Goal: Task Accomplishment & Management: Manage account settings

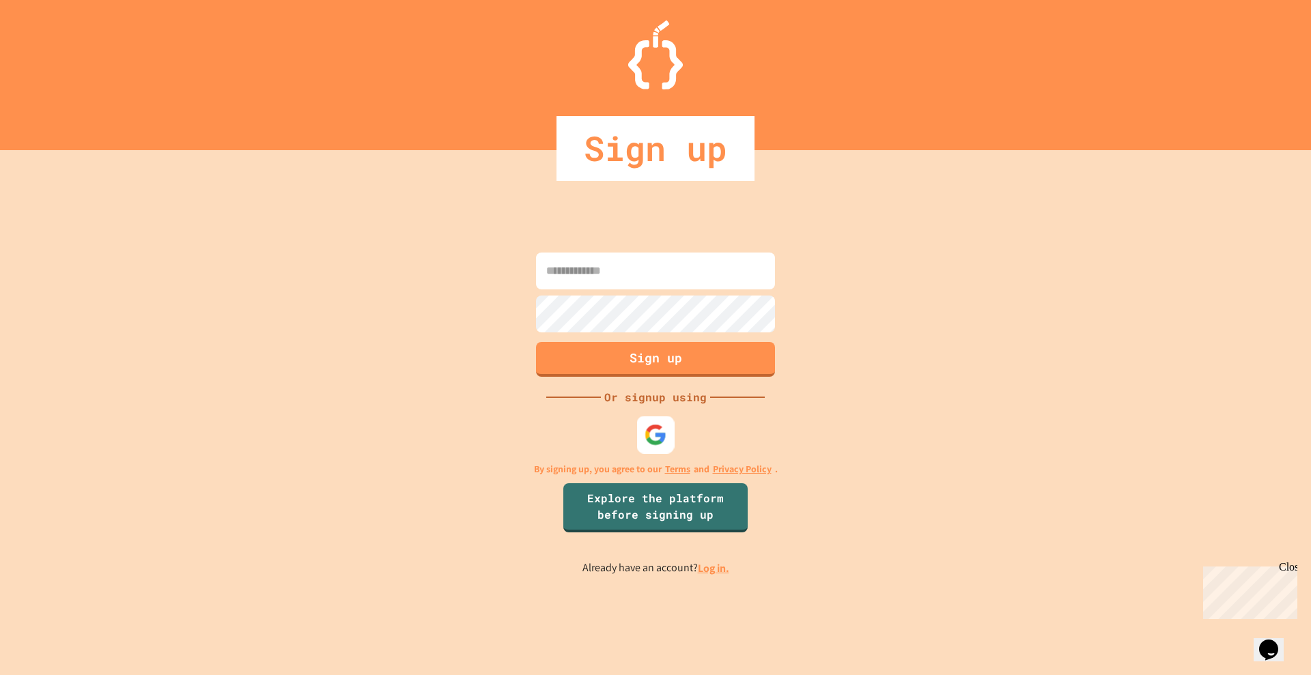
click at [653, 439] on img at bounding box center [655, 434] width 23 height 23
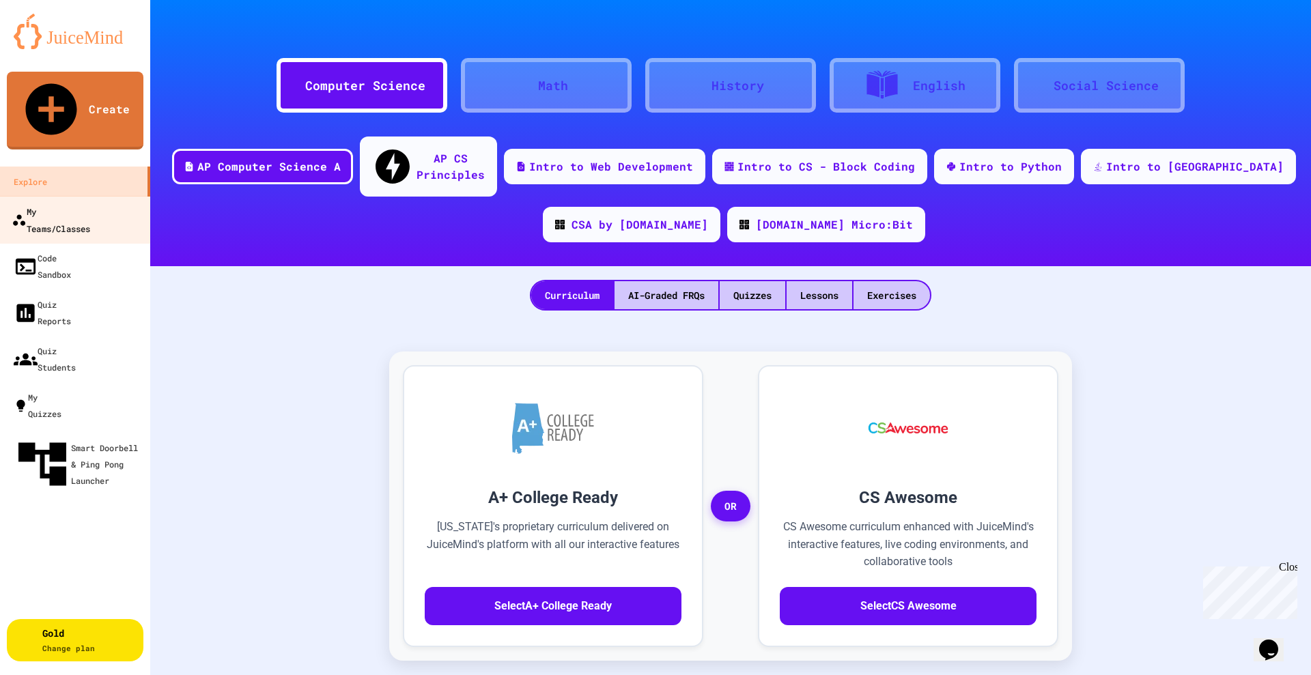
click at [66, 203] on div "My Teams/Classes" at bounding box center [51, 219] width 78 height 33
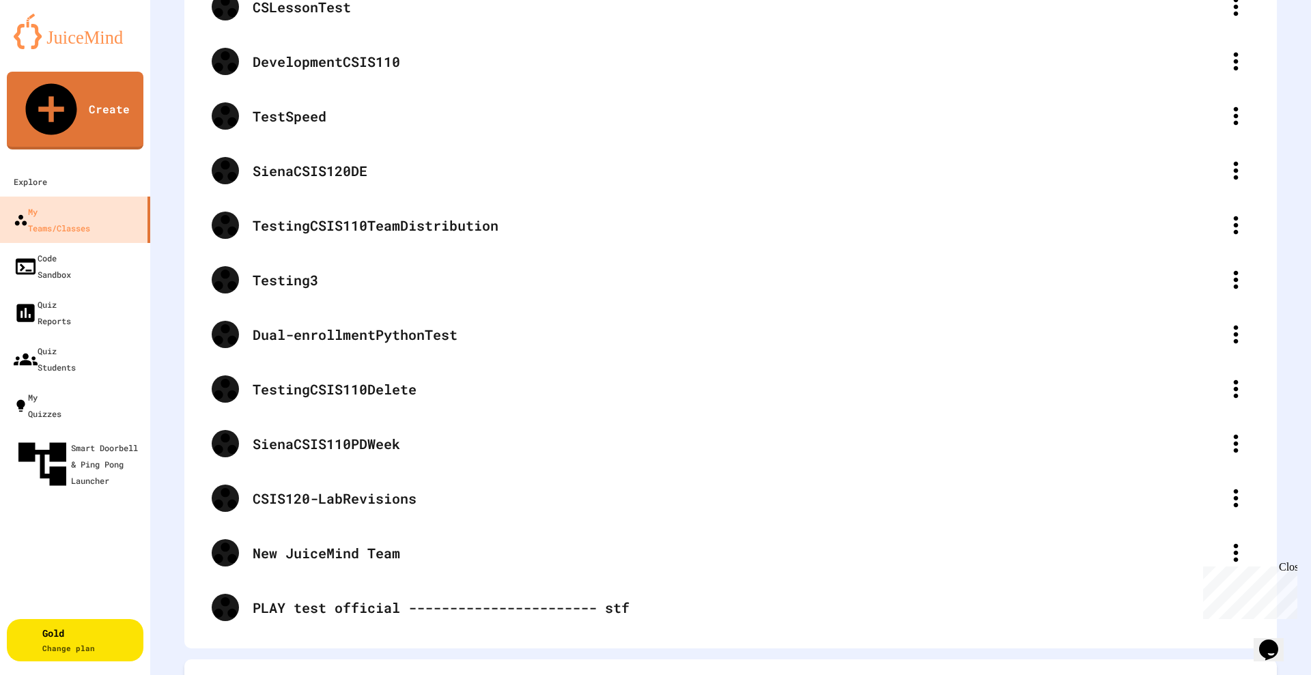
scroll to position [500, 0]
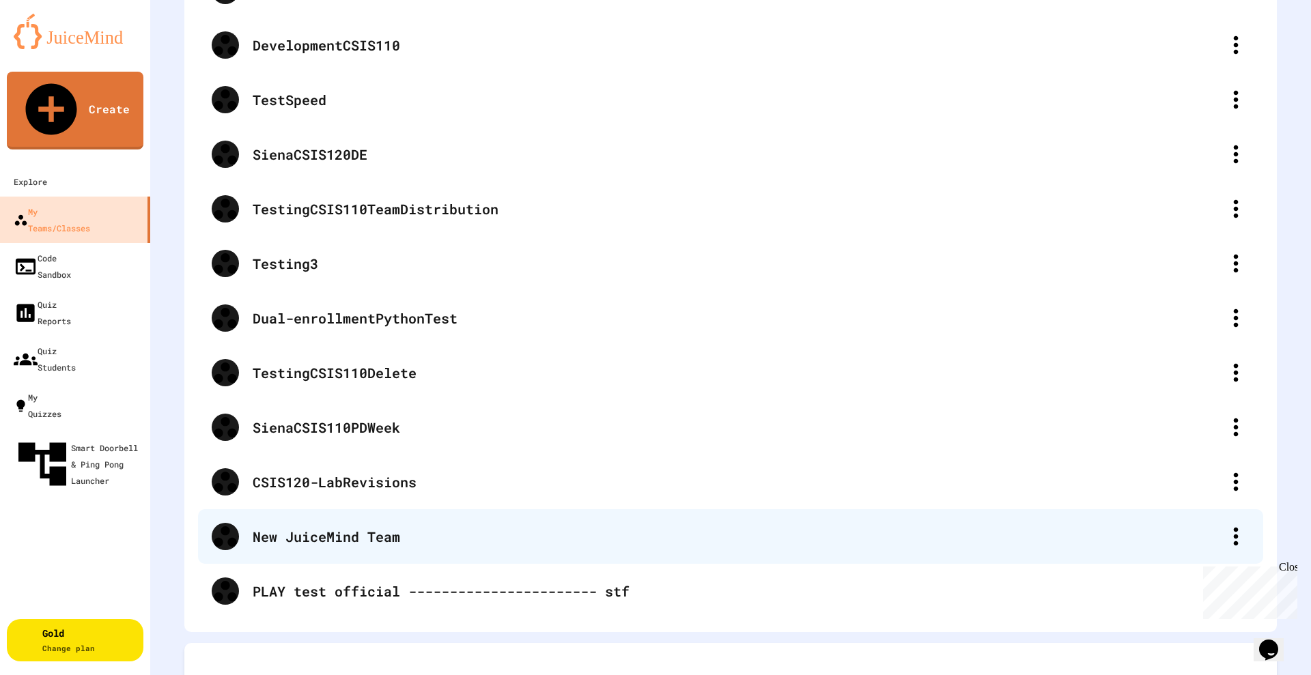
click at [318, 526] on div "New JuiceMind Team" at bounding box center [737, 536] width 969 height 20
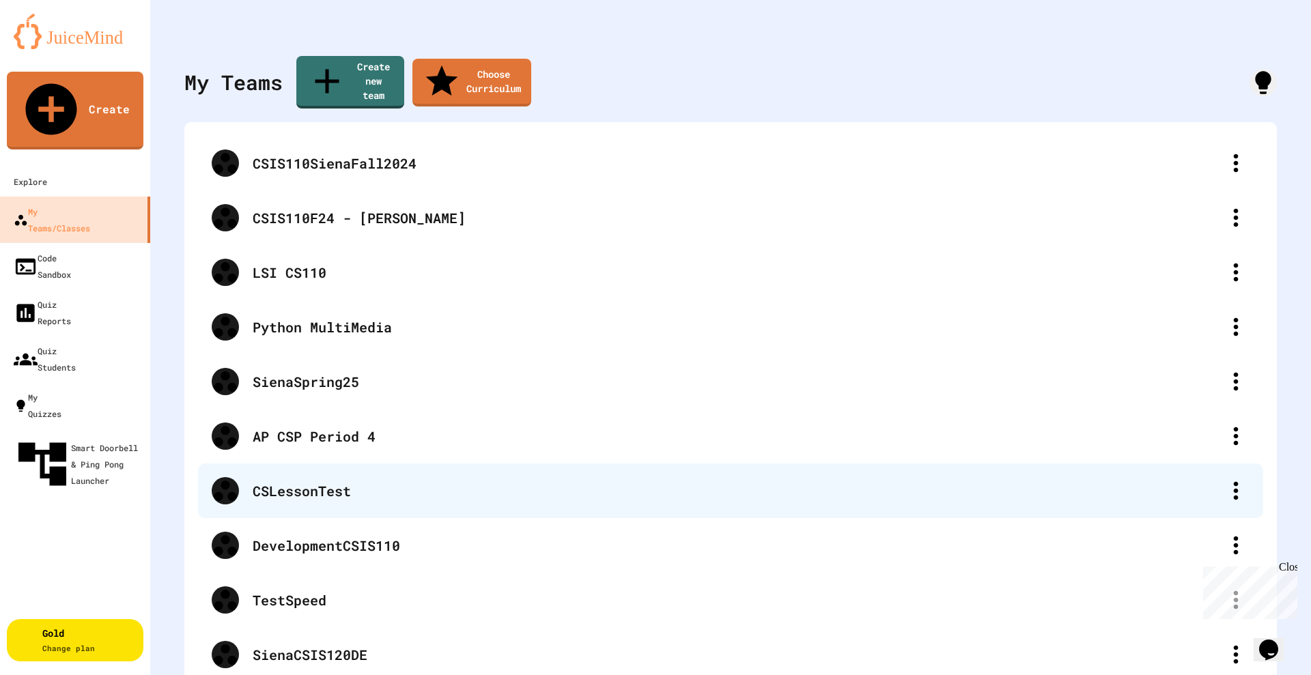
click at [296, 481] on div "CSLessonTest" at bounding box center [737, 491] width 969 height 20
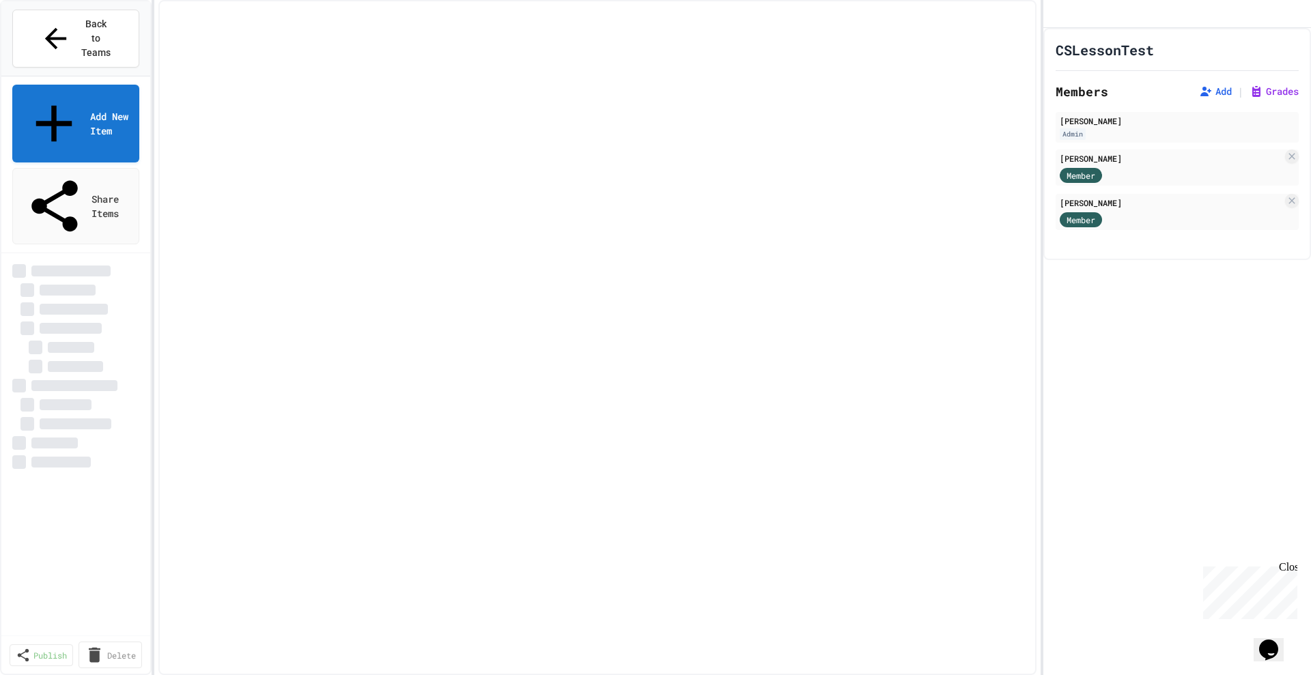
select select "***"
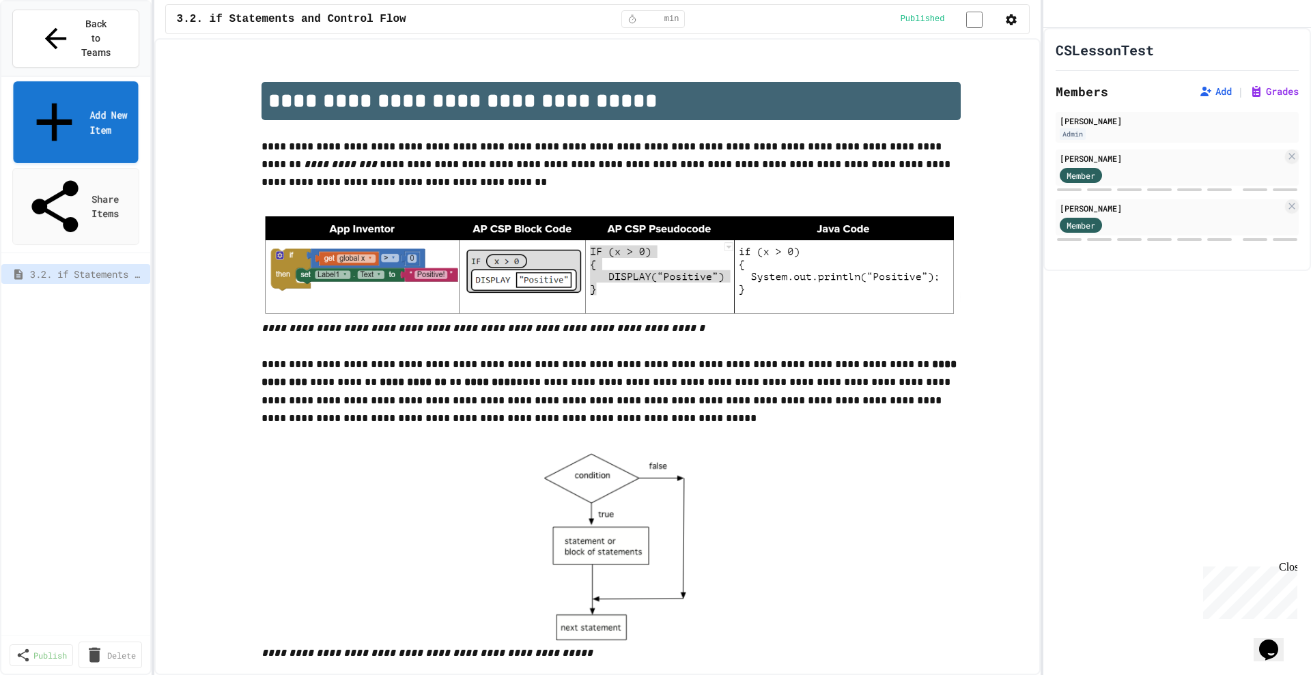
click at [59, 81] on link "Add New Item" at bounding box center [75, 121] width 125 height 81
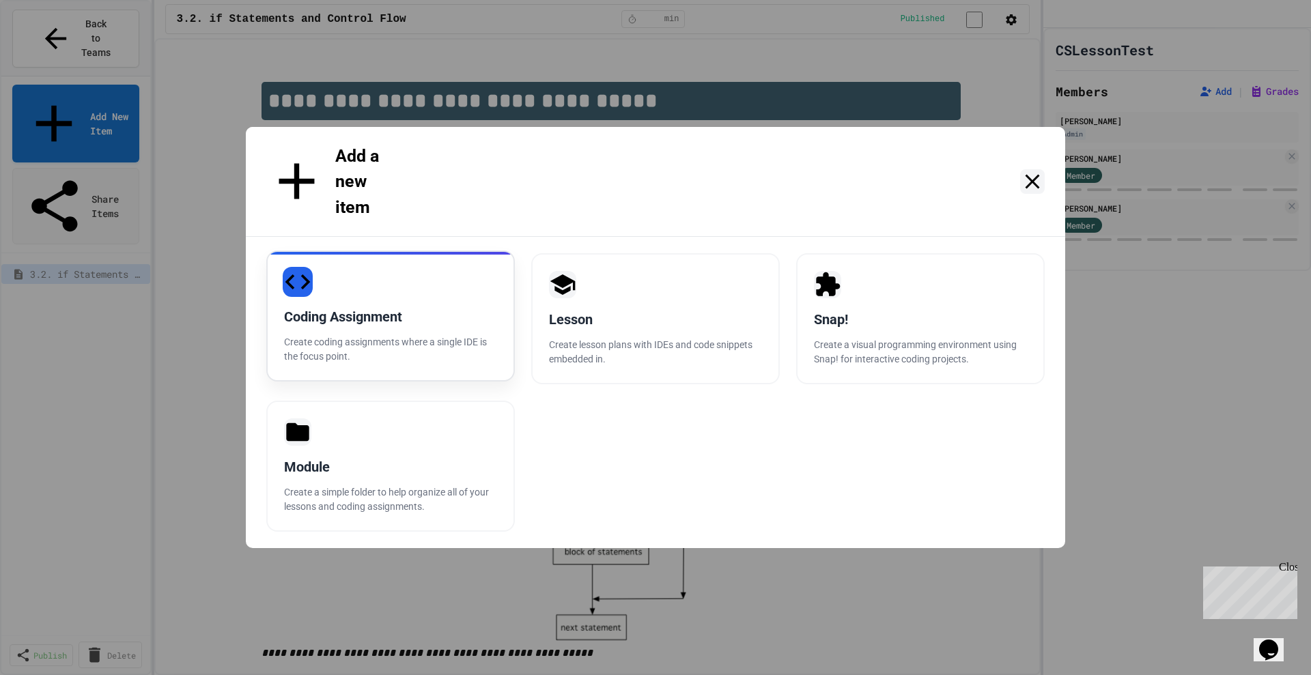
click at [427, 306] on div "Coding Assignment" at bounding box center [390, 316] width 213 height 20
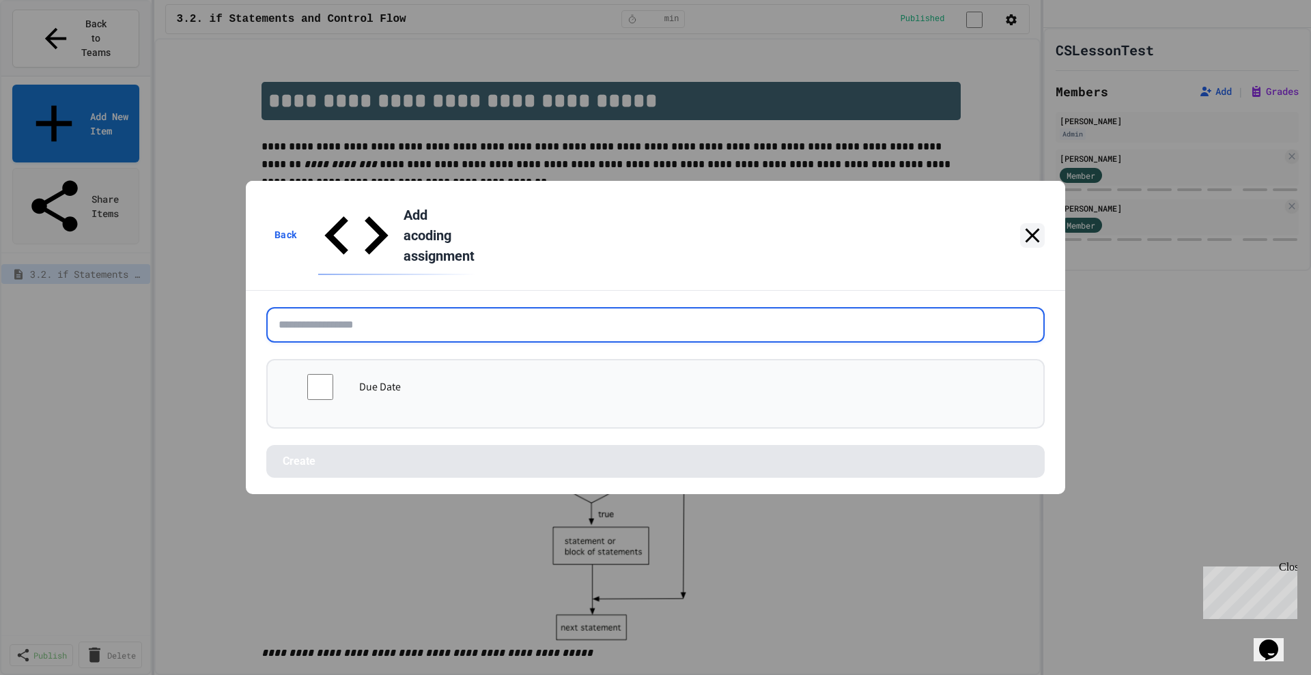
click at [423, 307] on input "text" at bounding box center [655, 324] width 778 height 35
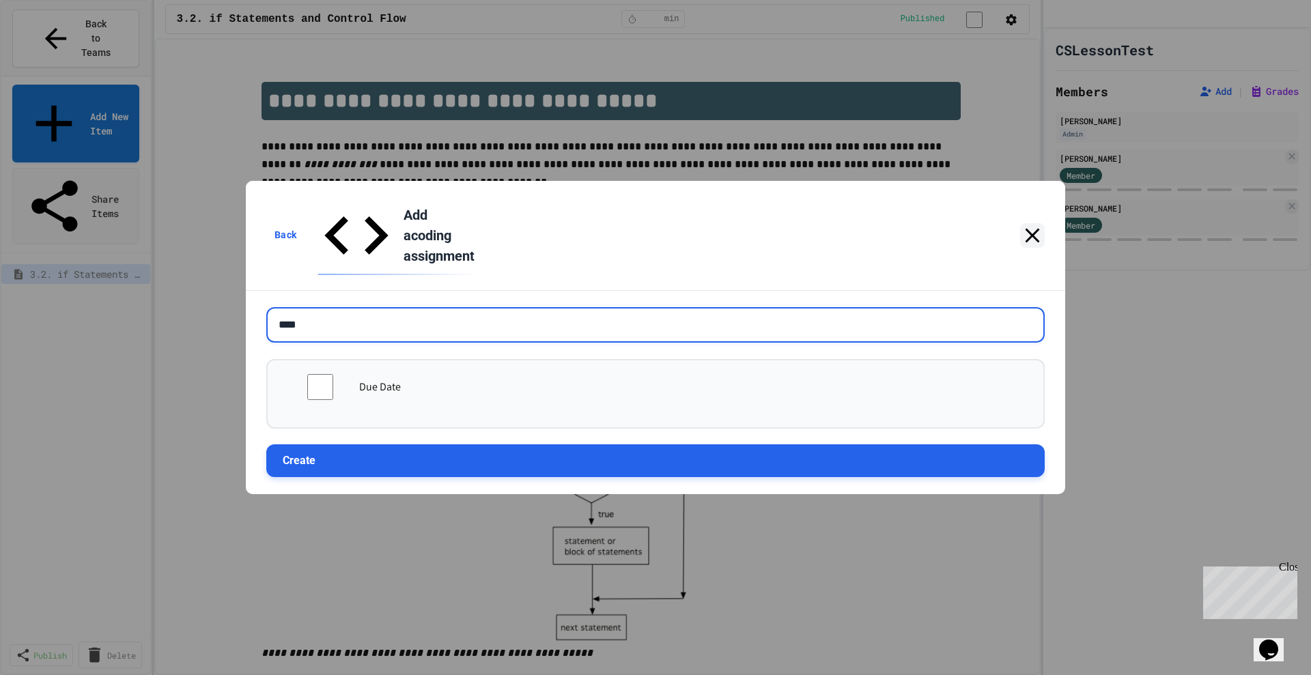
type input "****"
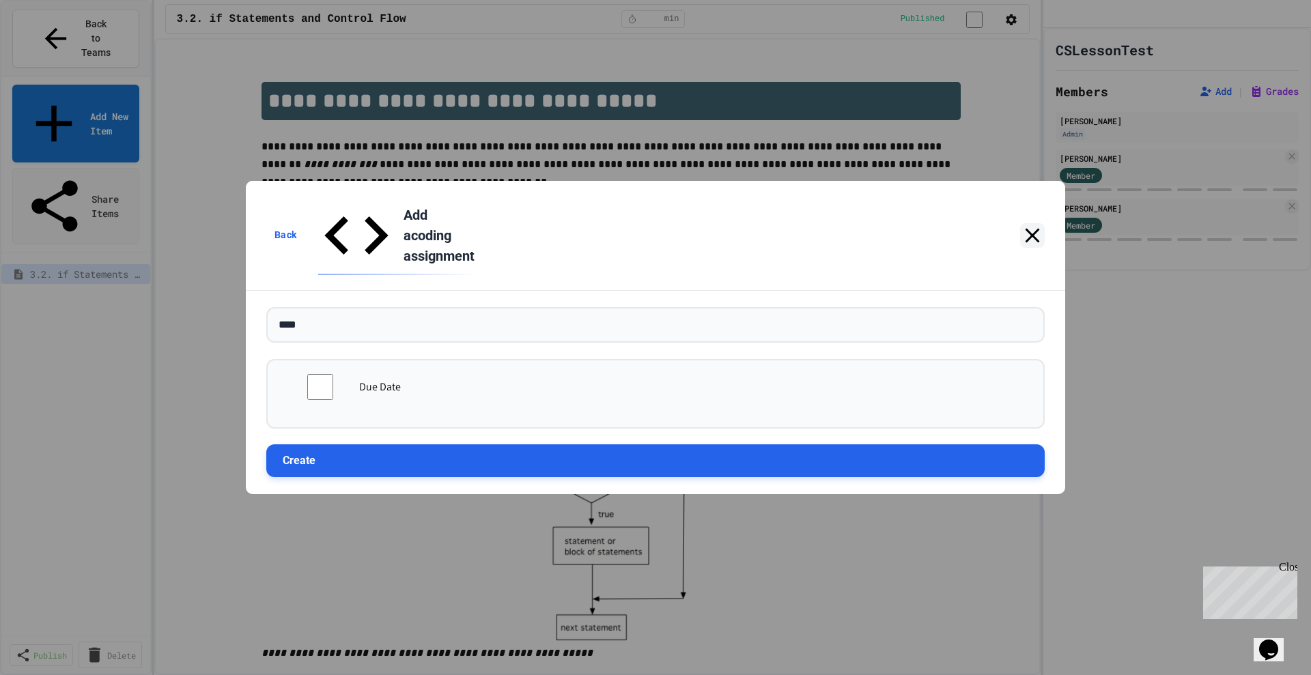
click at [403, 444] on button "Create" at bounding box center [655, 460] width 778 height 33
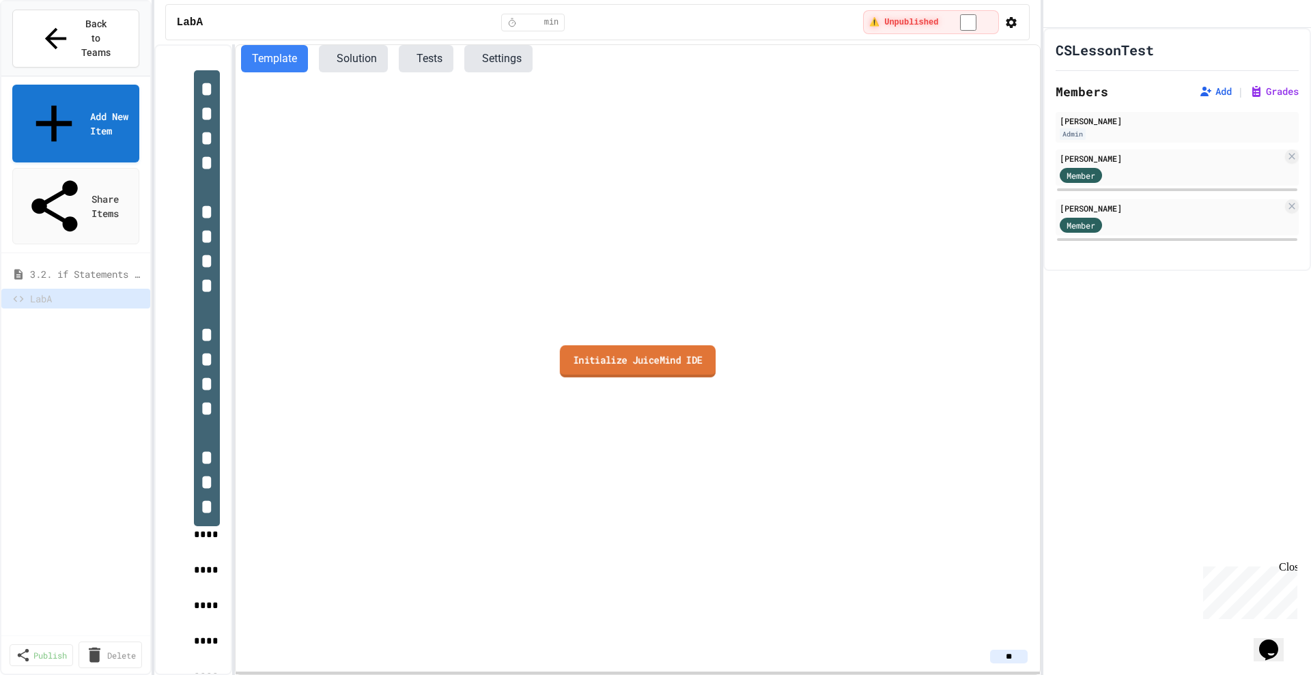
click at [655, 358] on link "Initialize JuiceMind IDE" at bounding box center [638, 361] width 156 height 32
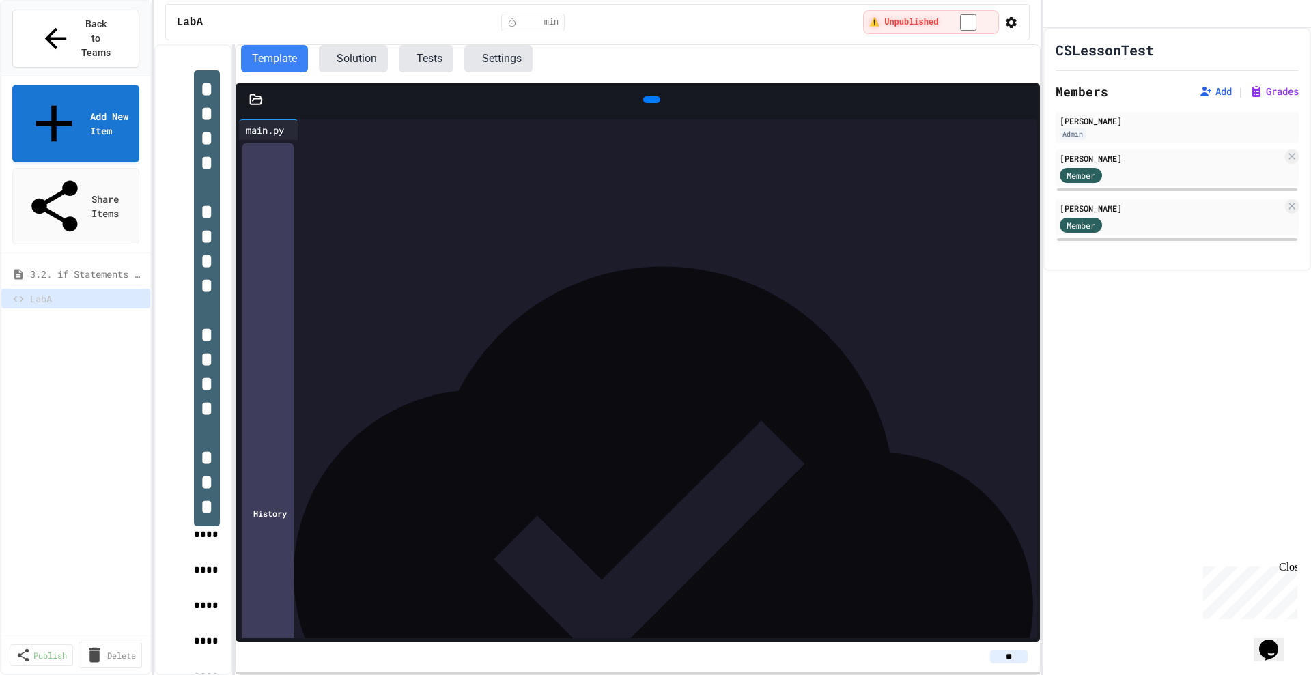
click at [529, 53] on button "Settings" at bounding box center [498, 58] width 68 height 27
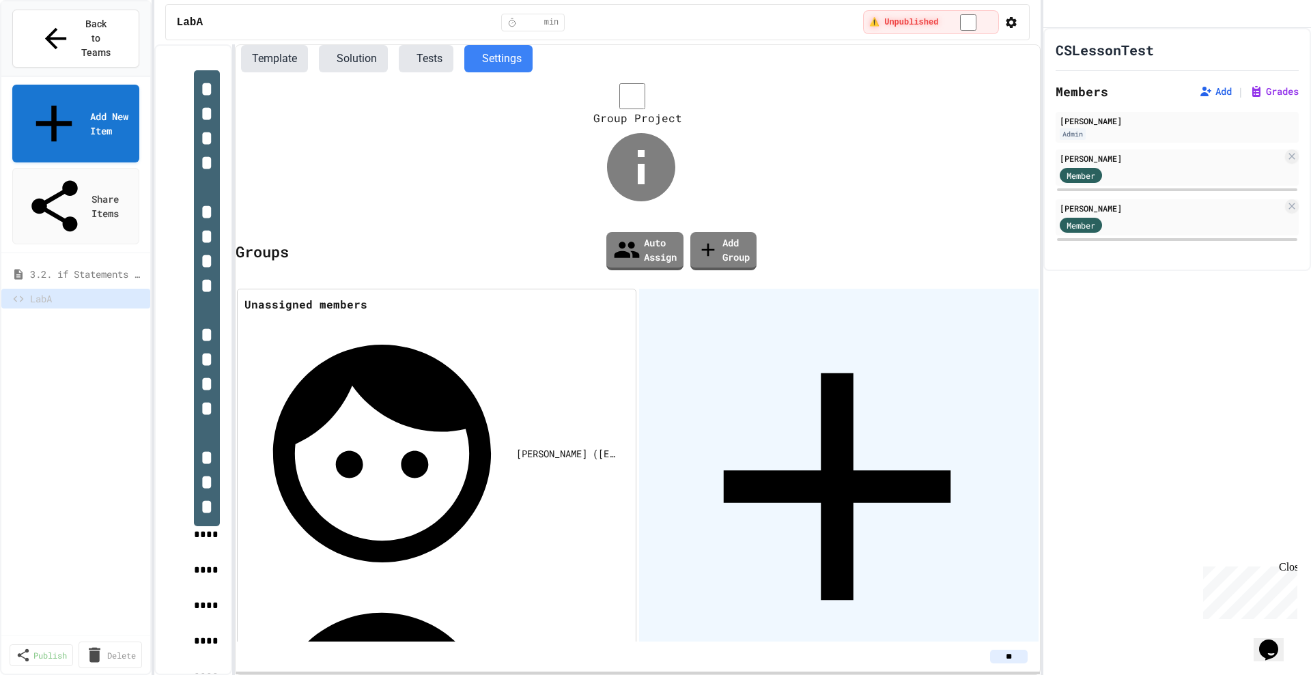
click at [724, 373] on icon at bounding box center [837, 486] width 227 height 227
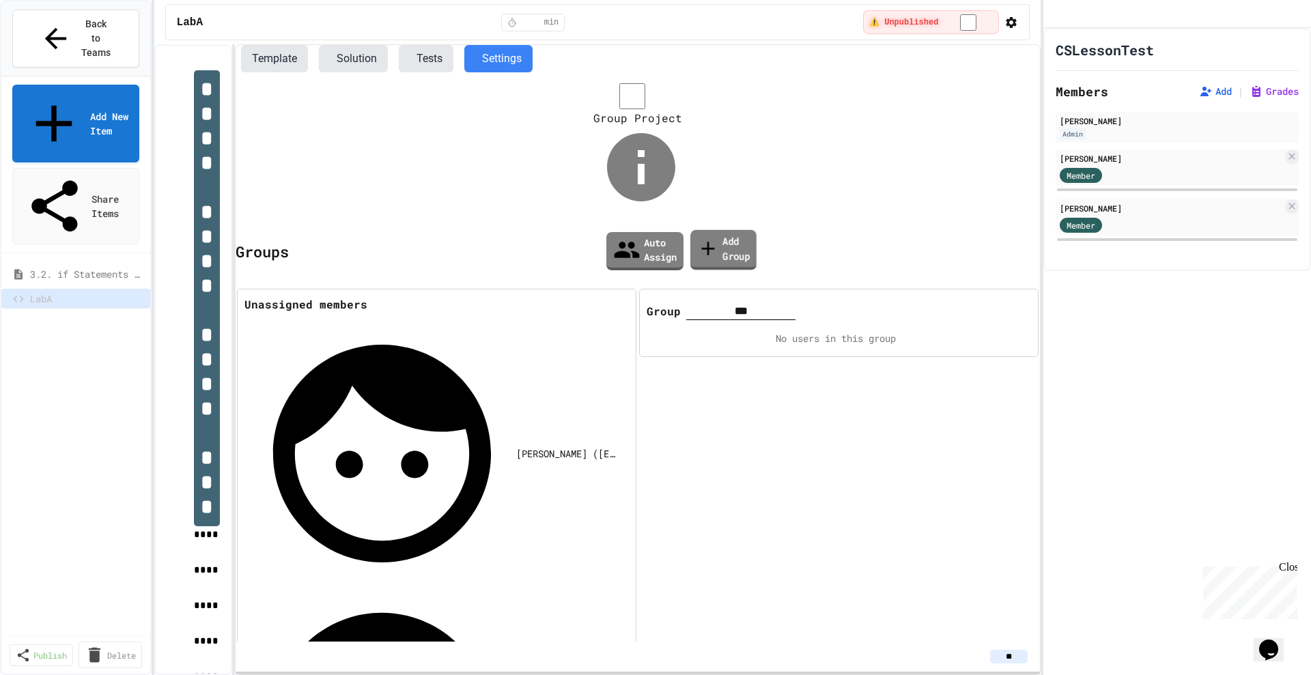
click at [721, 230] on link "Add Group" at bounding box center [723, 250] width 66 height 40
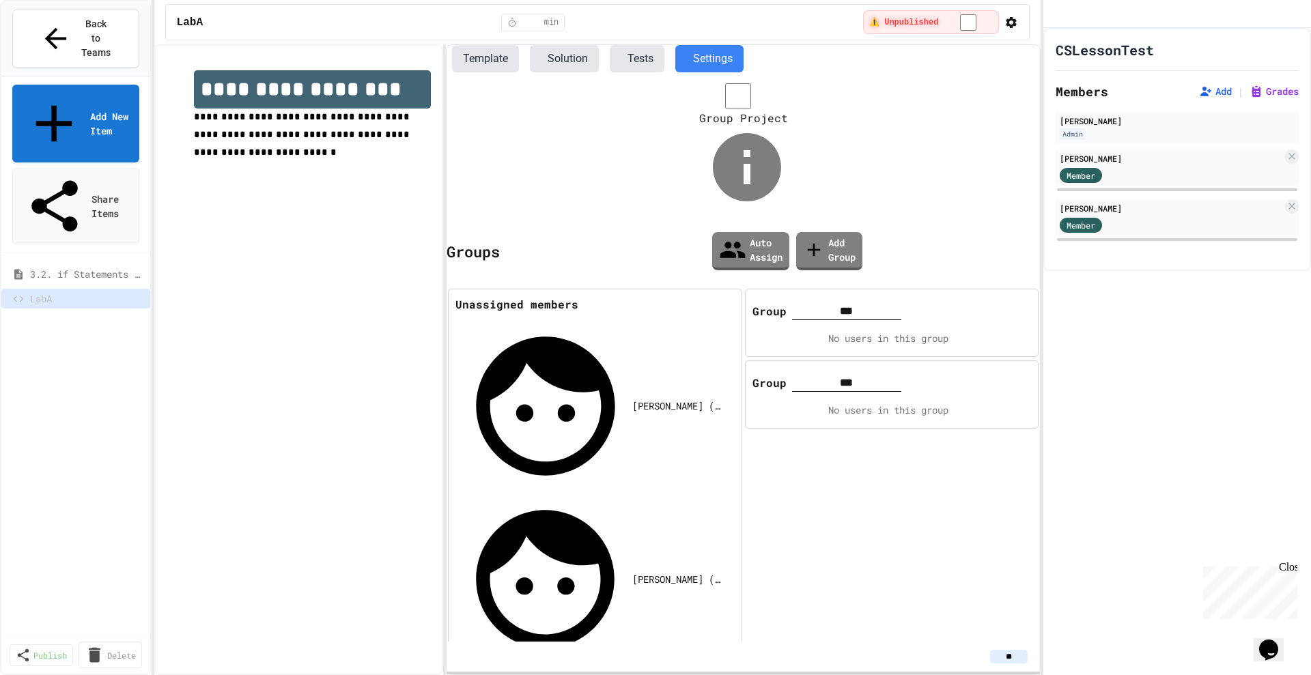
click at [447, 104] on div "**********" at bounding box center [597, 359] width 887 height 631
click at [480, 53] on button "Template" at bounding box center [485, 58] width 67 height 27
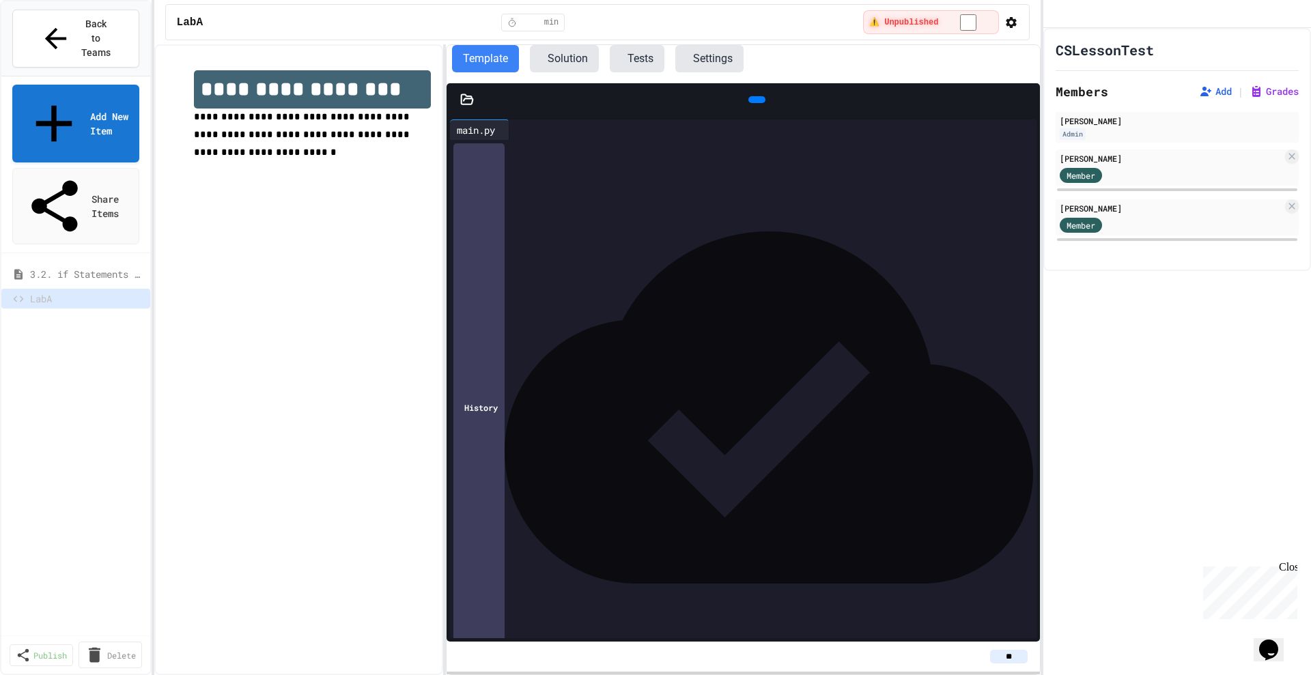
click at [466, 97] on icon at bounding box center [467, 100] width 12 height 10
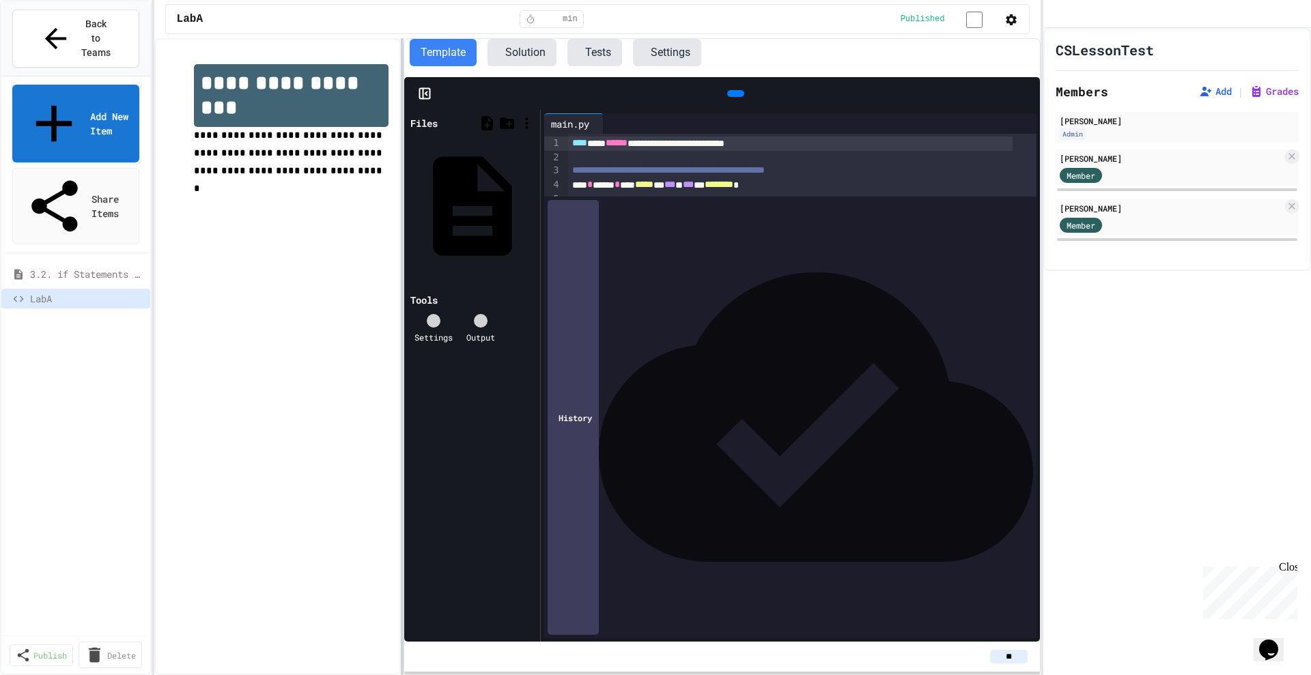
click at [402, 253] on div at bounding box center [402, 356] width 3 height 637
click at [46, 25] on icon at bounding box center [56, 39] width 32 height 32
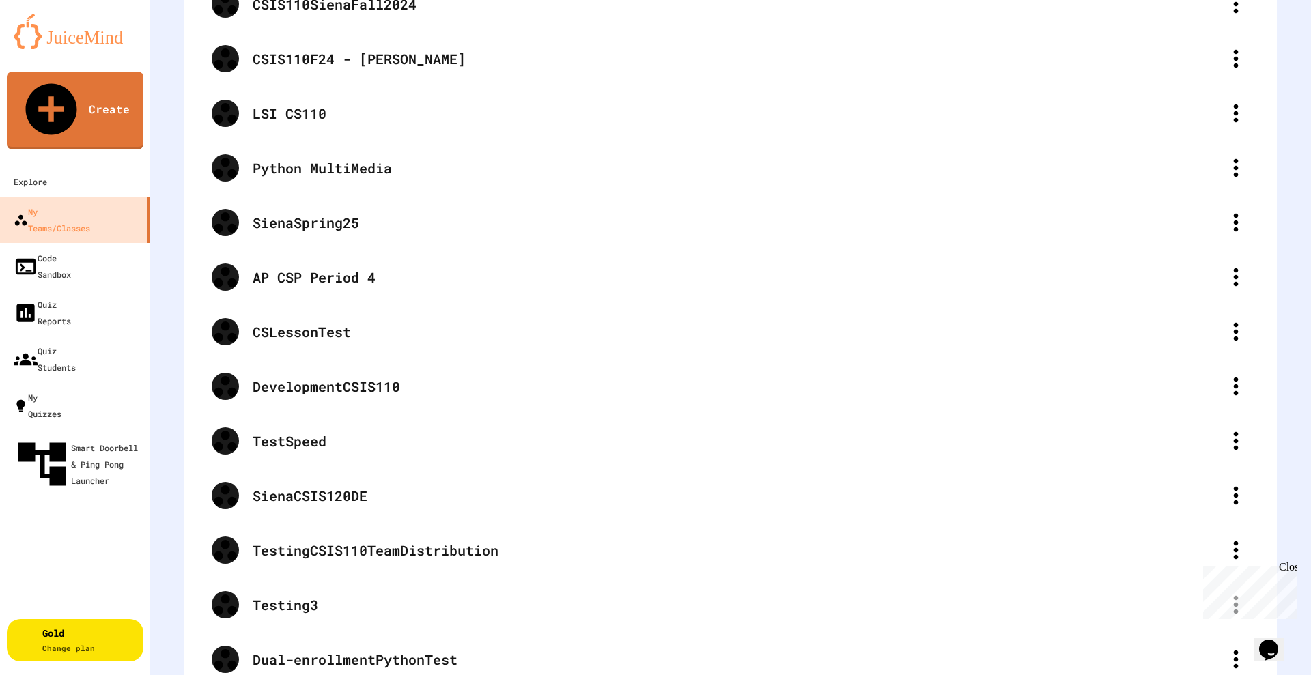
scroll to position [159, 0]
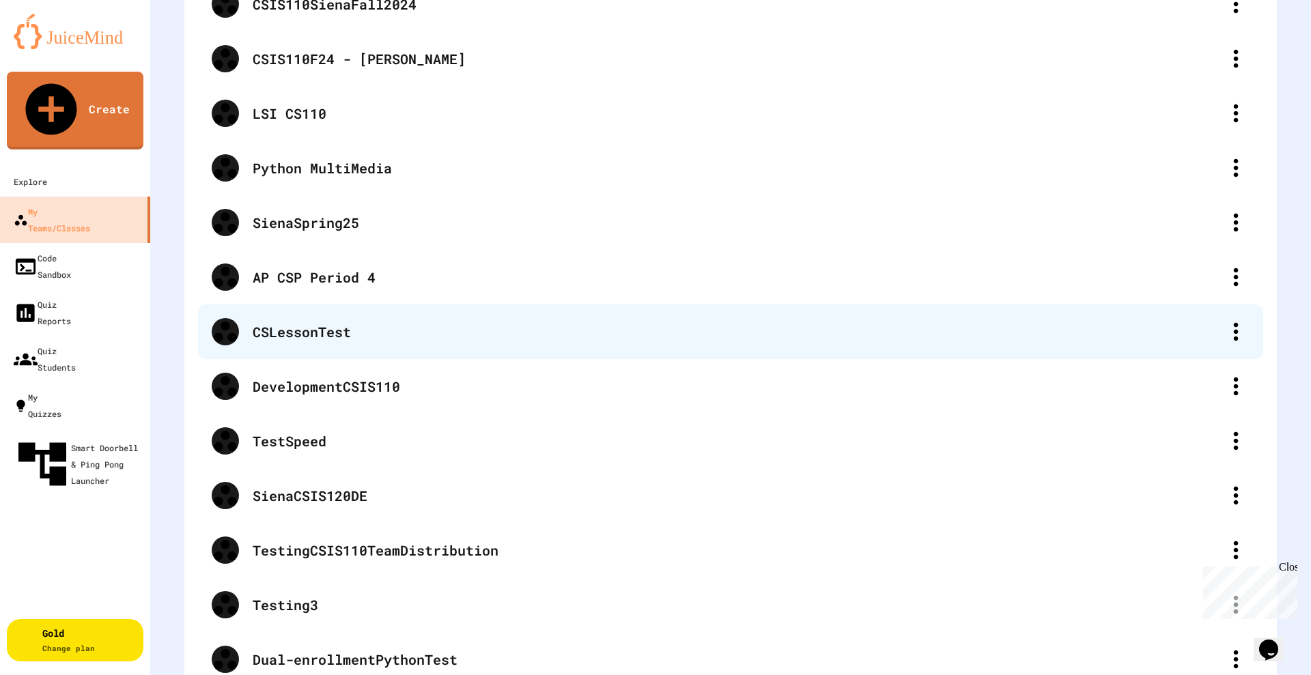
click at [291, 322] on div "CSLessonTest" at bounding box center [737, 332] width 969 height 20
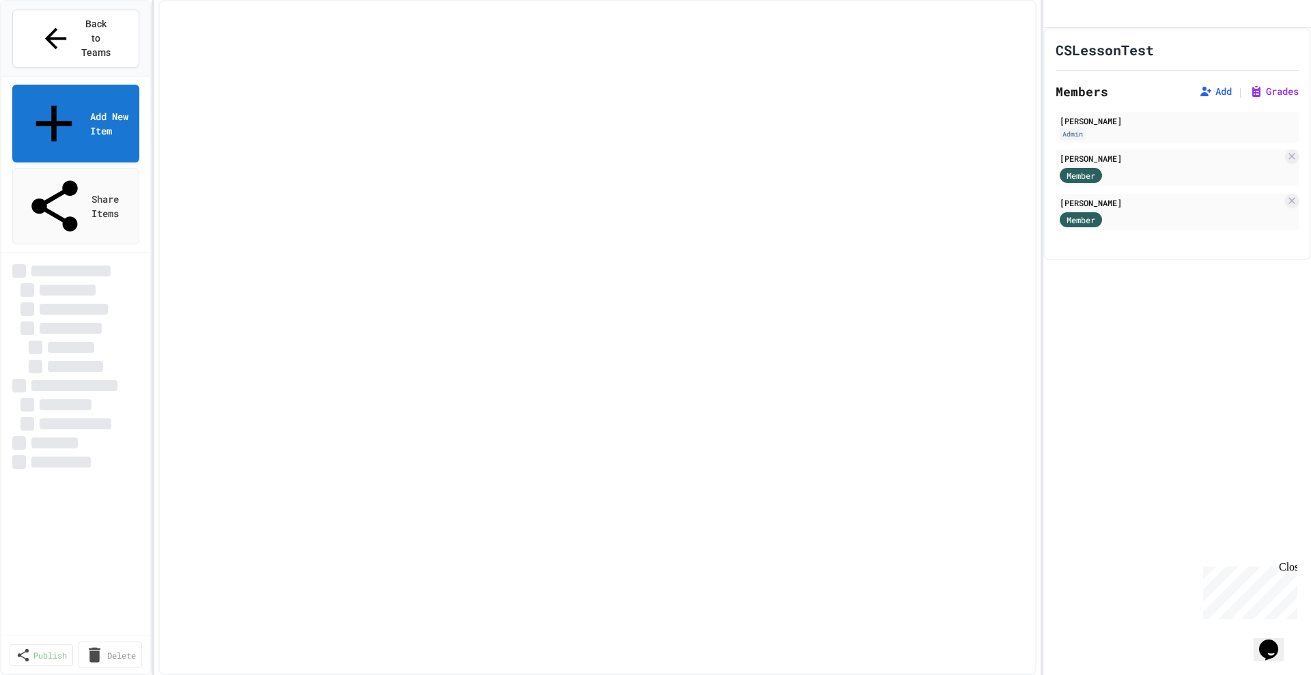
select select "***"
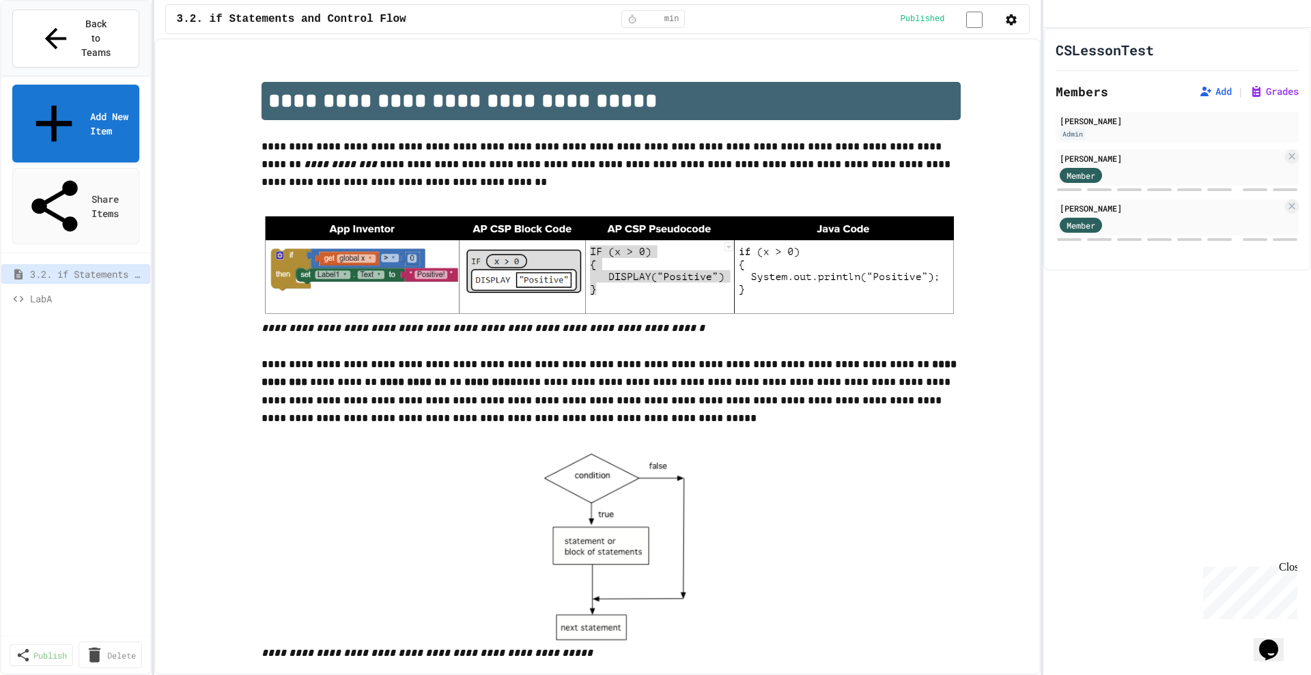
click at [50, 291] on span "LabA" at bounding box center [84, 298] width 109 height 14
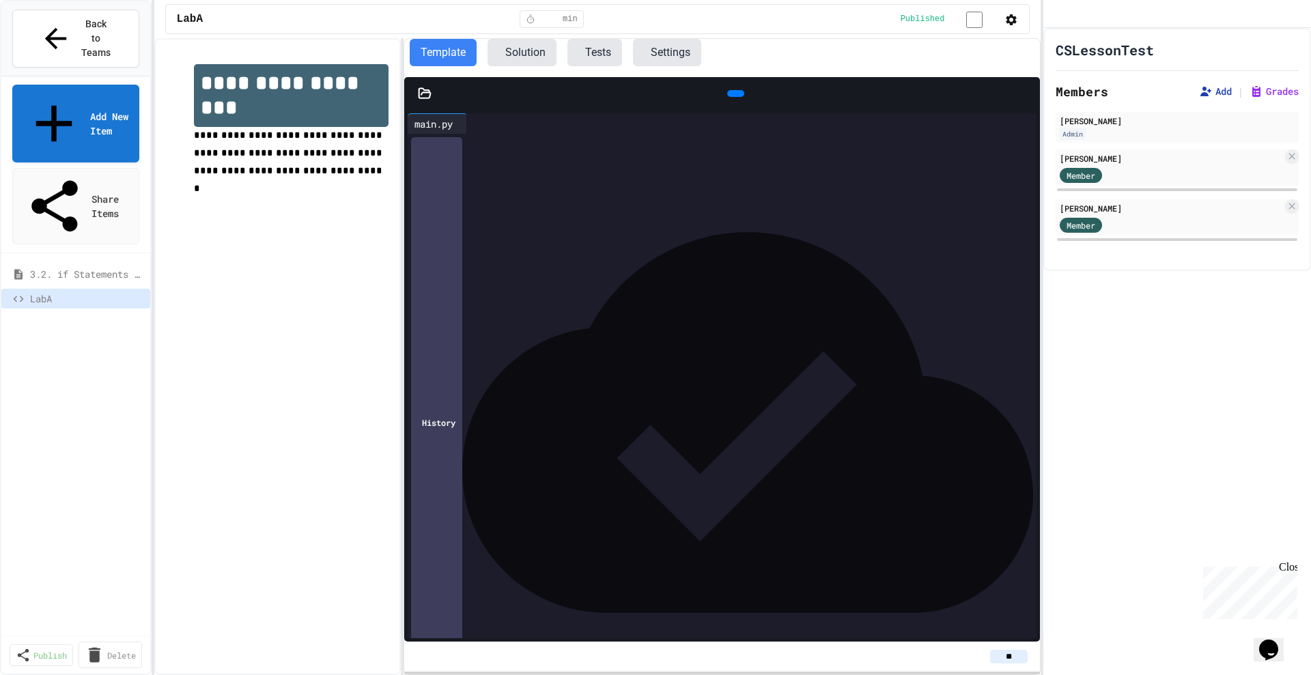
click at [1199, 98] on button "Add" at bounding box center [1215, 92] width 33 height 14
click at [41, 23] on icon at bounding box center [56, 39] width 32 height 32
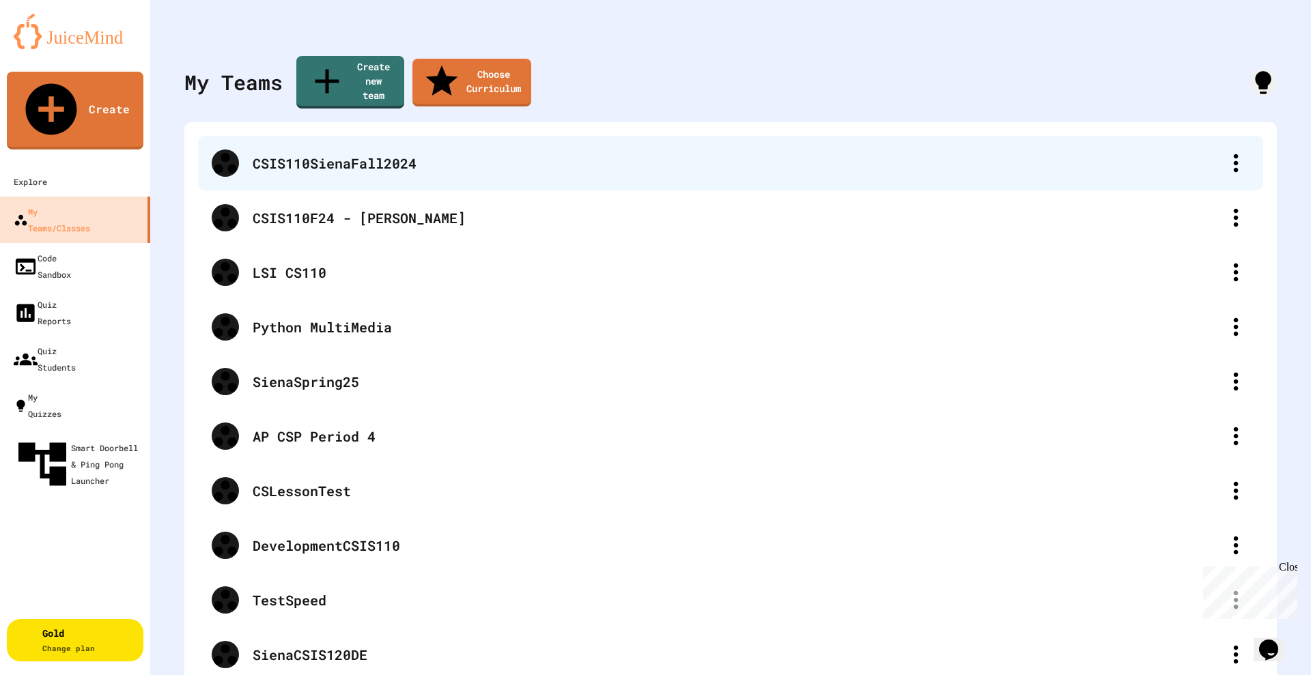
click at [375, 153] on div "CSIS110SienaFall2024" at bounding box center [737, 163] width 969 height 20
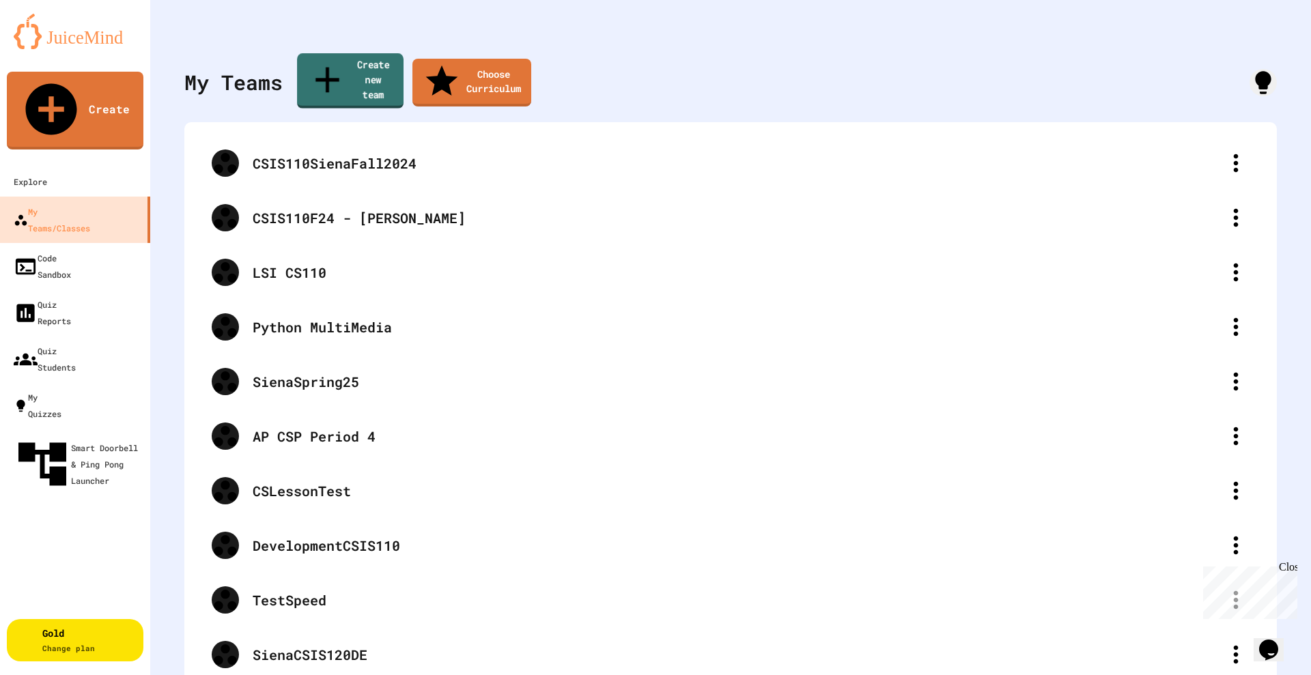
click at [333, 65] on link "Create new team" at bounding box center [350, 80] width 106 height 55
type input "****"
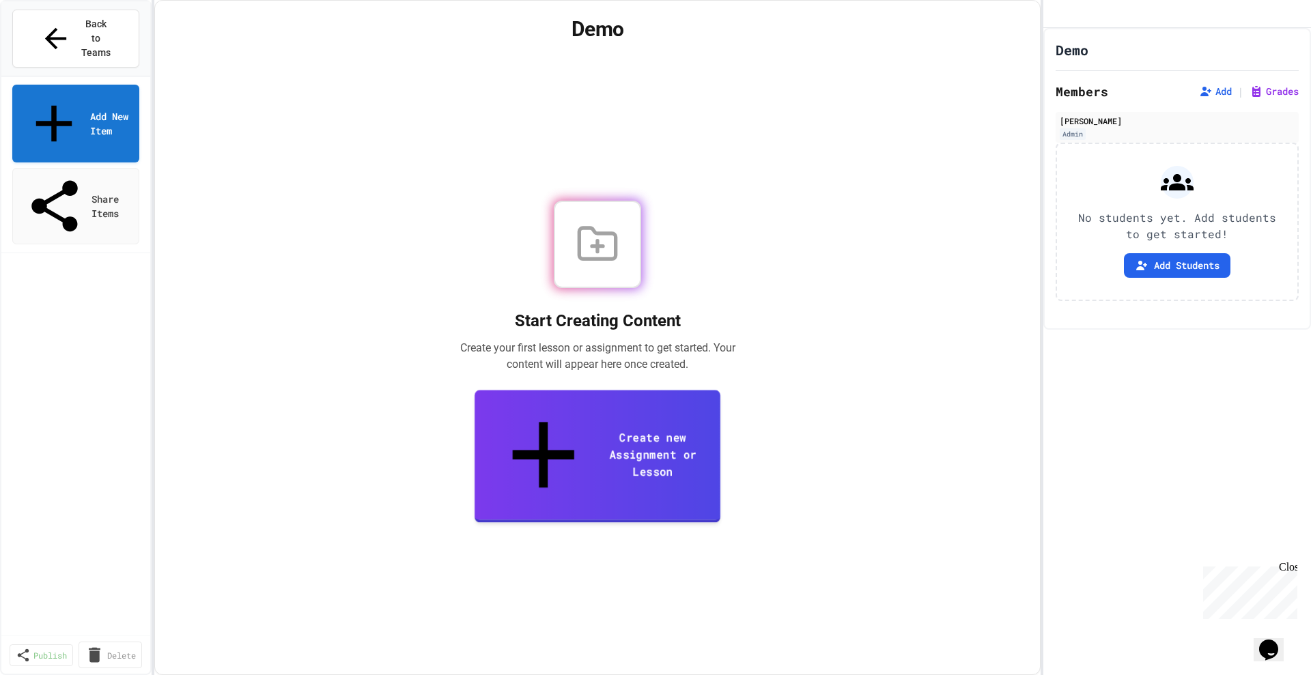
click at [506, 461] on link "Create new Assignment or Lesson" at bounding box center [597, 456] width 246 height 132
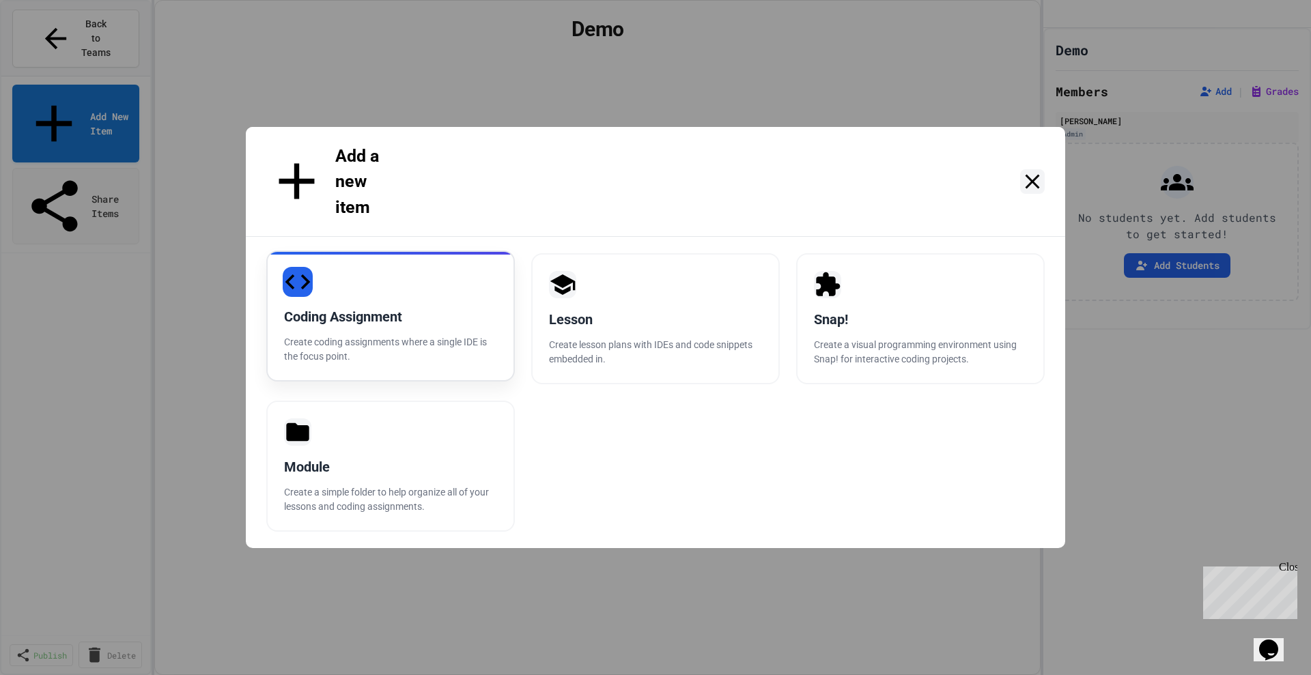
click at [431, 306] on div "Coding Assignment" at bounding box center [390, 316] width 213 height 20
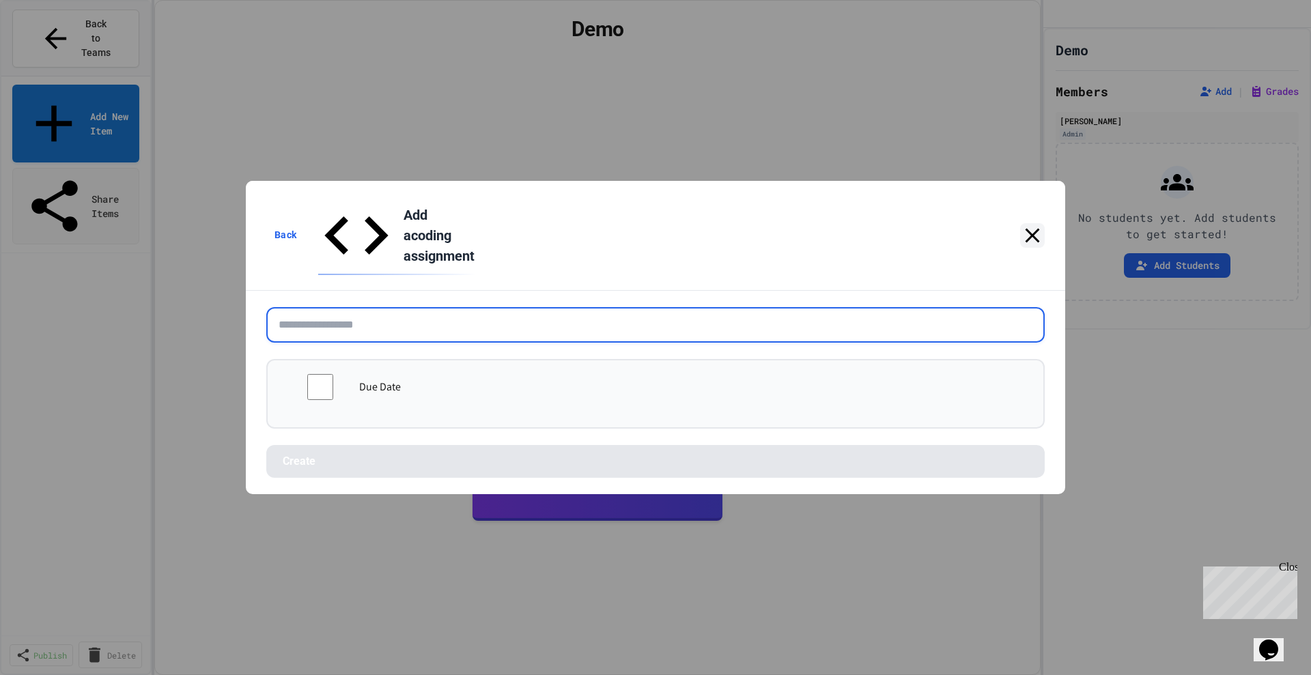
click at [431, 307] on input "text" at bounding box center [655, 324] width 778 height 35
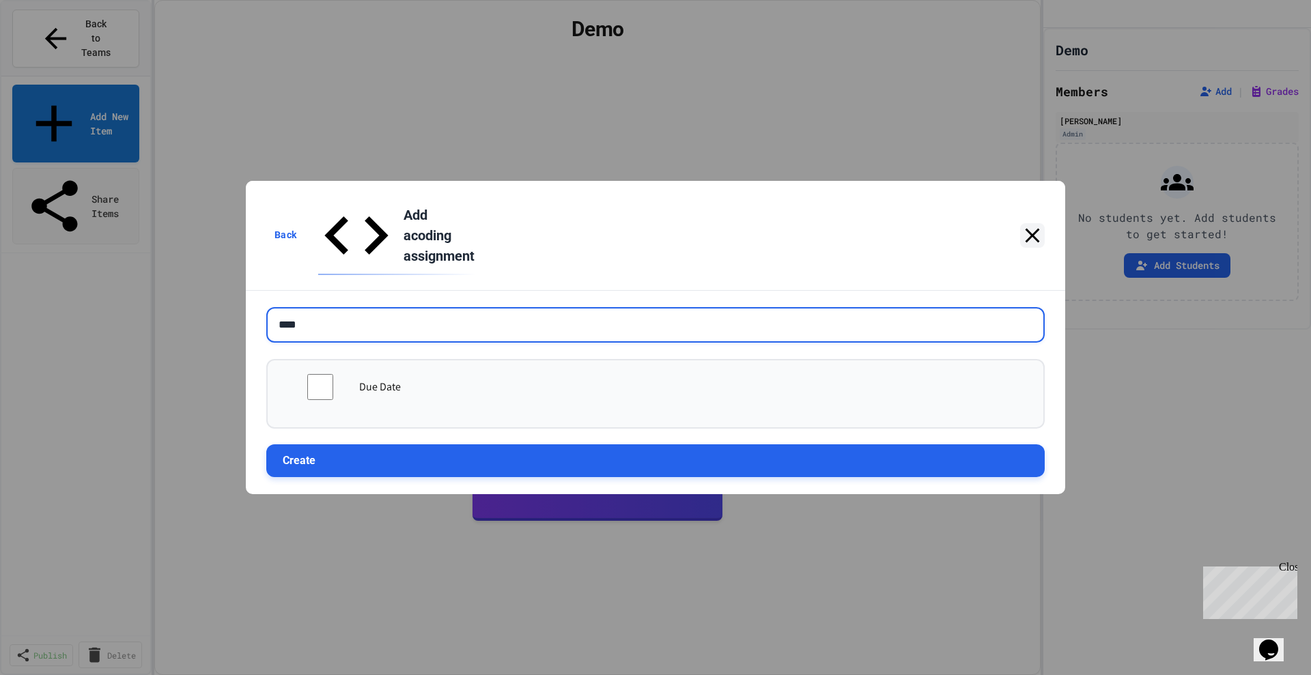
type input "****"
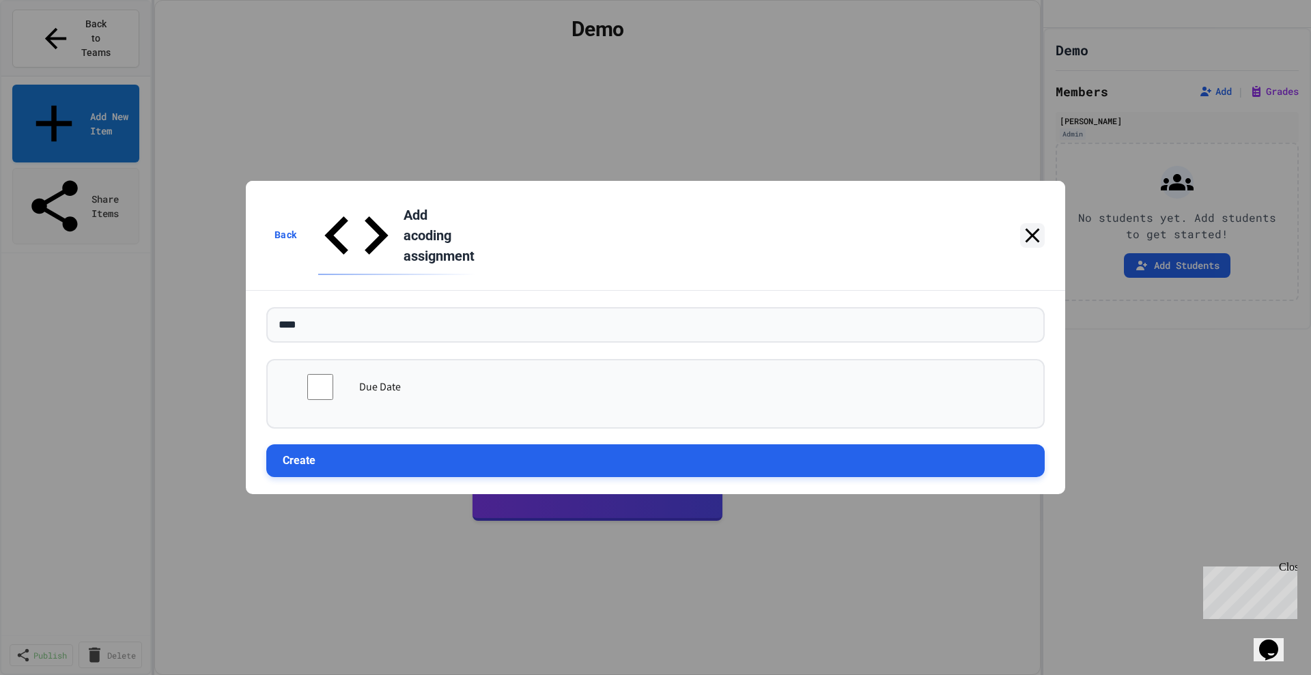
click at [415, 444] on button "Create" at bounding box center [655, 460] width 778 height 33
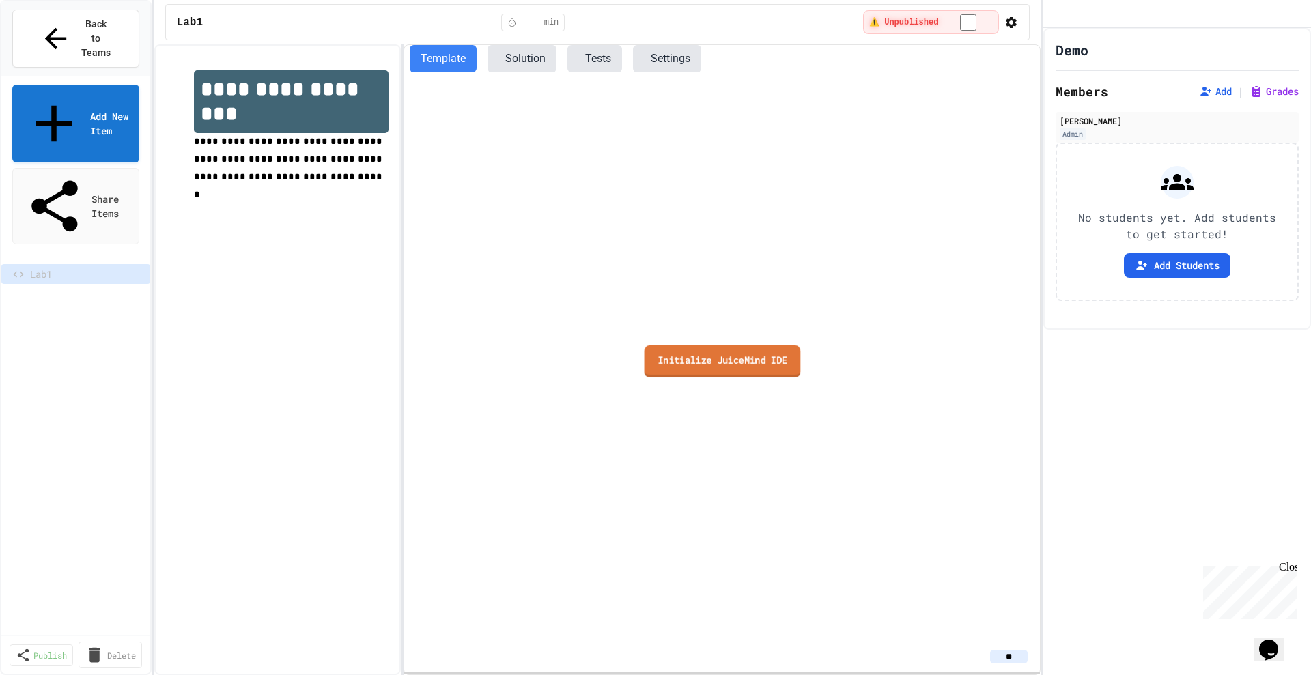
click at [708, 362] on link "Initialize JuiceMind IDE" at bounding box center [722, 361] width 156 height 32
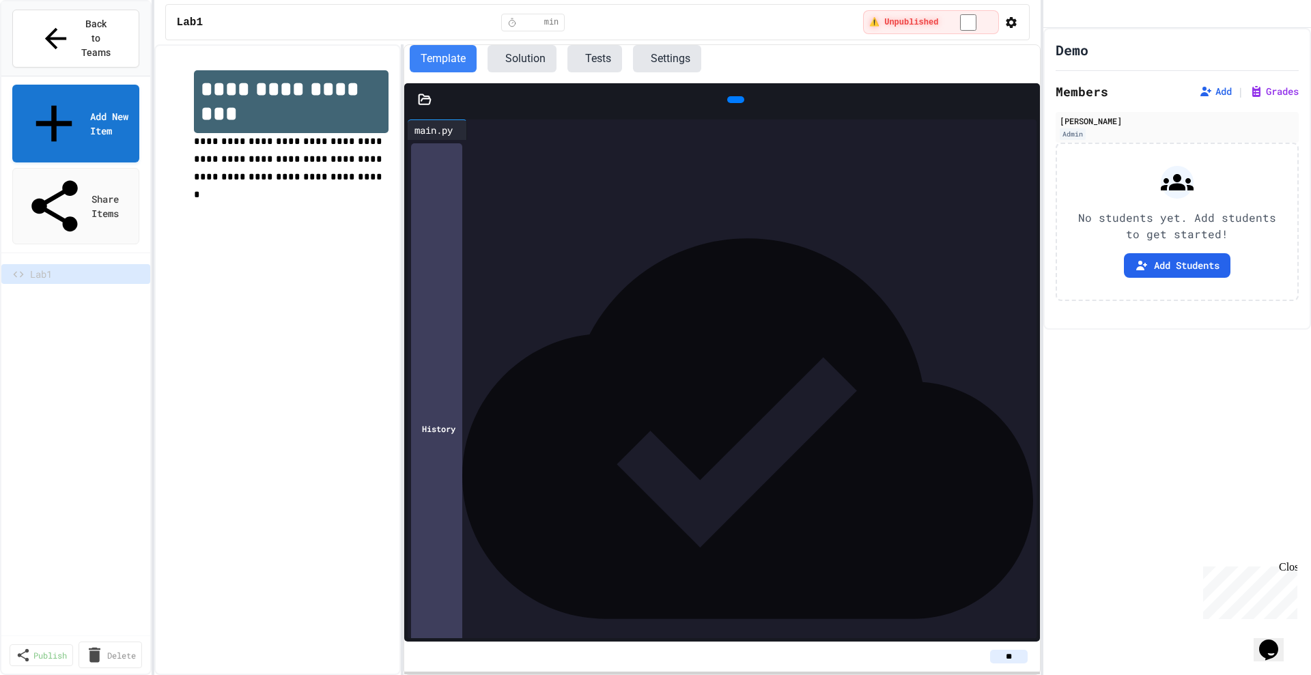
click at [429, 102] on icon at bounding box center [425, 100] width 12 height 10
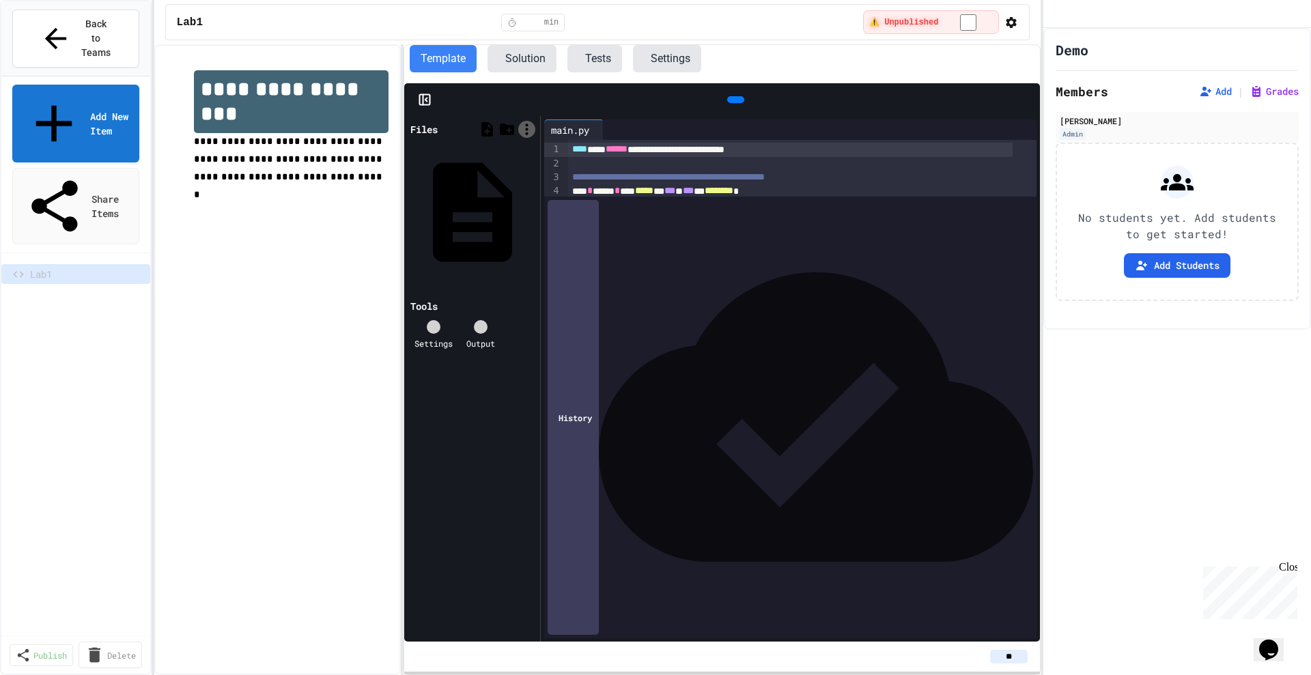
click at [526, 128] on icon at bounding box center [526, 129] width 17 height 17
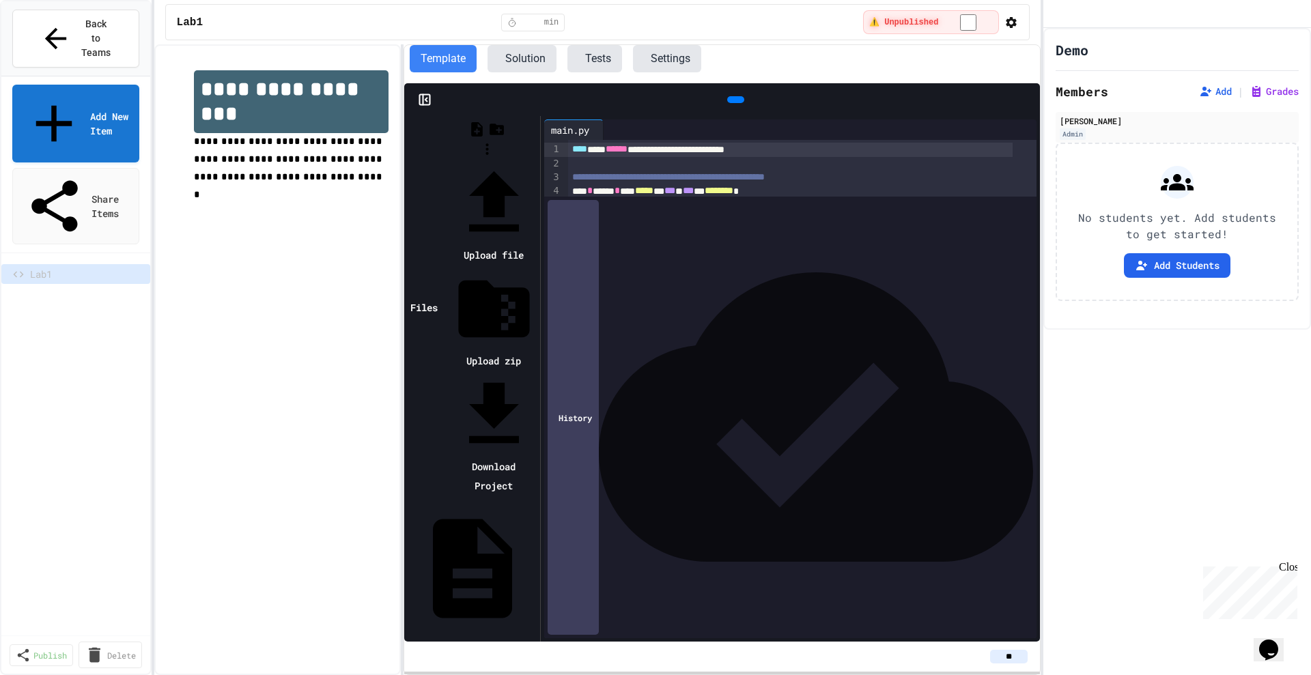
click at [537, 266] on div at bounding box center [493, 308] width 85 height 85
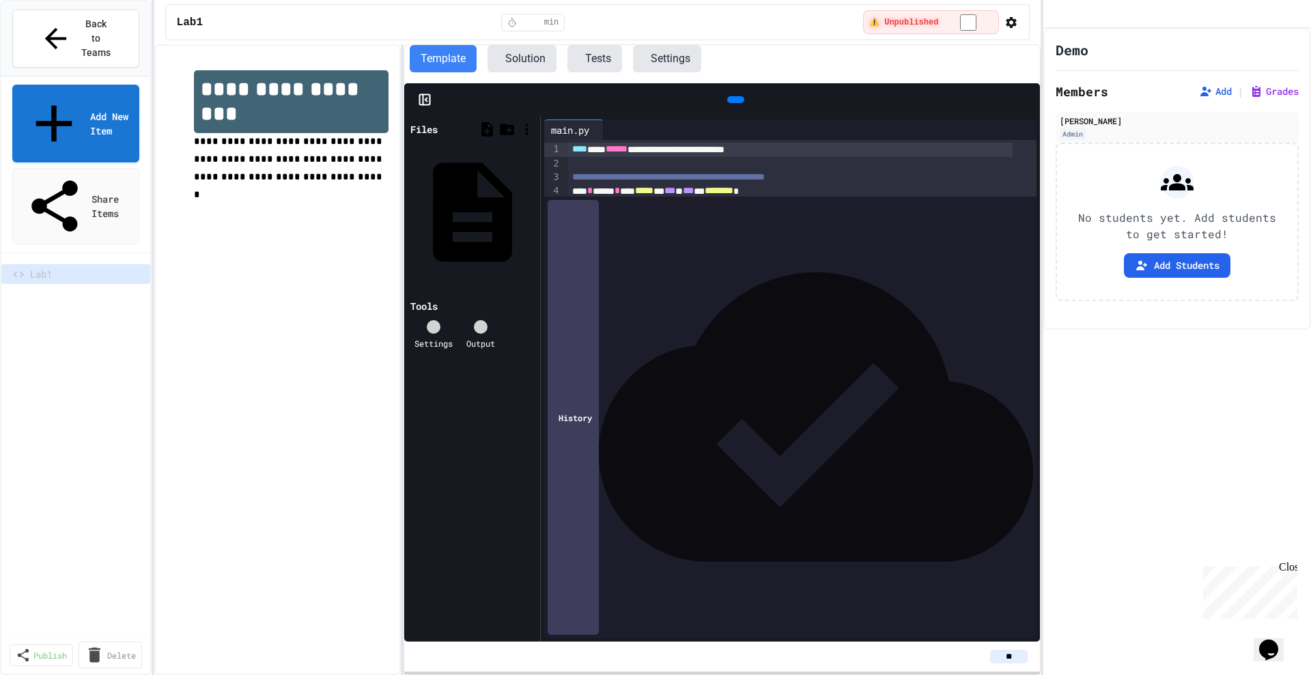
type input "**********"
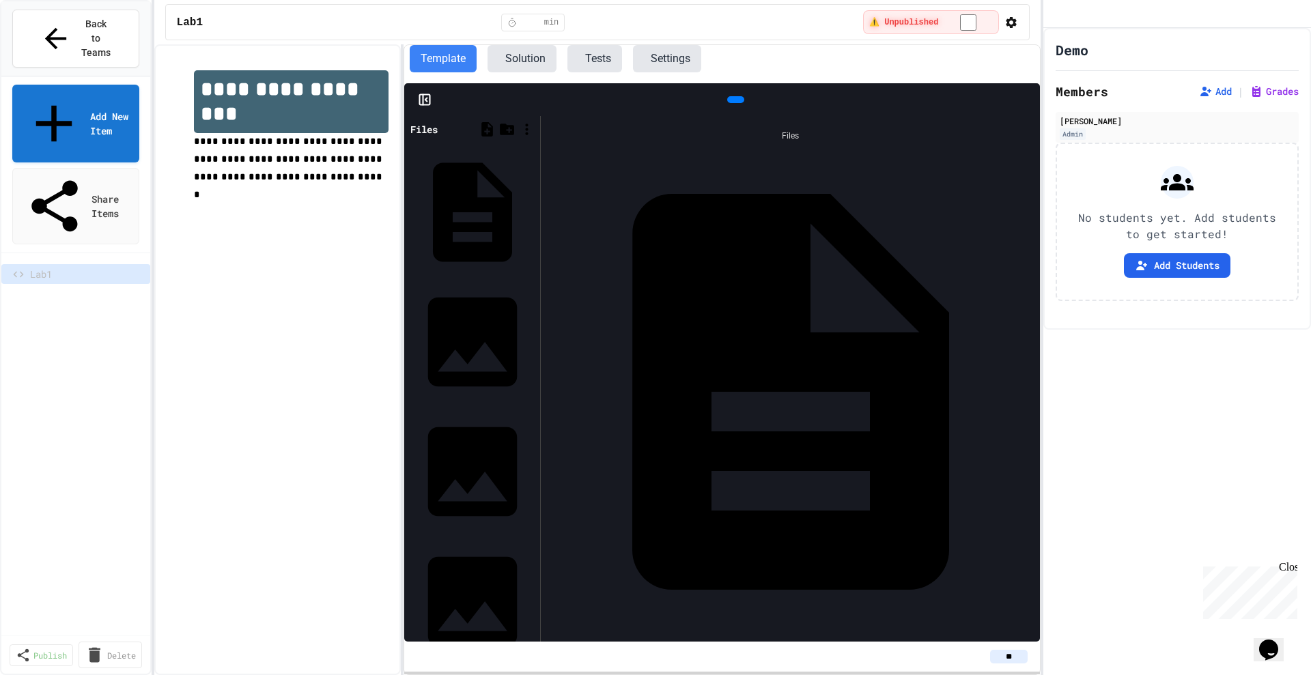
click at [734, 100] on icon at bounding box center [734, 100] width 0 height 0
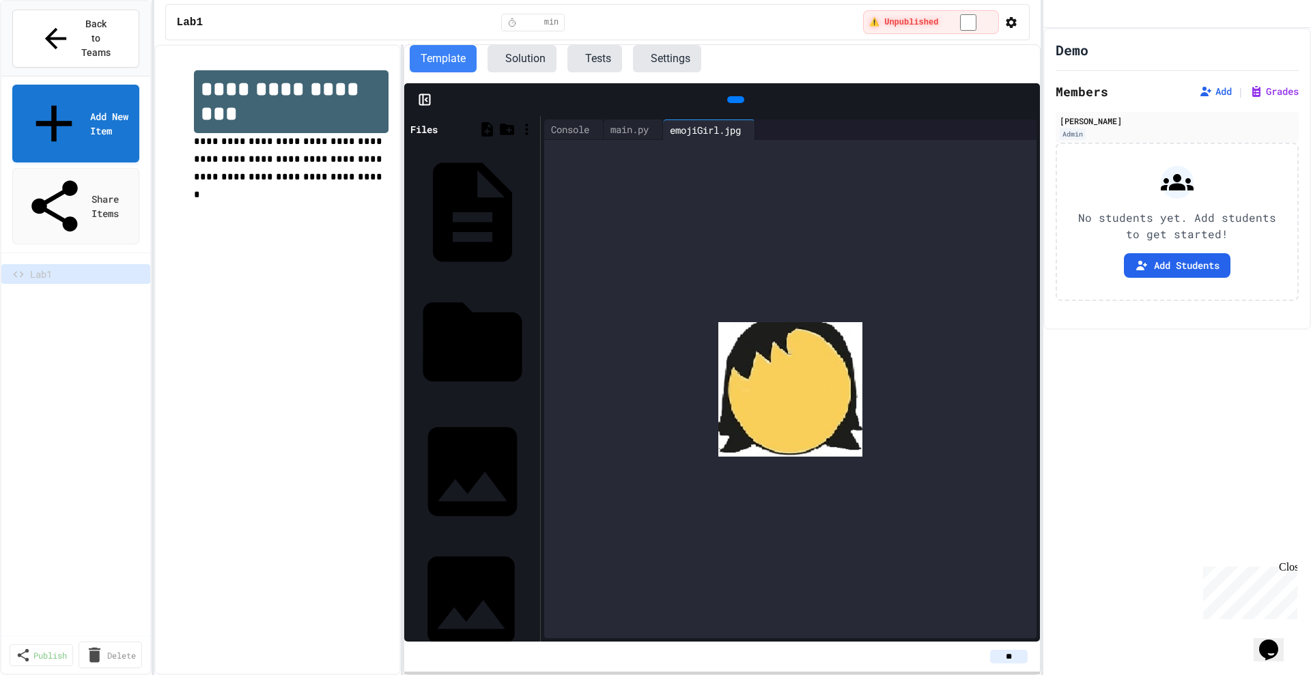
click at [532, 593] on div "emojiBear.jpg" at bounding box center [532, 600] width 0 height 14
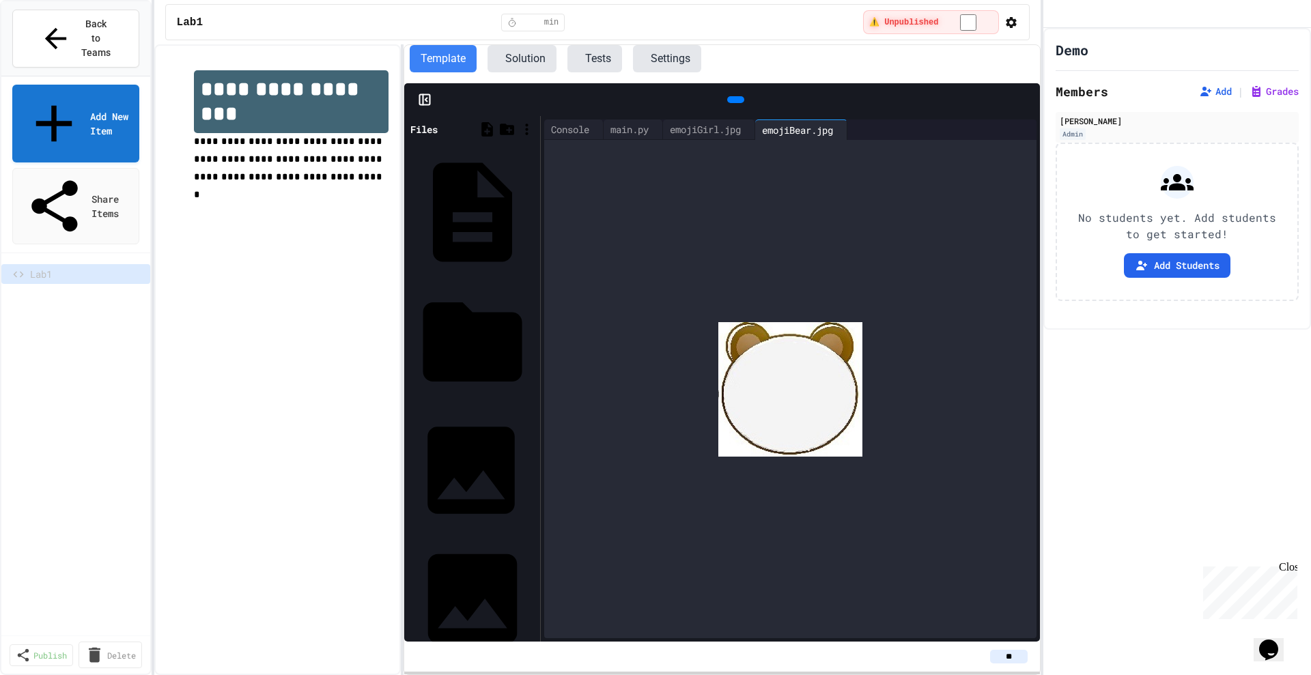
click at [532, 463] on div "emoji.jpg" at bounding box center [532, 470] width 0 height 14
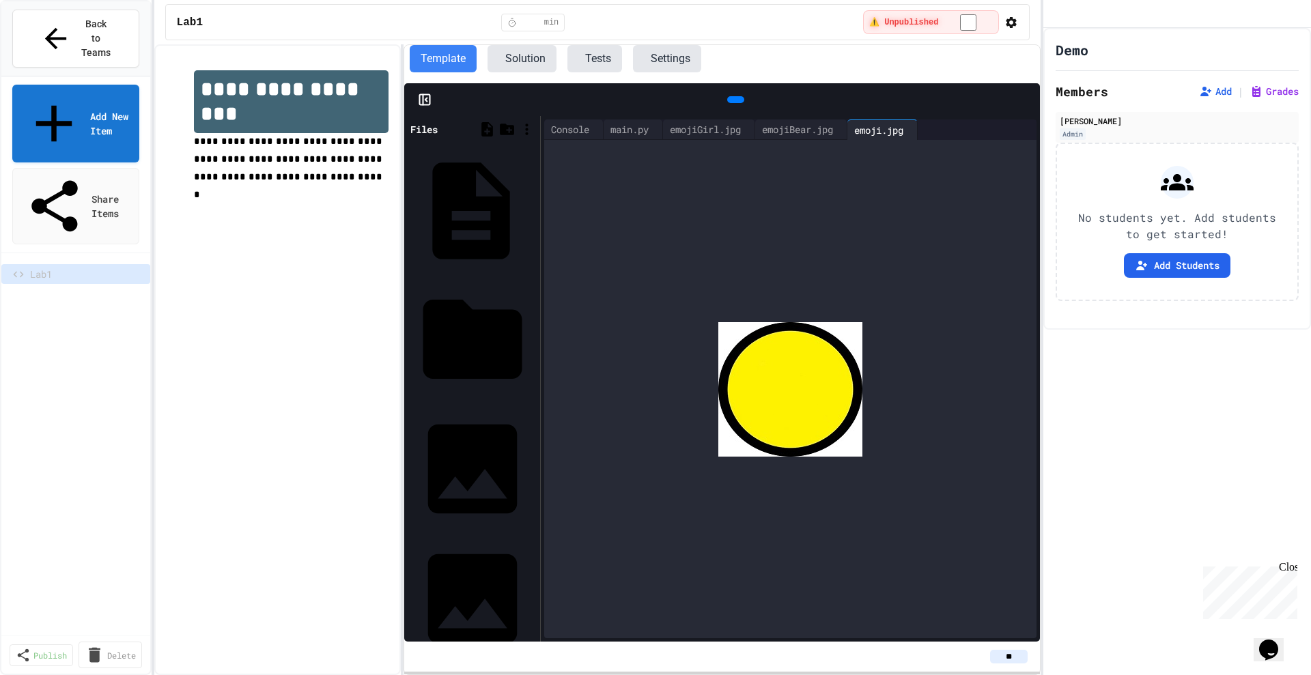
click at [532, 204] on div "JES.py" at bounding box center [532, 211] width 0 height 14
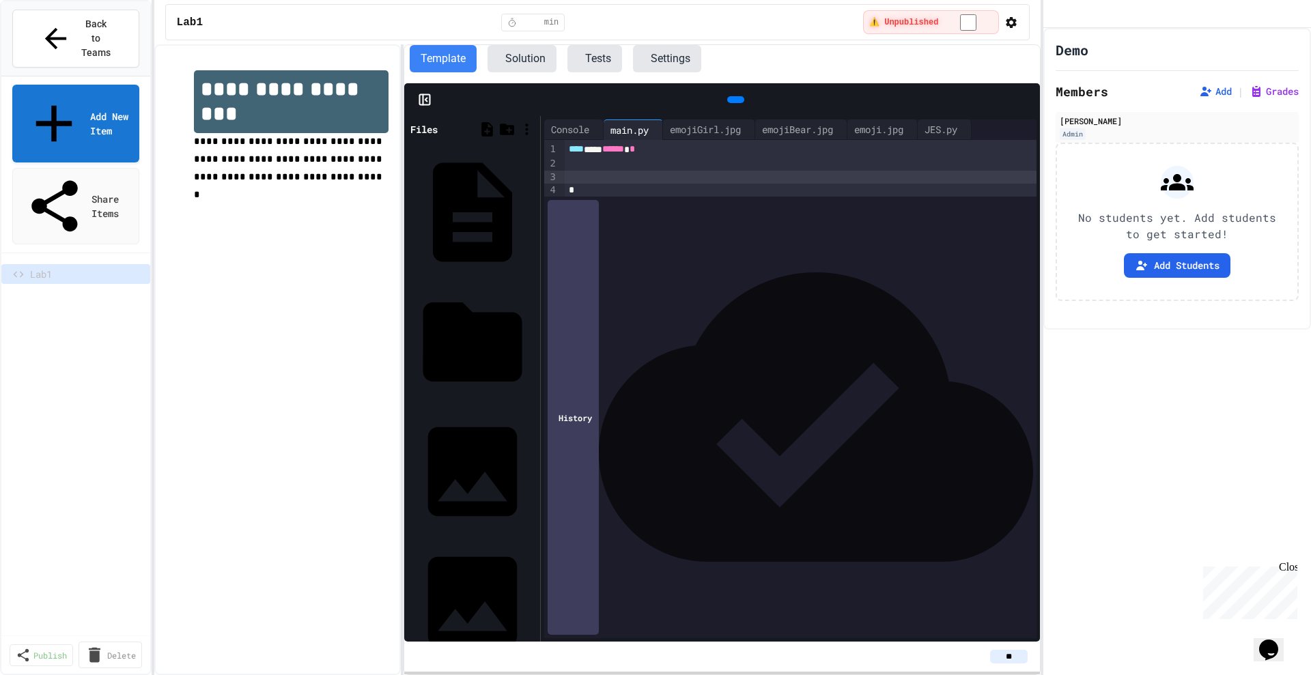
click at [593, 182] on div at bounding box center [801, 178] width 472 height 14
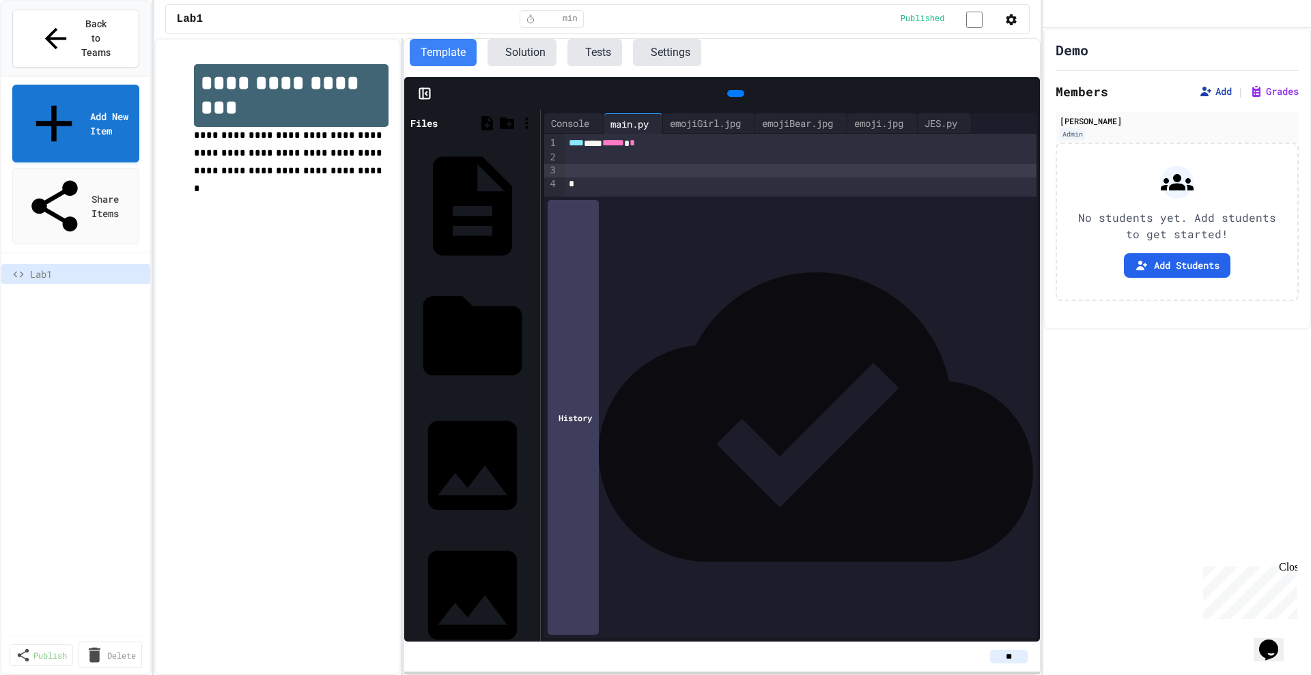
click at [1203, 98] on button "Add" at bounding box center [1215, 92] width 33 height 14
click at [40, 23] on icon at bounding box center [56, 39] width 32 height 32
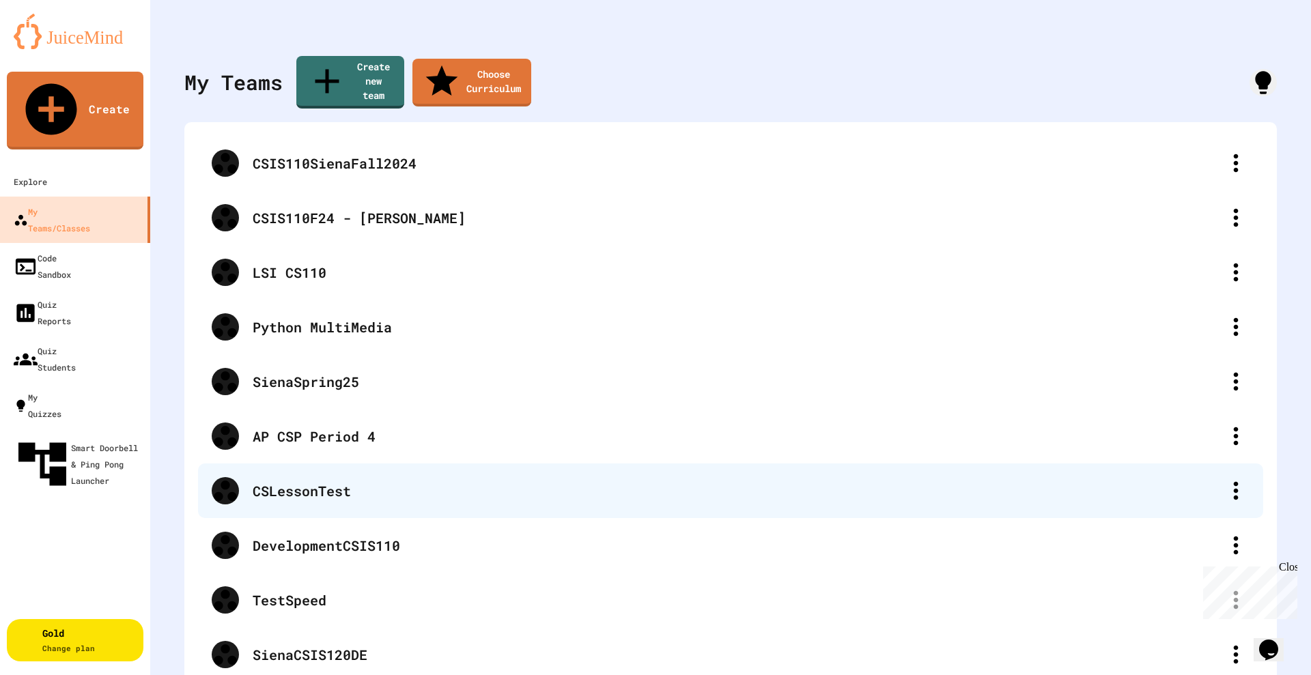
click at [322, 481] on div "CSLessonTest" at bounding box center [737, 491] width 969 height 20
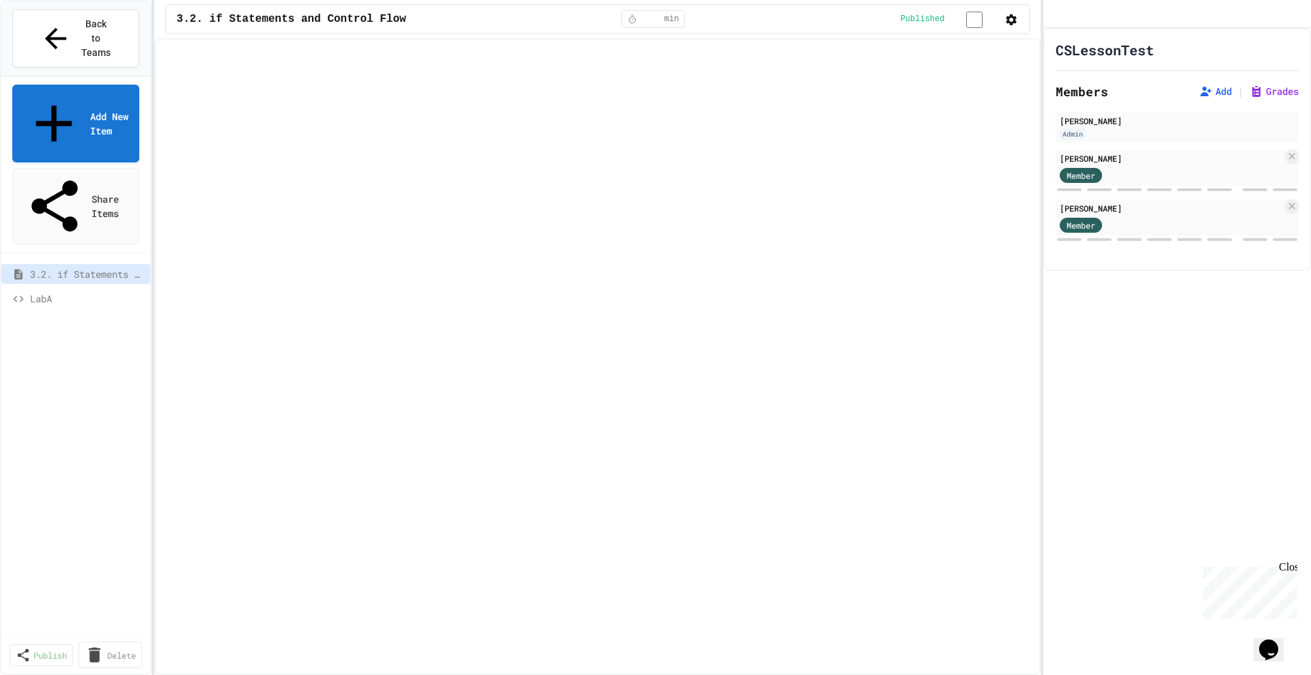
select select "***"
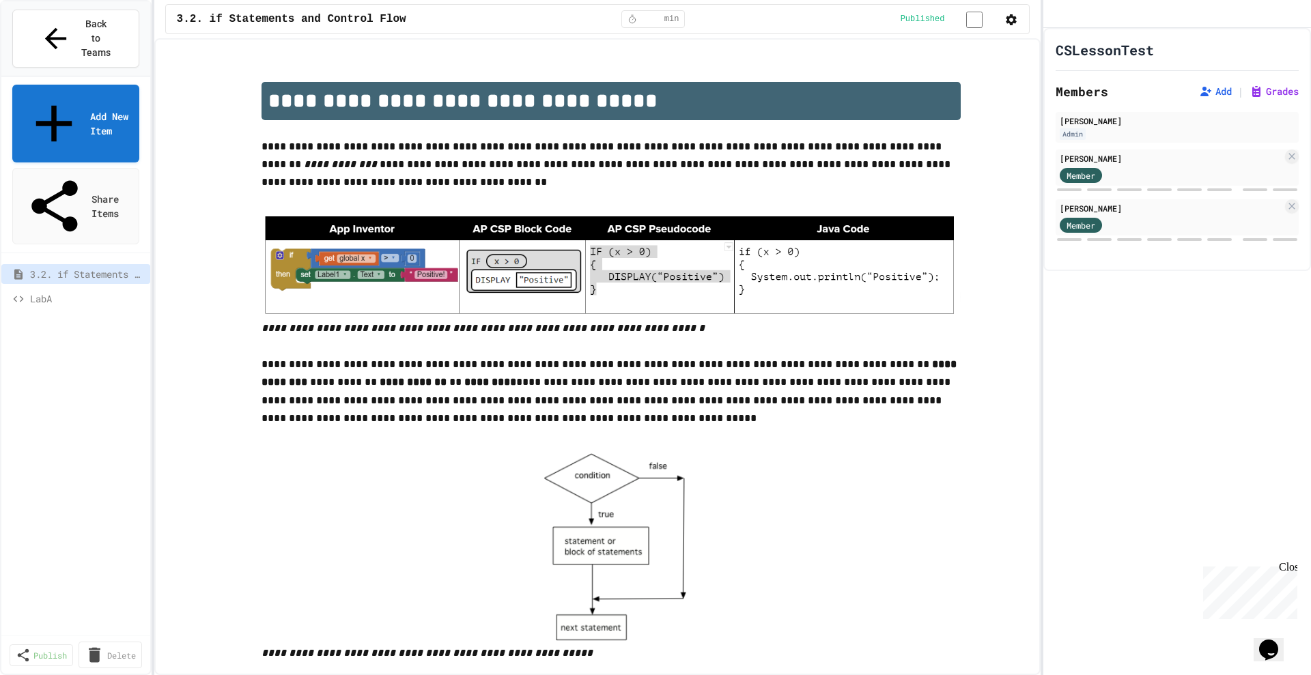
click at [49, 291] on span "LabA" at bounding box center [84, 298] width 109 height 14
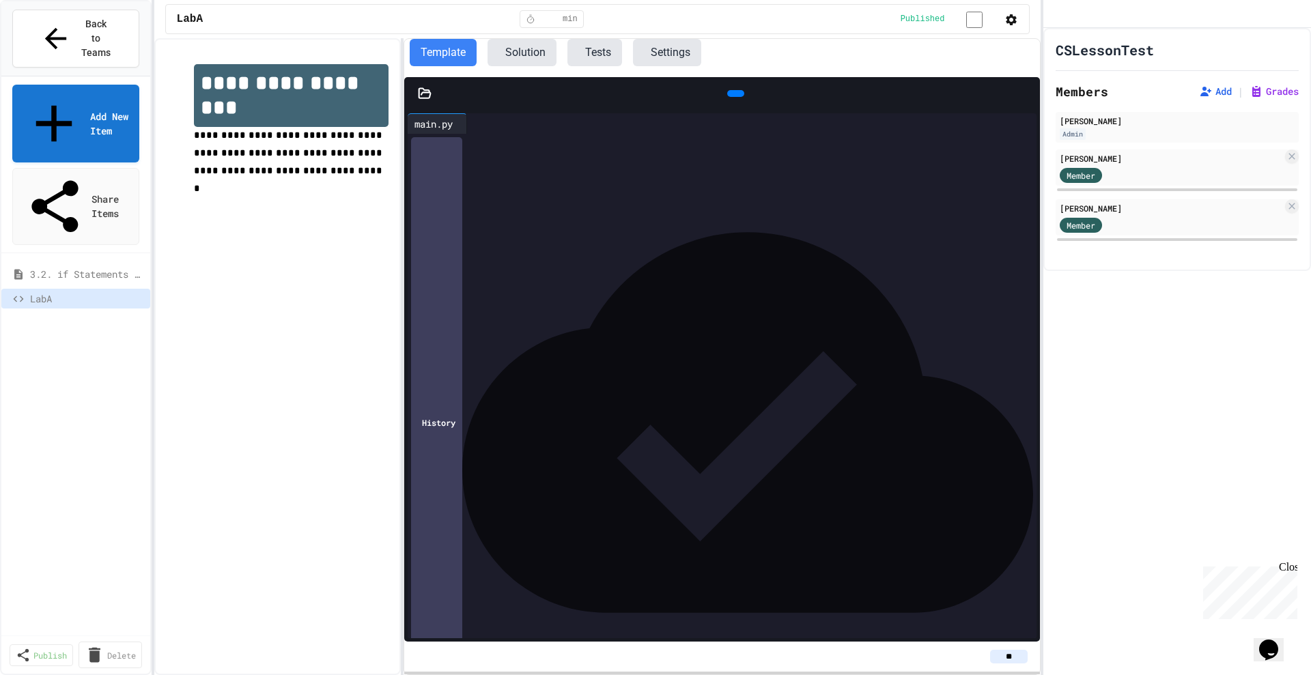
click at [701, 50] on button "Settings" at bounding box center [667, 52] width 68 height 27
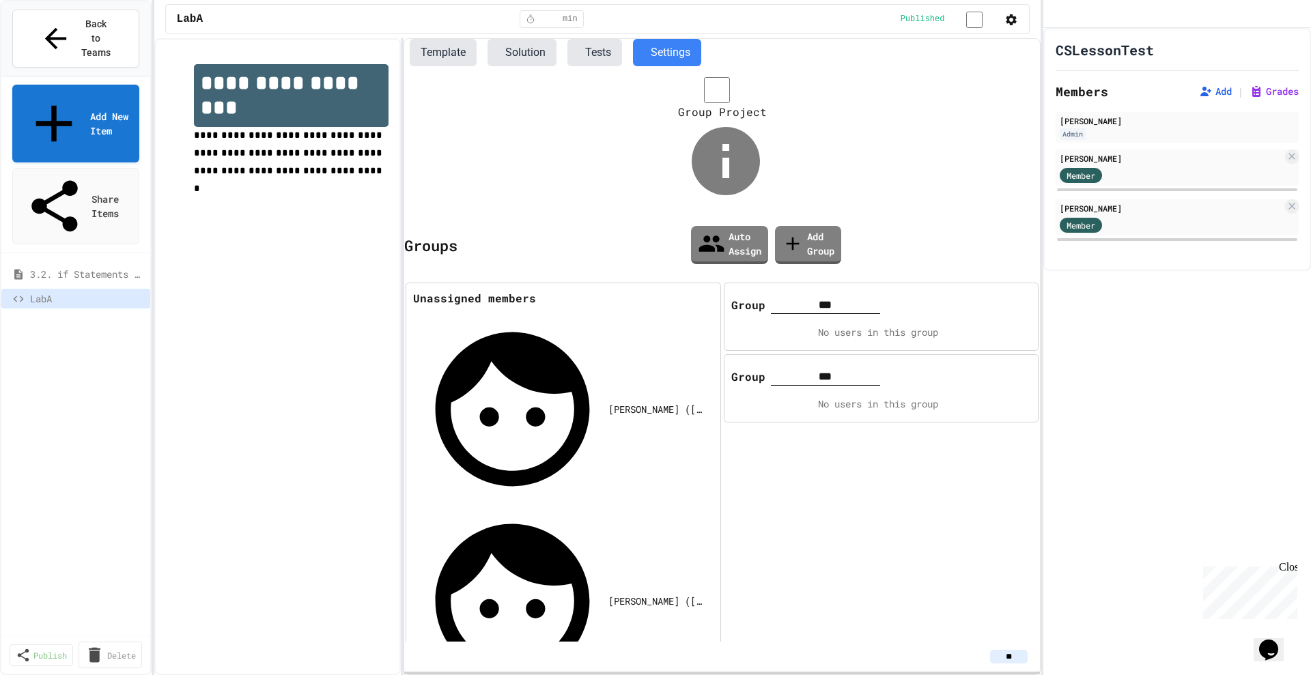
click at [1040, 289] on icon at bounding box center [1046, 295] width 12 height 12
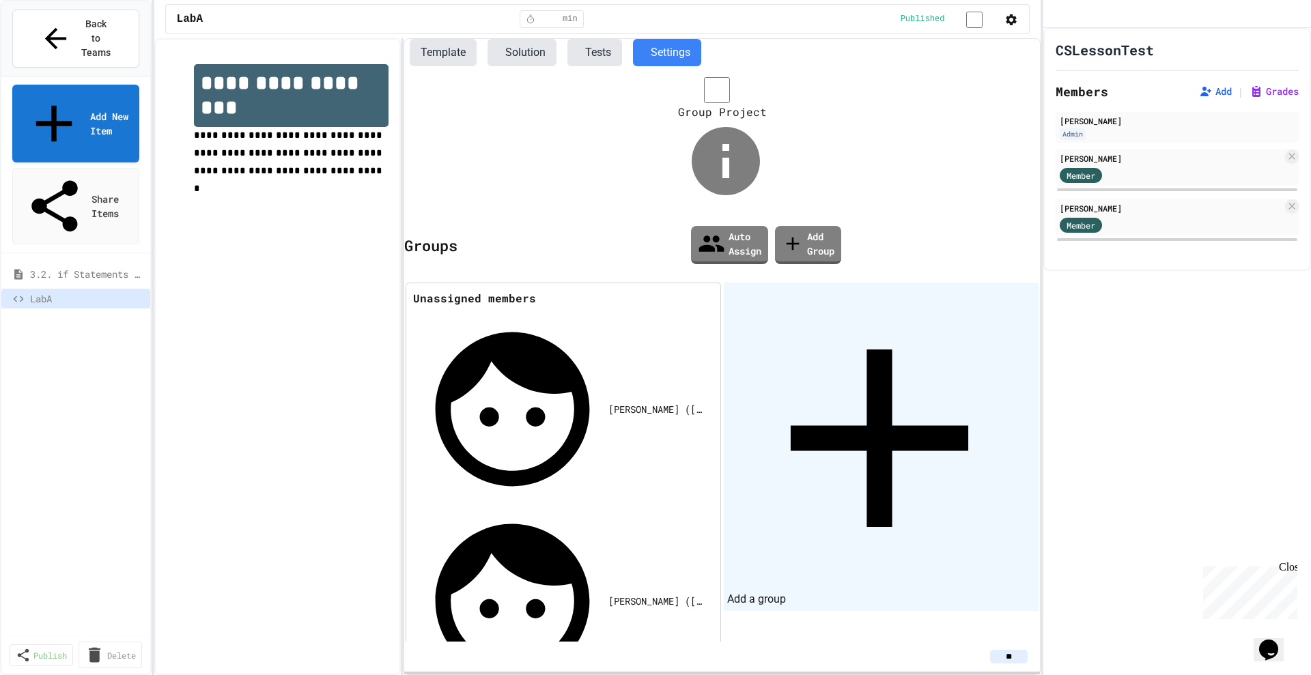
click at [778, 283] on div "Add a group" at bounding box center [881, 447] width 315 height 328
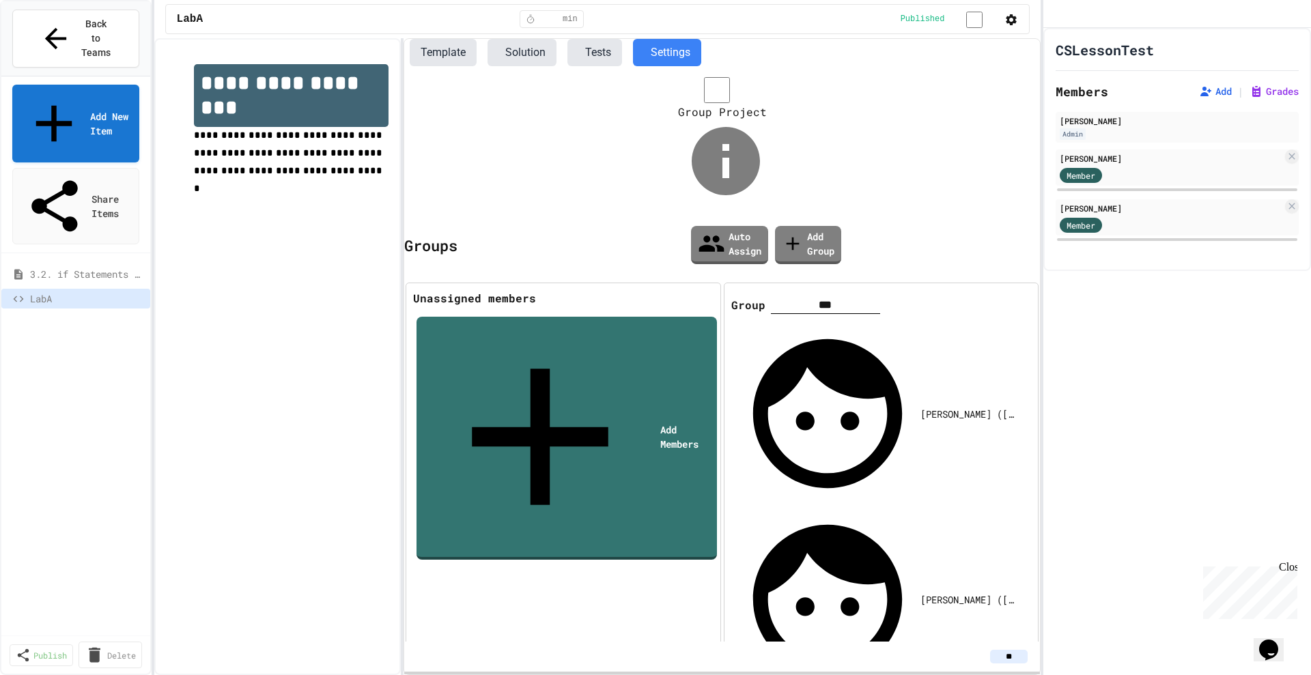
click at [1036, 285] on icon at bounding box center [1036, 285] width 0 height 0
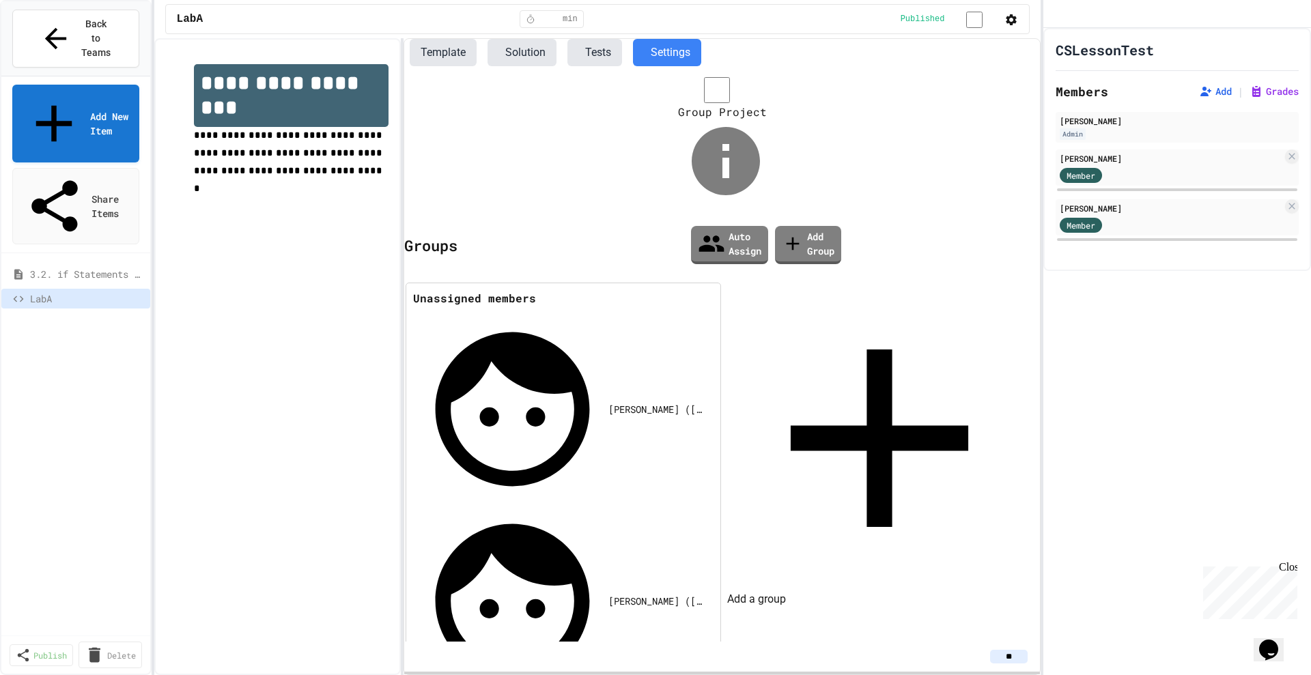
click at [443, 42] on button "Template" at bounding box center [443, 52] width 67 height 27
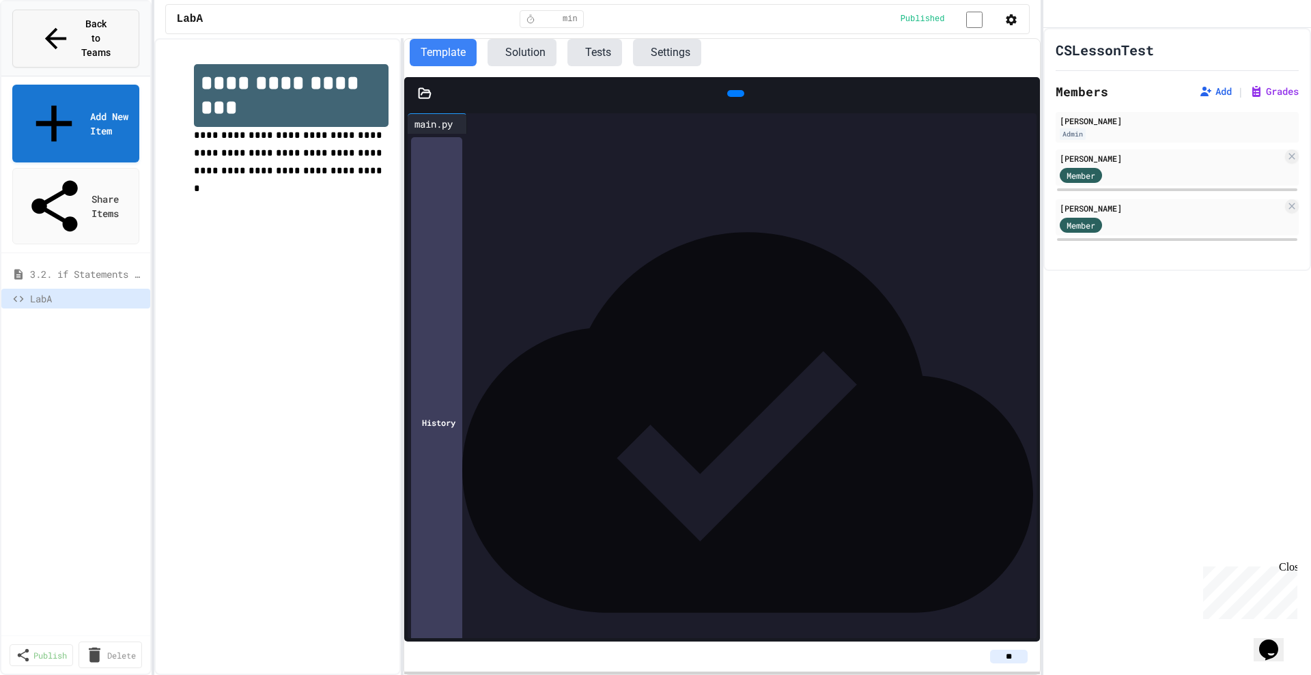
click at [80, 21] on span "Back to Teams" at bounding box center [96, 38] width 32 height 43
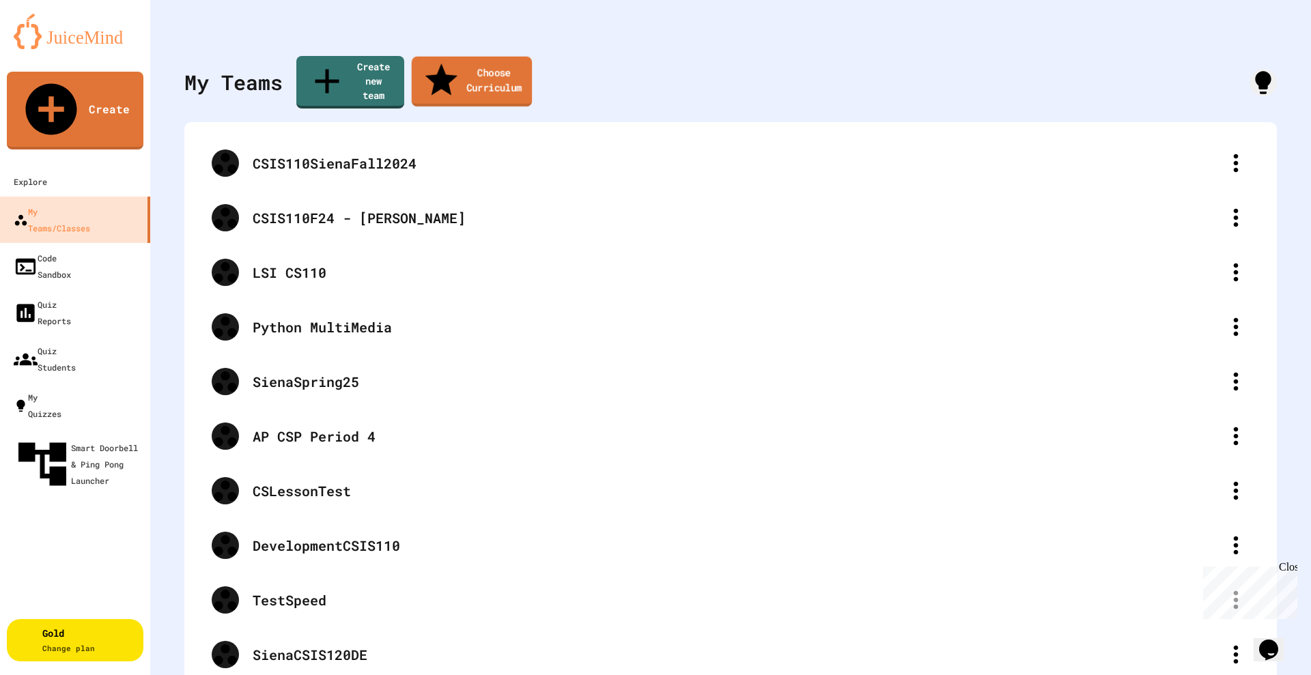
click at [466, 68] on link "Choose Curriculum" at bounding box center [472, 81] width 121 height 51
click at [76, 203] on div "My Teams/Classes" at bounding box center [51, 219] width 78 height 33
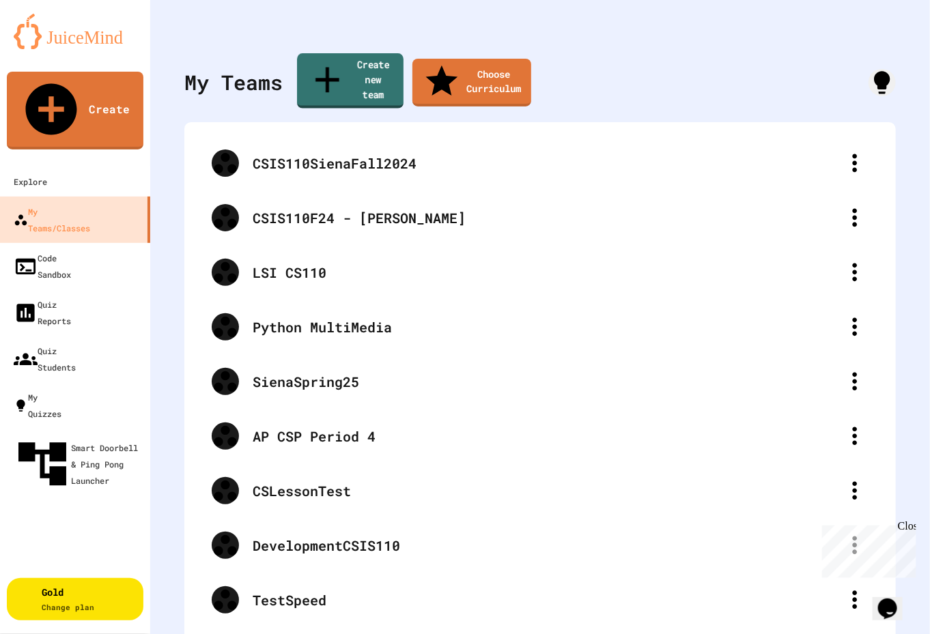
click at [319, 66] on link "Create new team" at bounding box center [350, 80] width 106 height 55
type input "**********"
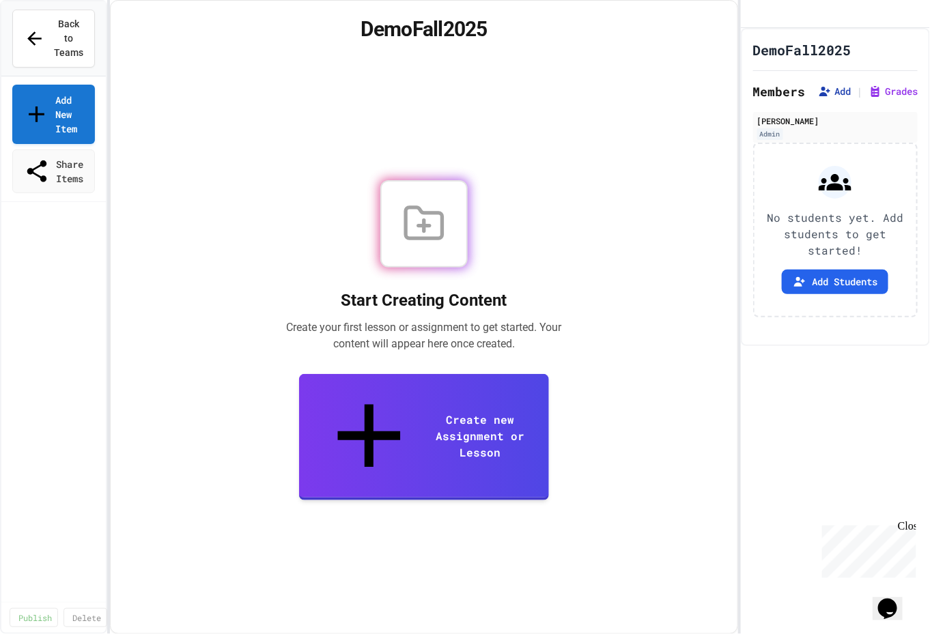
click at [829, 98] on button "Add" at bounding box center [834, 92] width 33 height 14
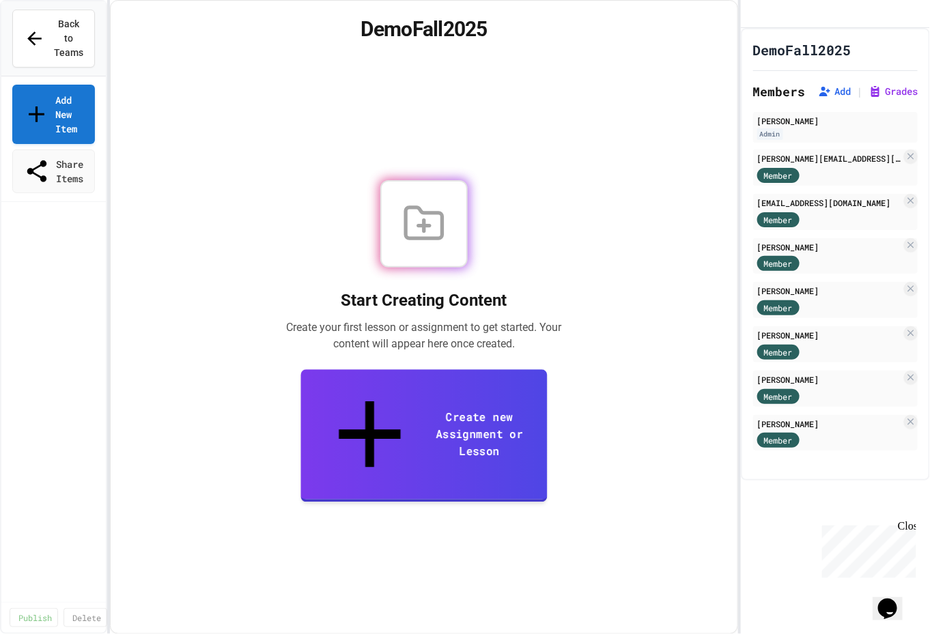
click at [319, 430] on icon at bounding box center [370, 434] width 106 height 113
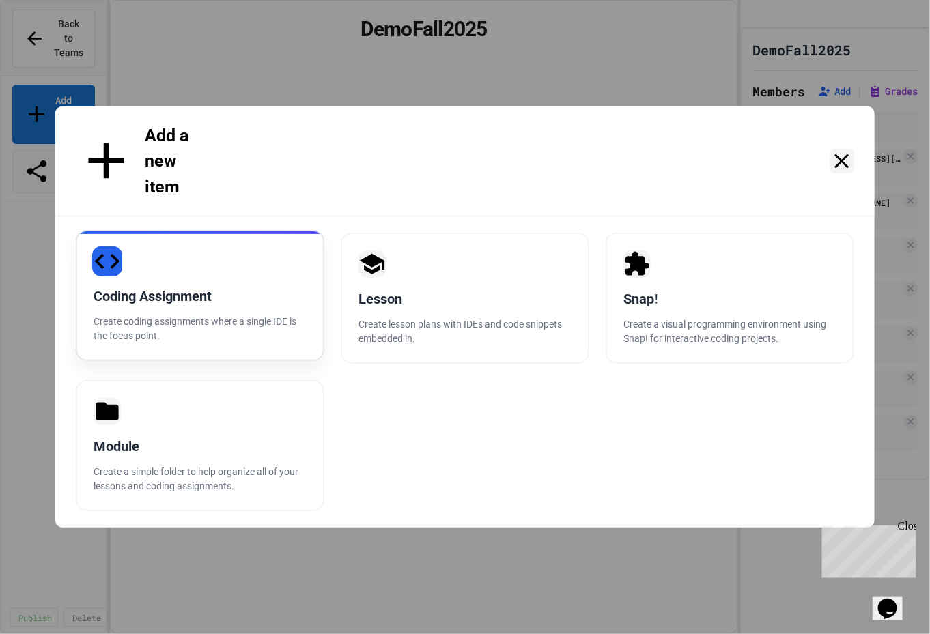
click at [221, 286] on div "Coding Assignment" at bounding box center [200, 296] width 213 height 20
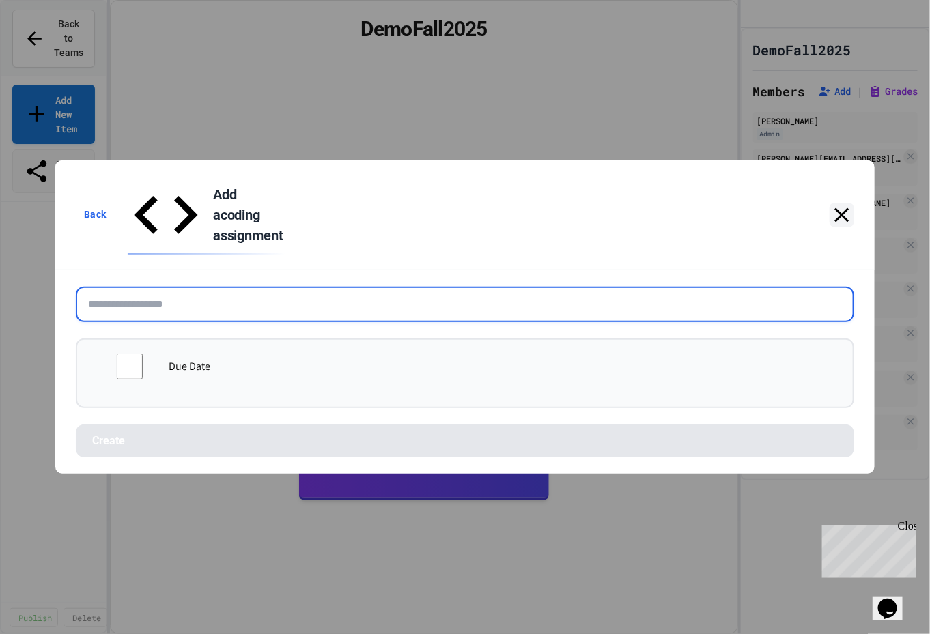
click at [217, 287] on input "text" at bounding box center [465, 304] width 778 height 35
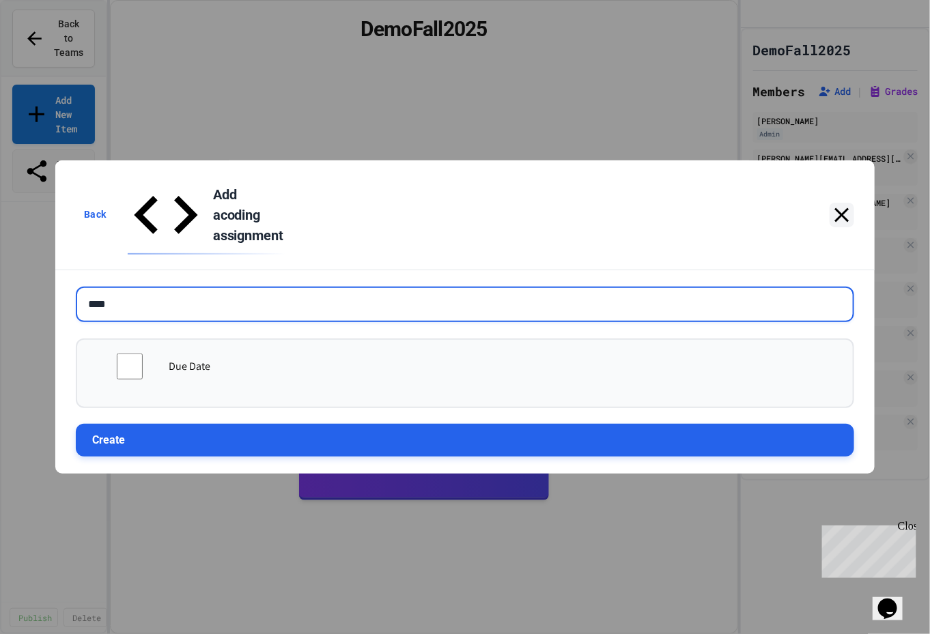
type input "****"
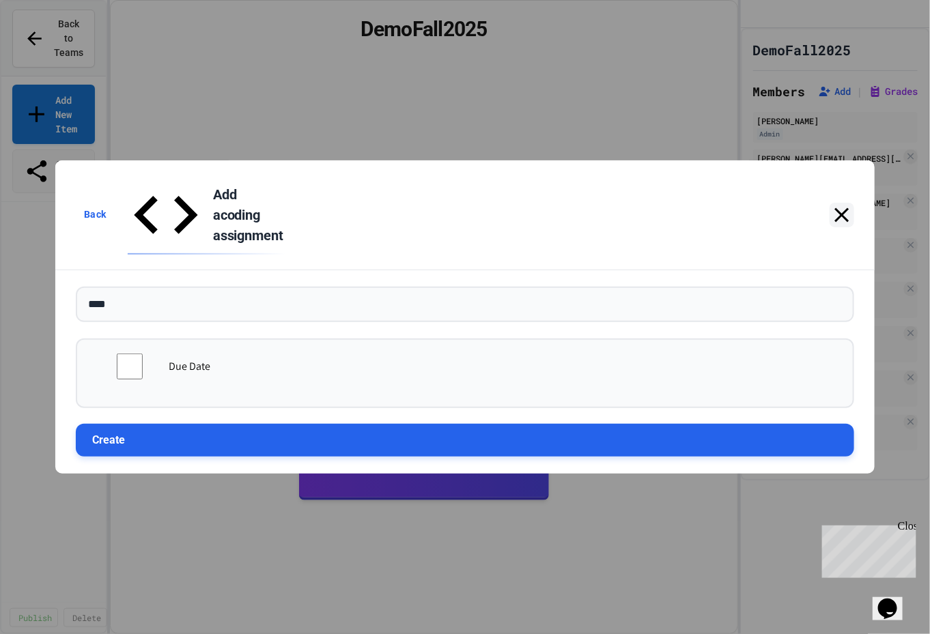
click at [230, 424] on button "Create" at bounding box center [465, 440] width 778 height 33
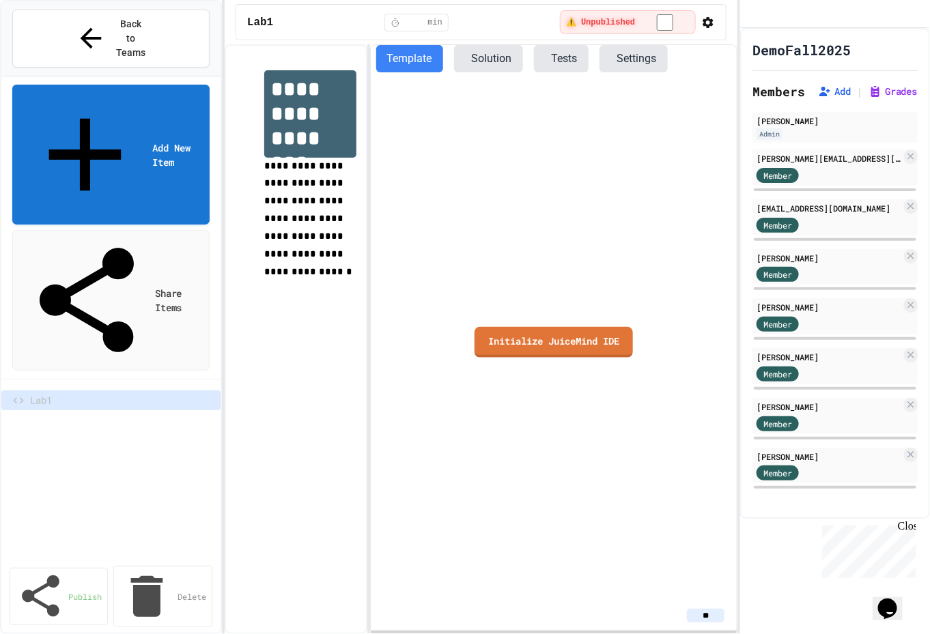
click at [230, 309] on div "**********" at bounding box center [465, 317] width 930 height 634
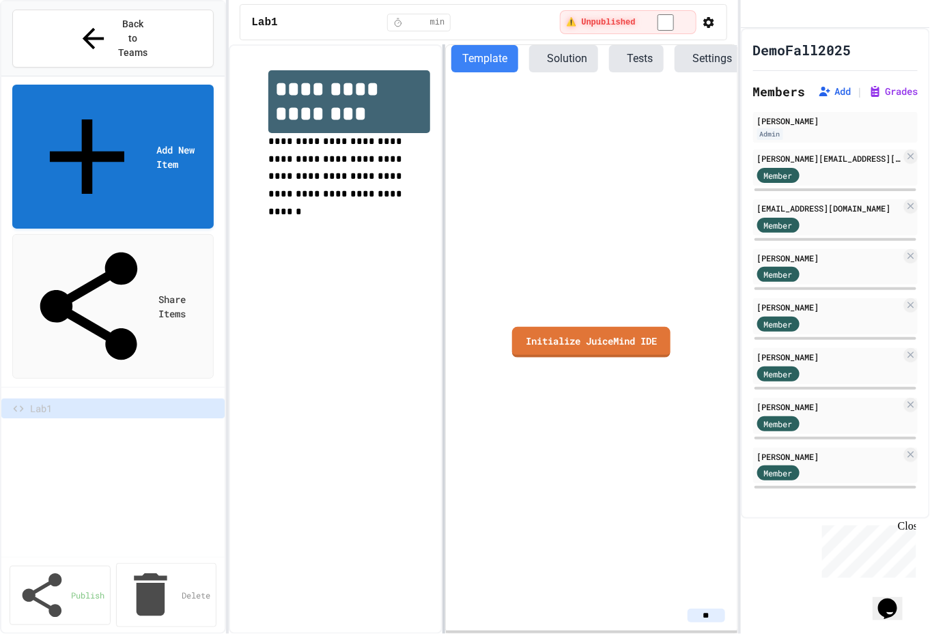
click at [444, 148] on div at bounding box center [443, 339] width 3 height 590
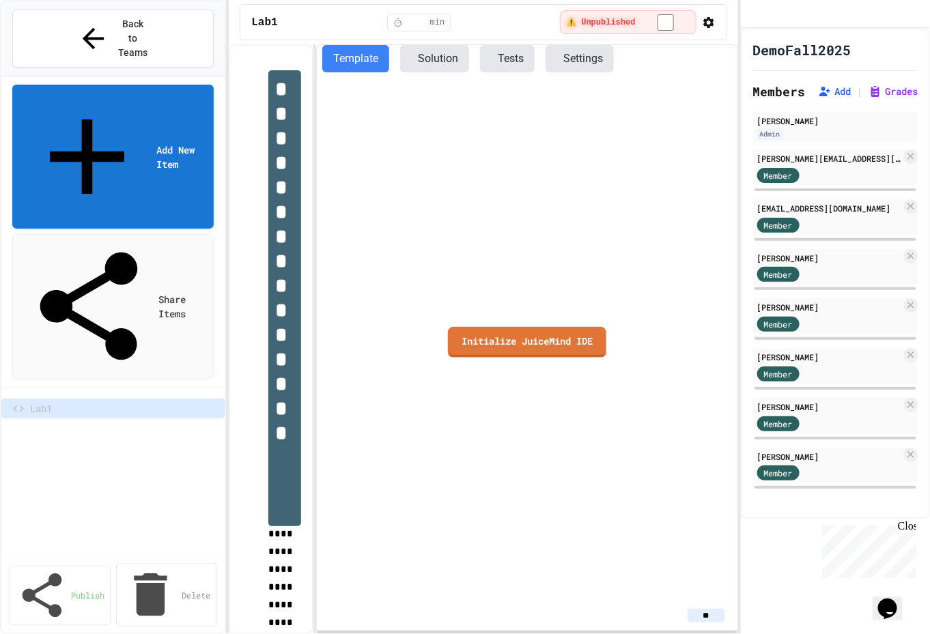
click at [314, 166] on div "**********" at bounding box center [483, 339] width 509 height 590
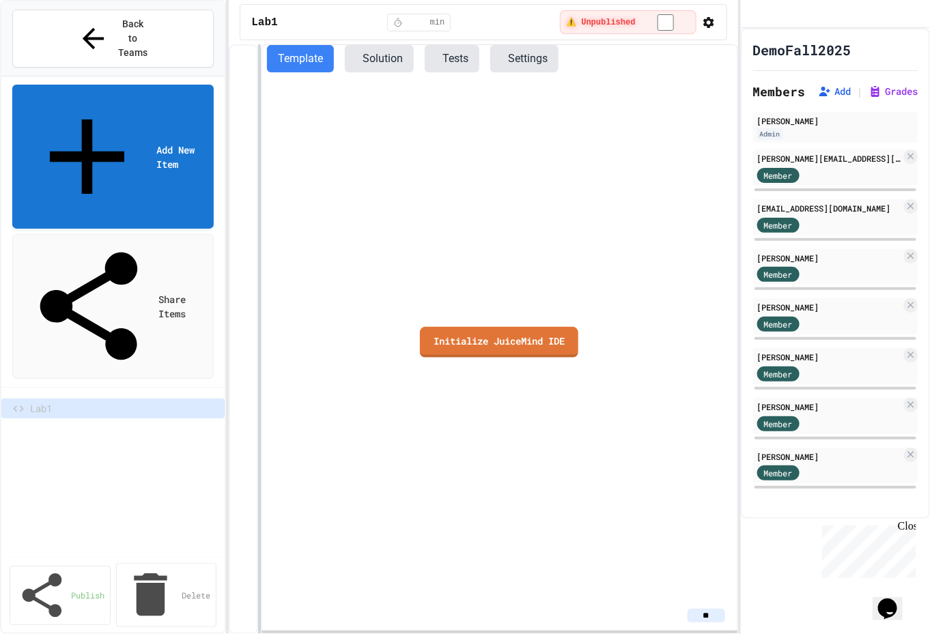
click at [259, 162] on div at bounding box center [259, 339] width 3 height 590
click at [494, 335] on link "Initialize JuiceMind IDE" at bounding box center [499, 340] width 156 height 32
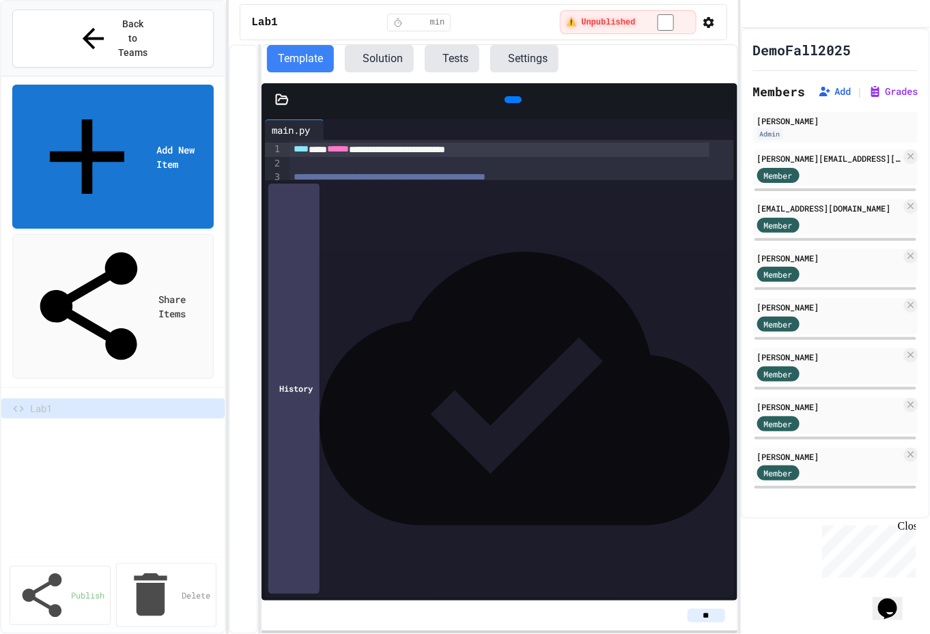
click at [282, 96] on icon at bounding box center [282, 100] width 12 height 10
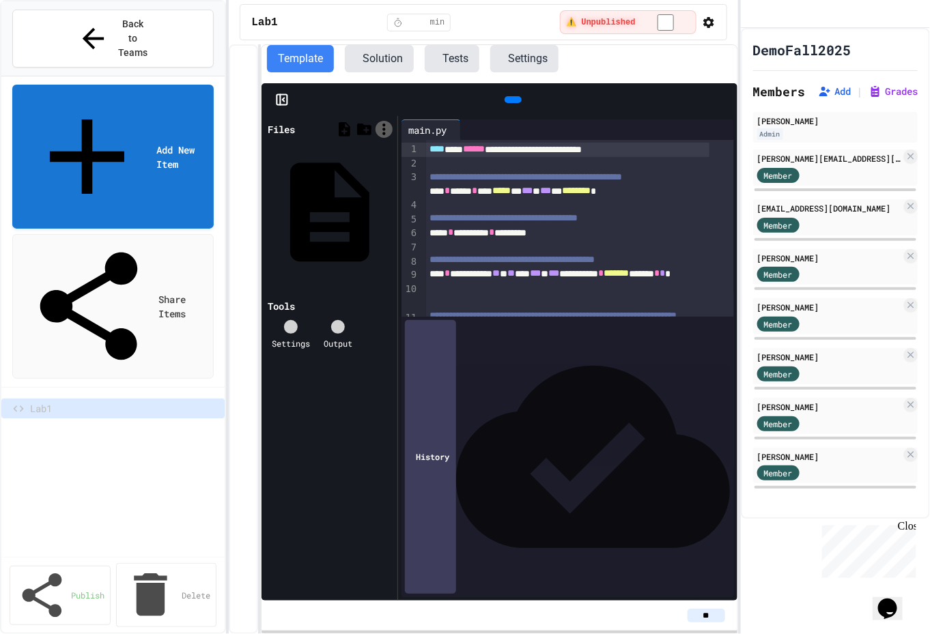
click at [383, 127] on icon at bounding box center [383, 129] width 17 height 17
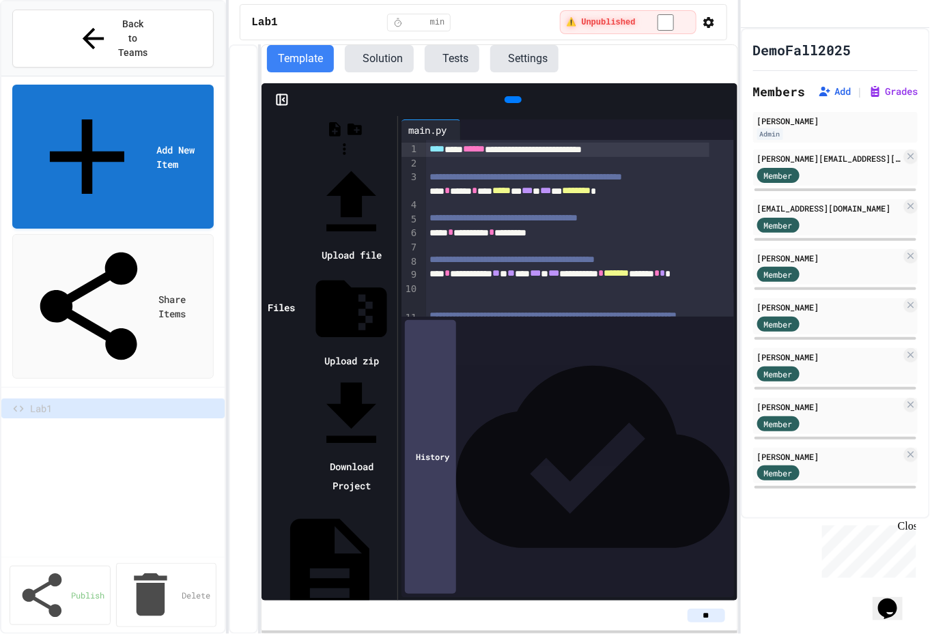
click at [394, 266] on li "Upload zip" at bounding box center [351, 318] width 85 height 104
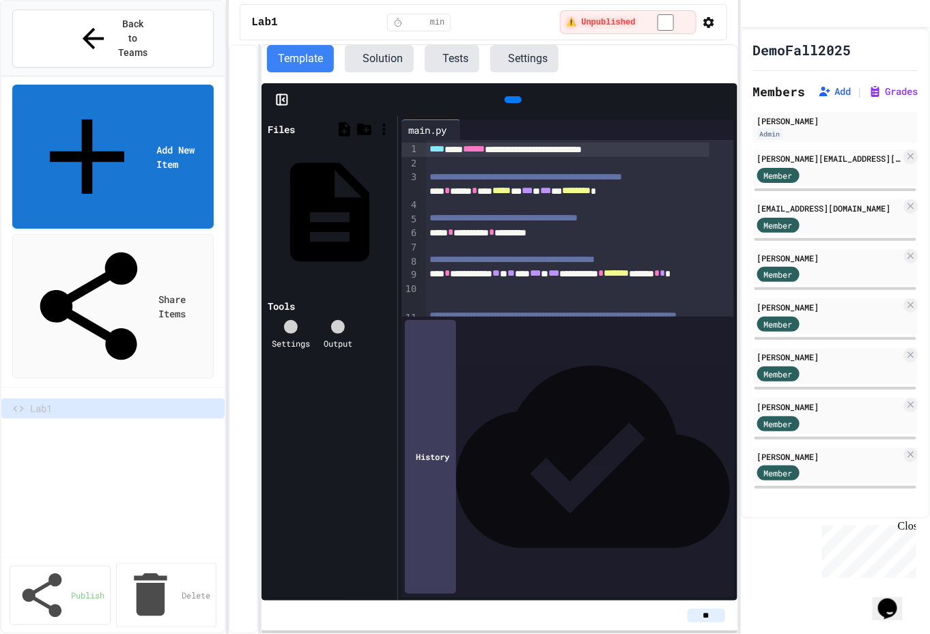
type input "**********"
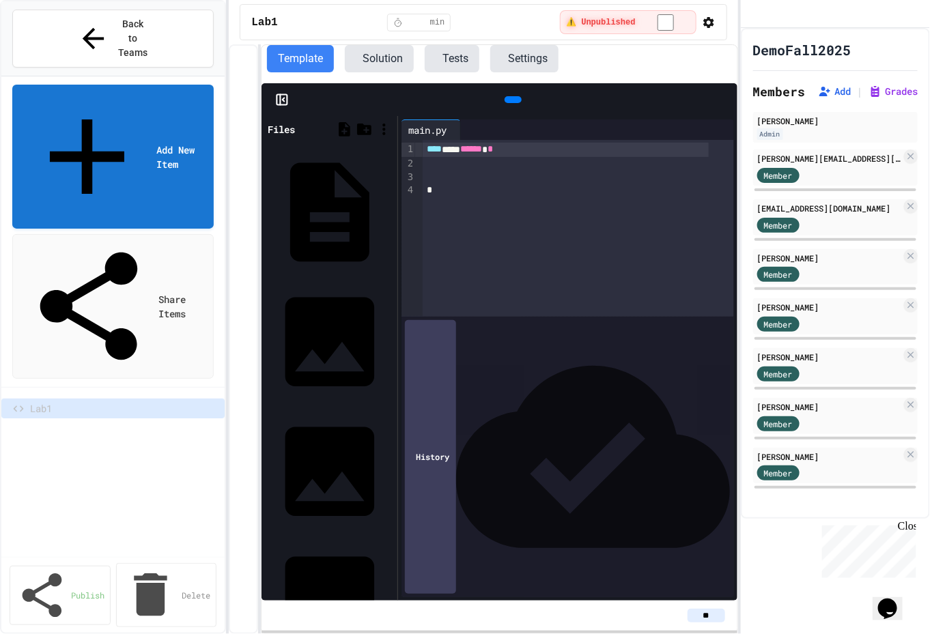
click at [523, 149] on div "**** *** ****** *" at bounding box center [566, 150] width 286 height 14
click at [390, 204] on div "JES.py" at bounding box center [390, 211] width 0 height 14
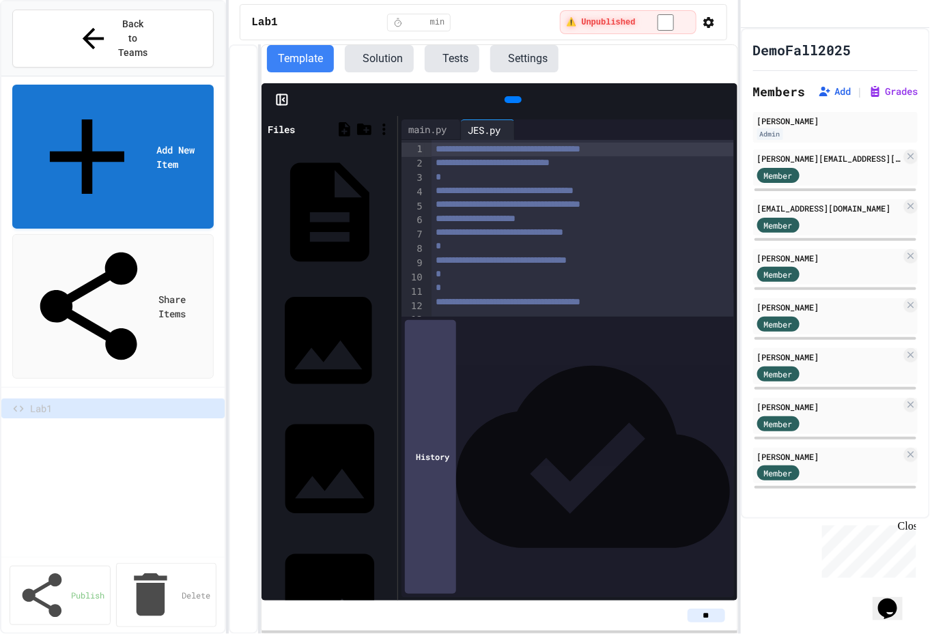
click at [390, 334] on div "emoji.jpg" at bounding box center [390, 341] width 0 height 14
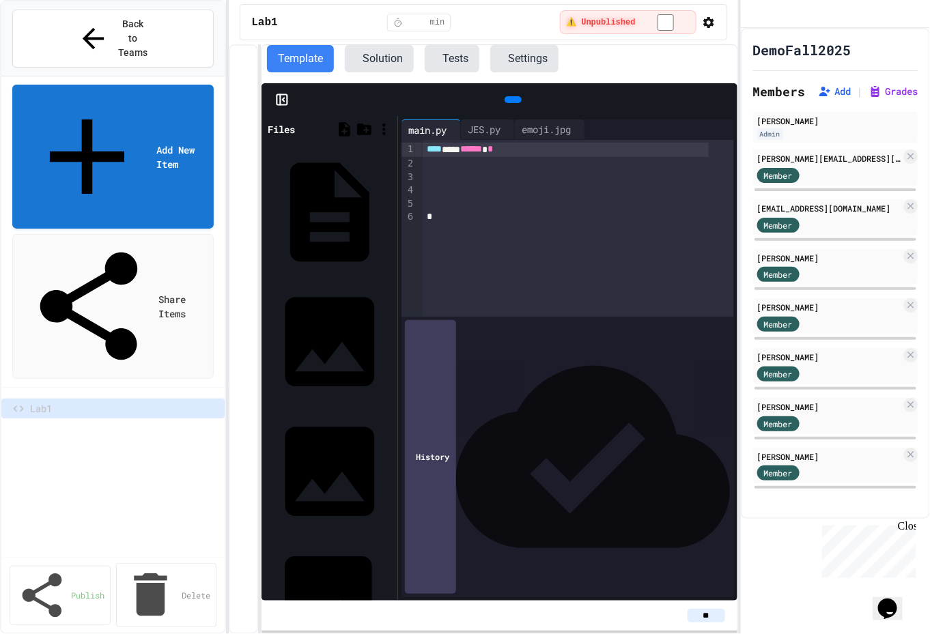
click at [390, 593] on div "emojiGirl.jpg" at bounding box center [390, 600] width 0 height 14
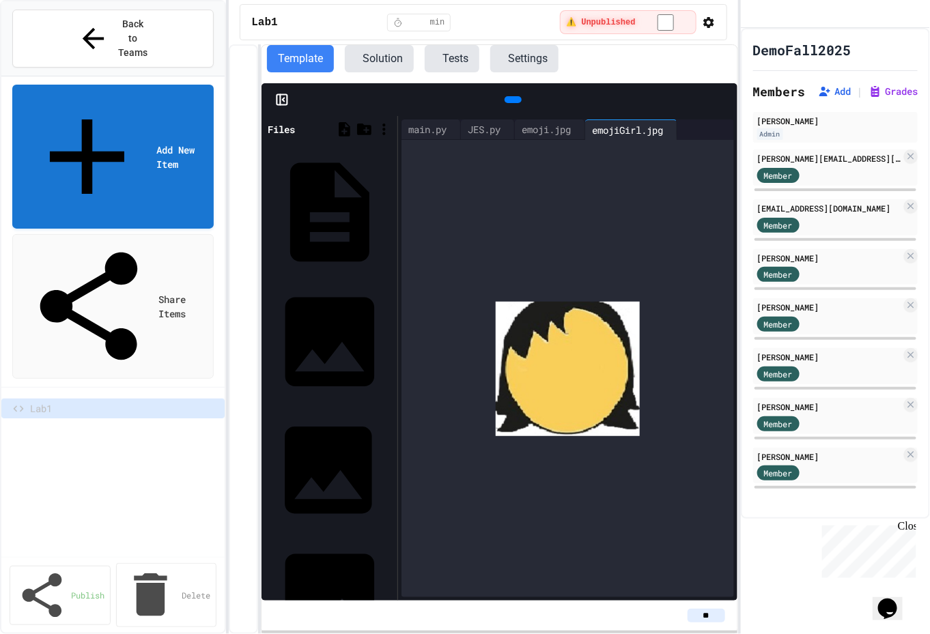
click at [390, 463] on div "emojiBear.jpg" at bounding box center [390, 470] width 0 height 14
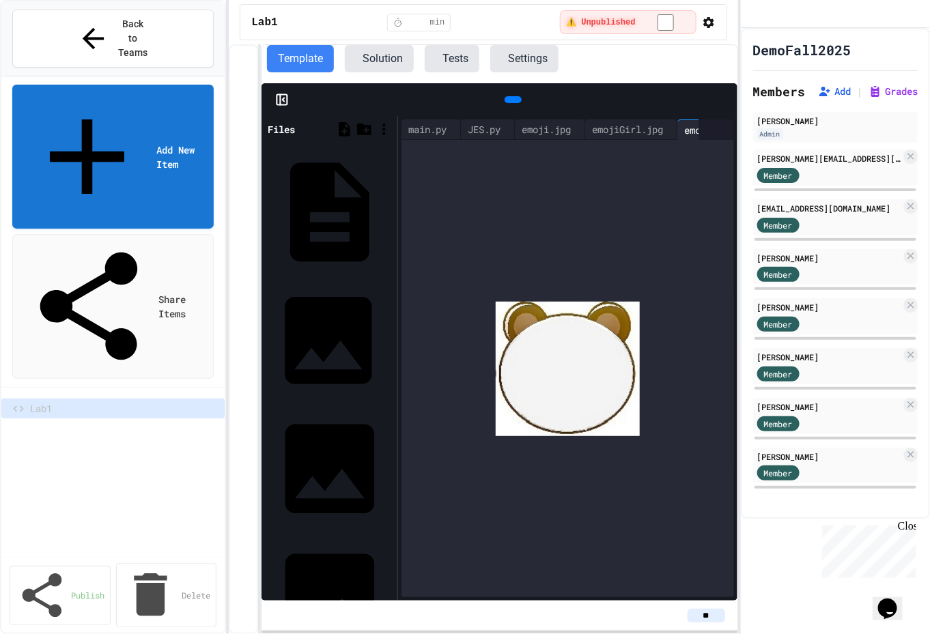
click at [390, 334] on div "emoji.jpg" at bounding box center [390, 341] width 0 height 14
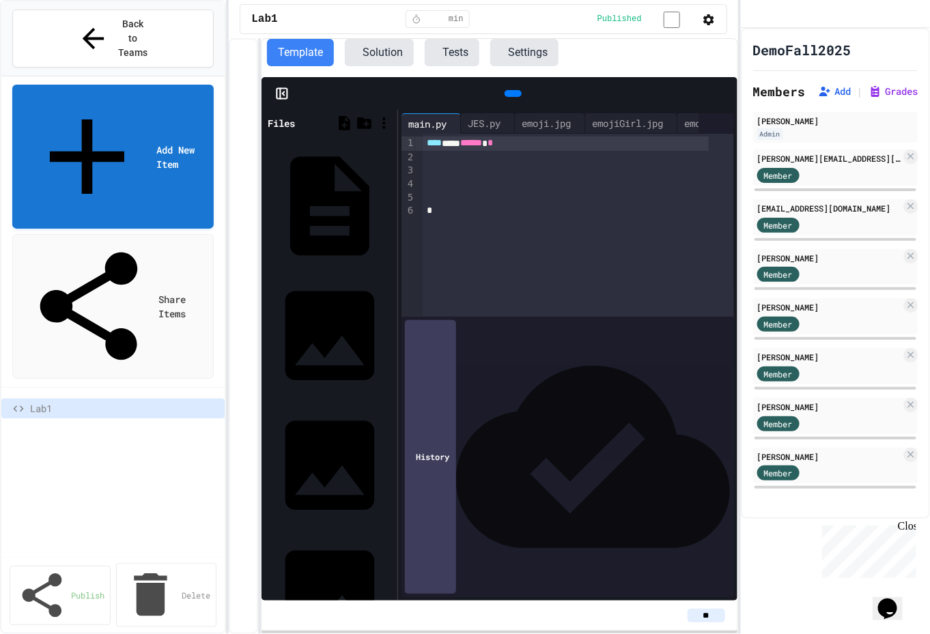
click at [554, 54] on button "Settings" at bounding box center [524, 52] width 68 height 27
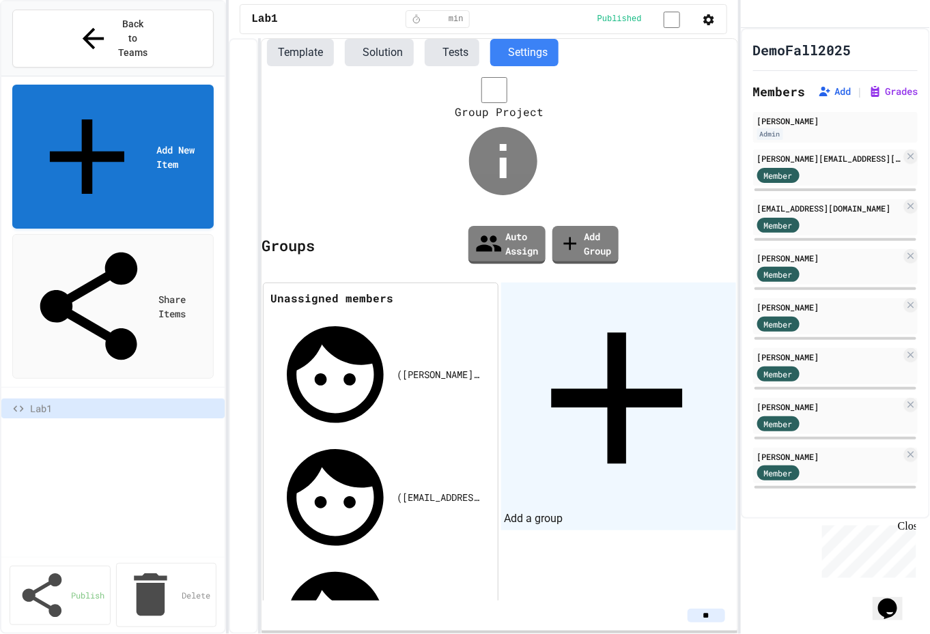
click at [506, 286] on icon at bounding box center [616, 398] width 225 height 225
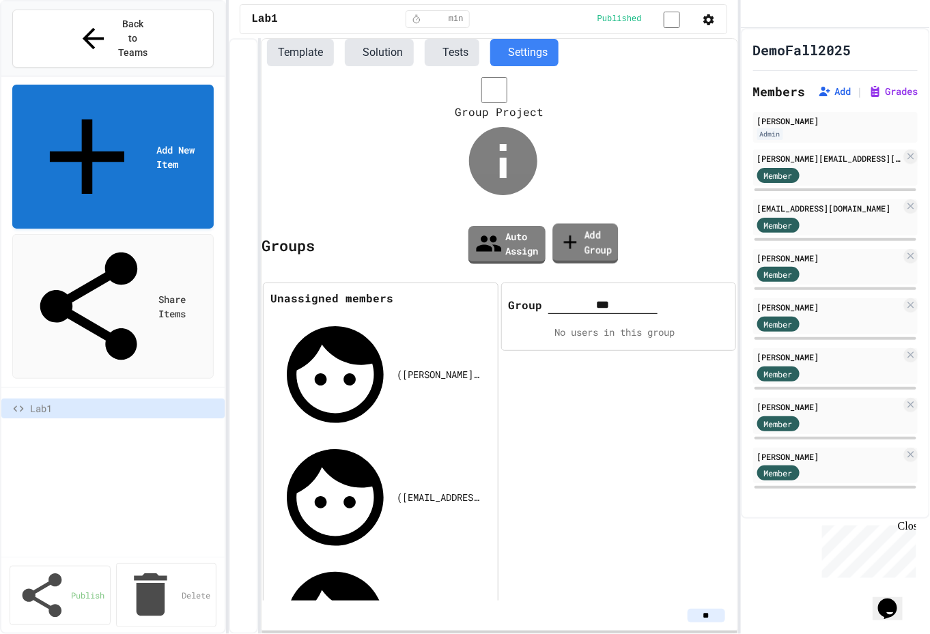
click at [561, 231] on icon at bounding box center [570, 242] width 22 height 23
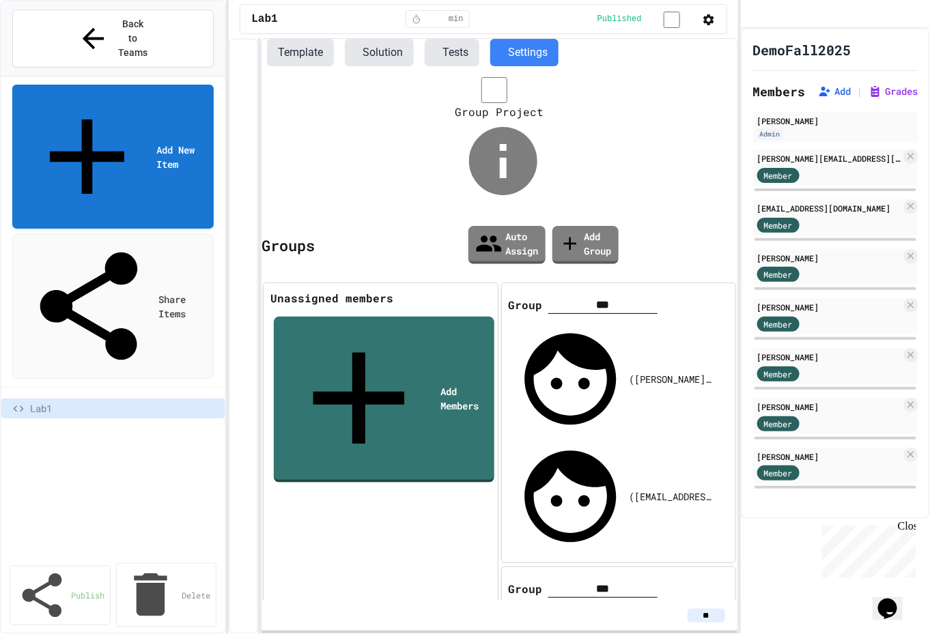
click at [304, 51] on button "Template" at bounding box center [300, 52] width 67 height 27
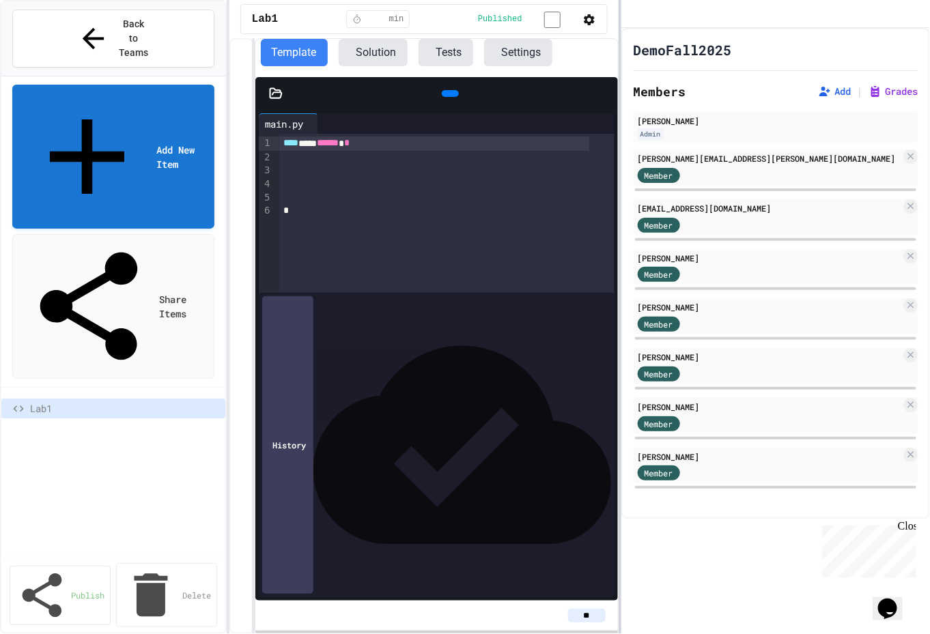
click at [618, 279] on div "**********" at bounding box center [465, 317] width 930 height 634
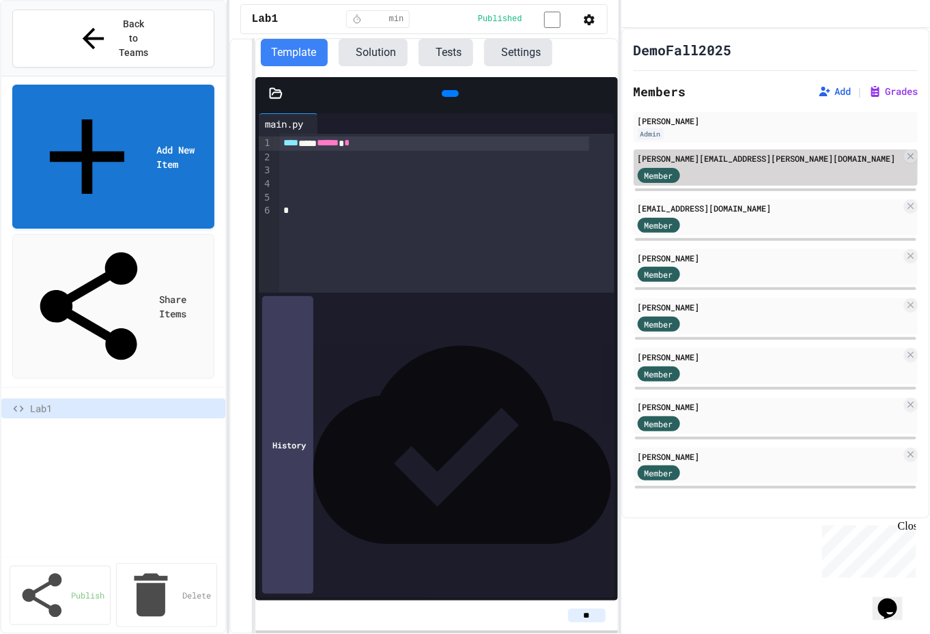
click at [728, 165] on div "[PERSON_NAME][EMAIL_ADDRESS][PERSON_NAME][DOMAIN_NAME]" at bounding box center [769, 158] width 263 height 12
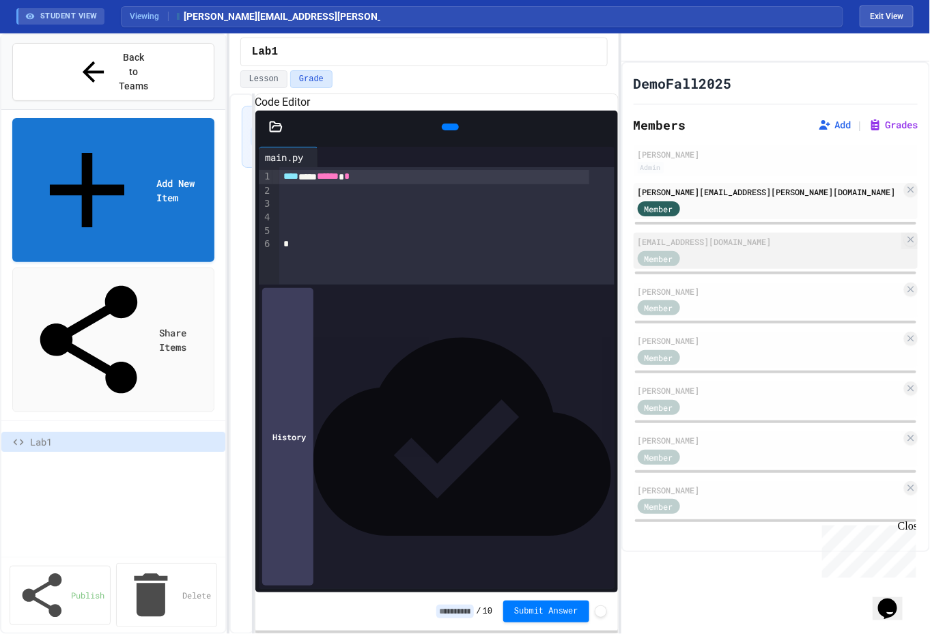
click at [724, 248] on div "[EMAIL_ADDRESS][DOMAIN_NAME]" at bounding box center [769, 241] width 263 height 12
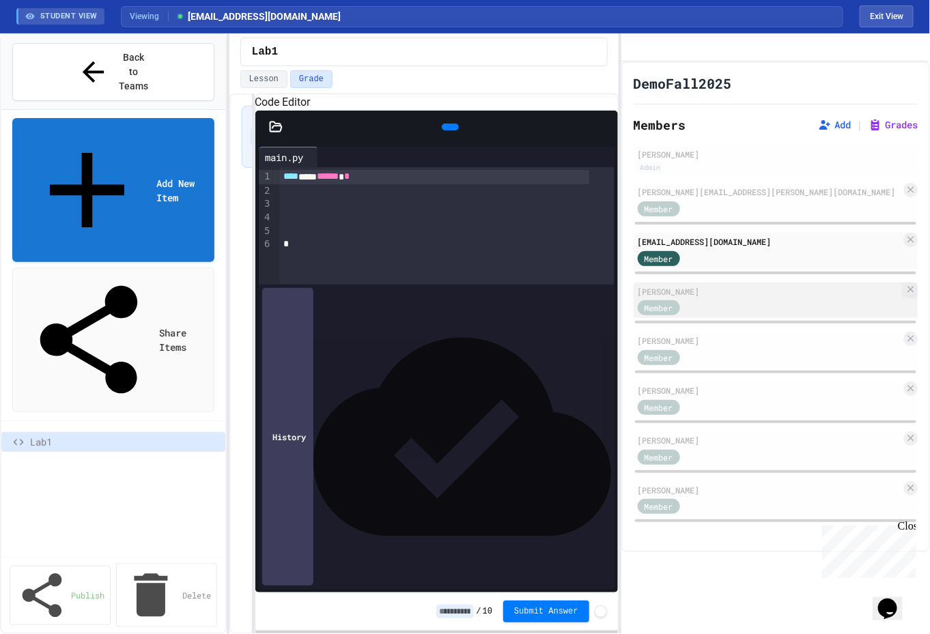
click at [713, 316] on div "Member" at bounding box center [769, 307] width 263 height 17
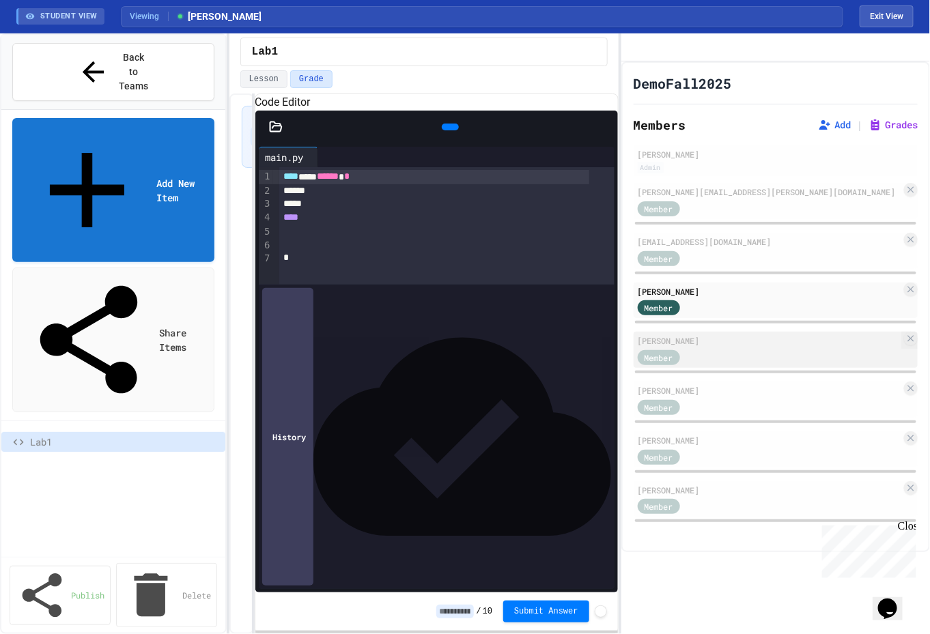
click at [678, 365] on div "Member" at bounding box center [659, 357] width 42 height 15
click at [674, 347] on div "[PERSON_NAME]" at bounding box center [769, 340] width 263 height 12
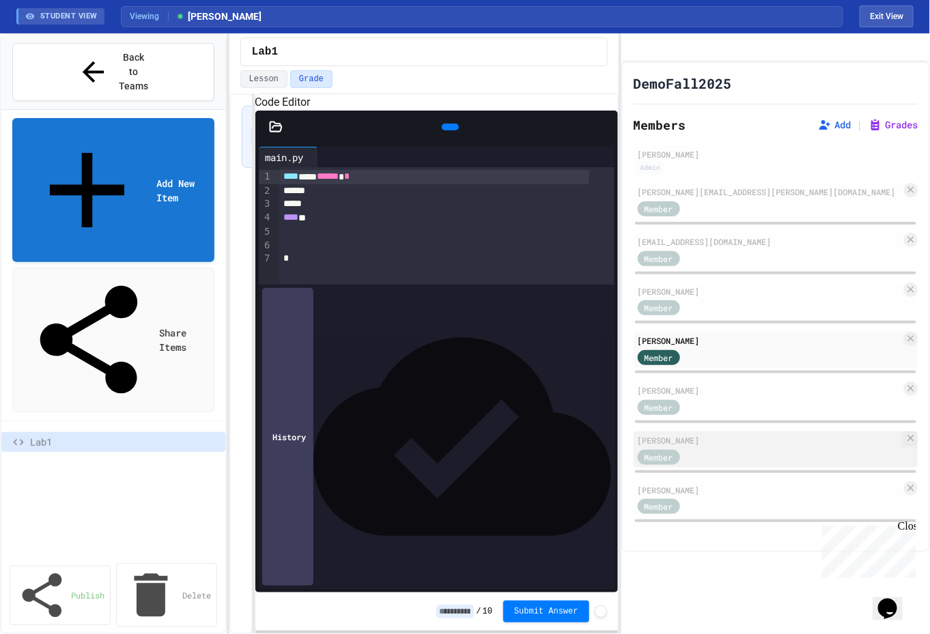
click at [688, 446] on div "[PERSON_NAME]" at bounding box center [769, 440] width 263 height 12
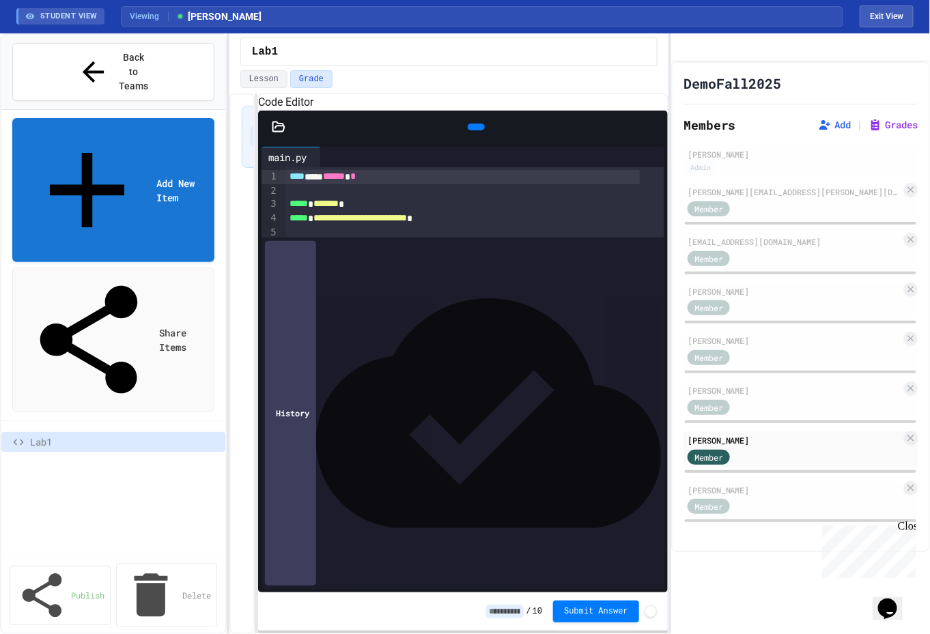
click at [668, 333] on div "**********" at bounding box center [465, 333] width 930 height 601
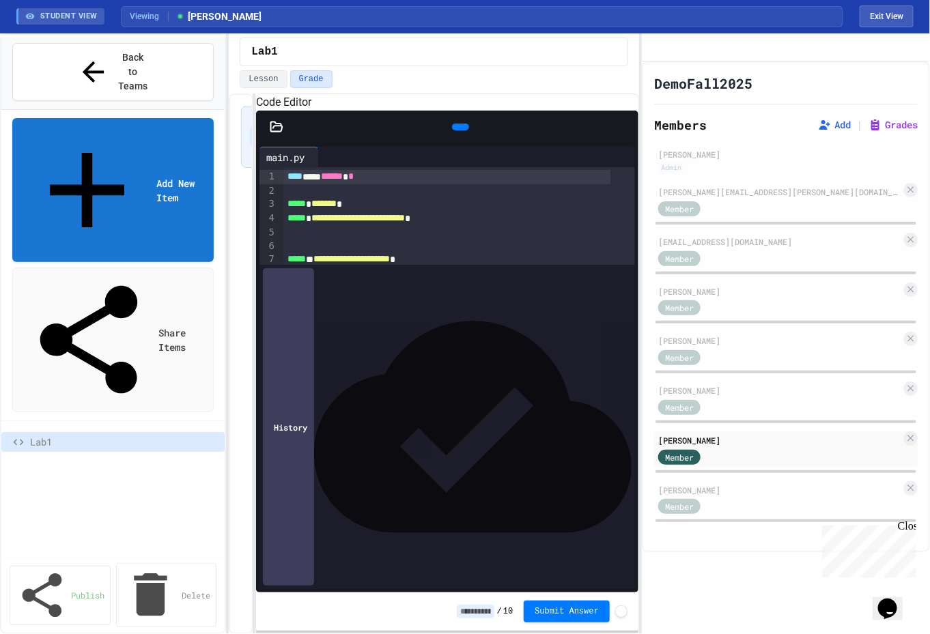
click at [638, 328] on div "**********" at bounding box center [465, 333] width 930 height 601
click at [703, 216] on div "Member" at bounding box center [692, 207] width 68 height 17
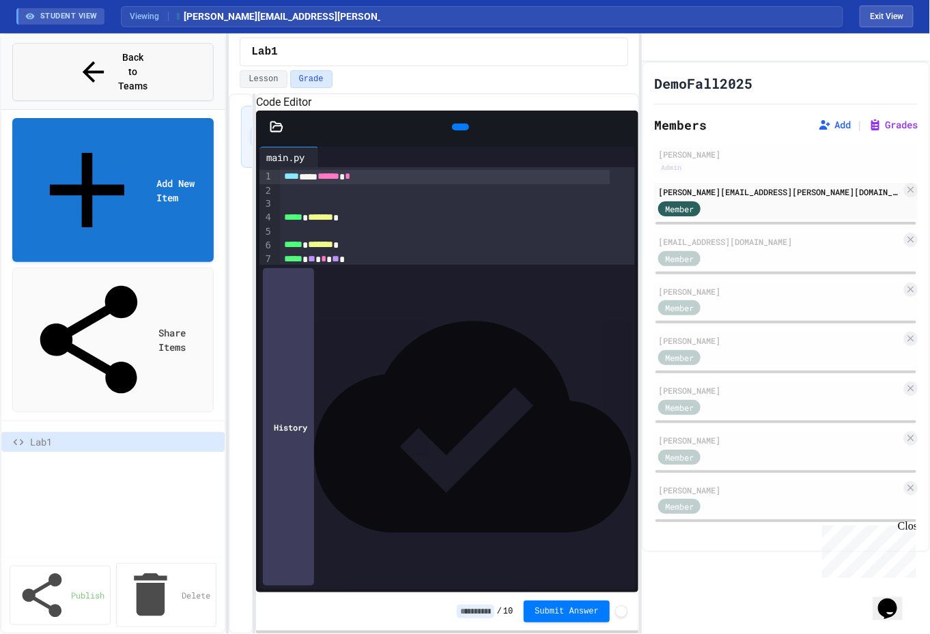
click at [117, 51] on span "Back to Teams" at bounding box center [133, 72] width 32 height 43
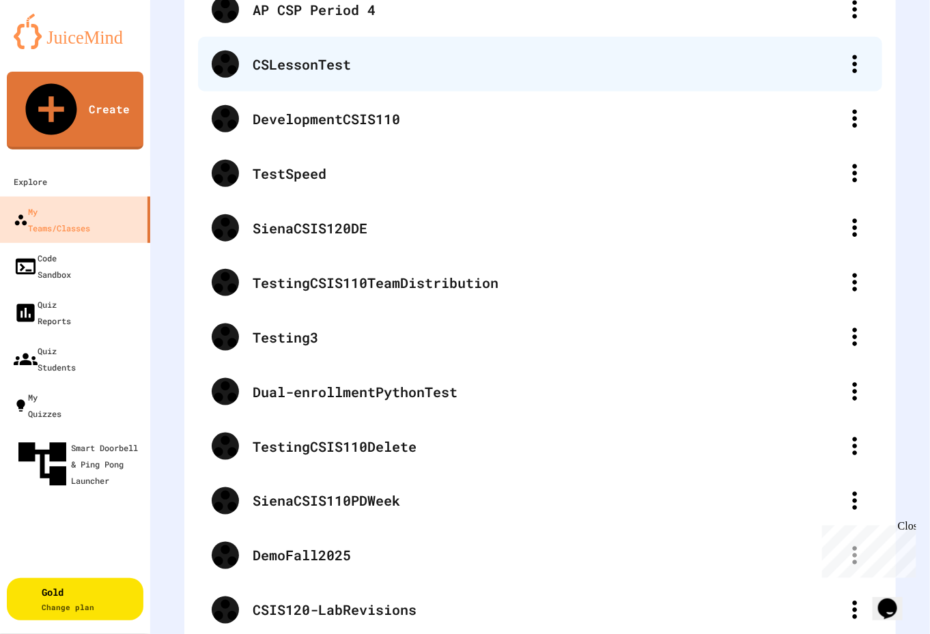
scroll to position [651, 0]
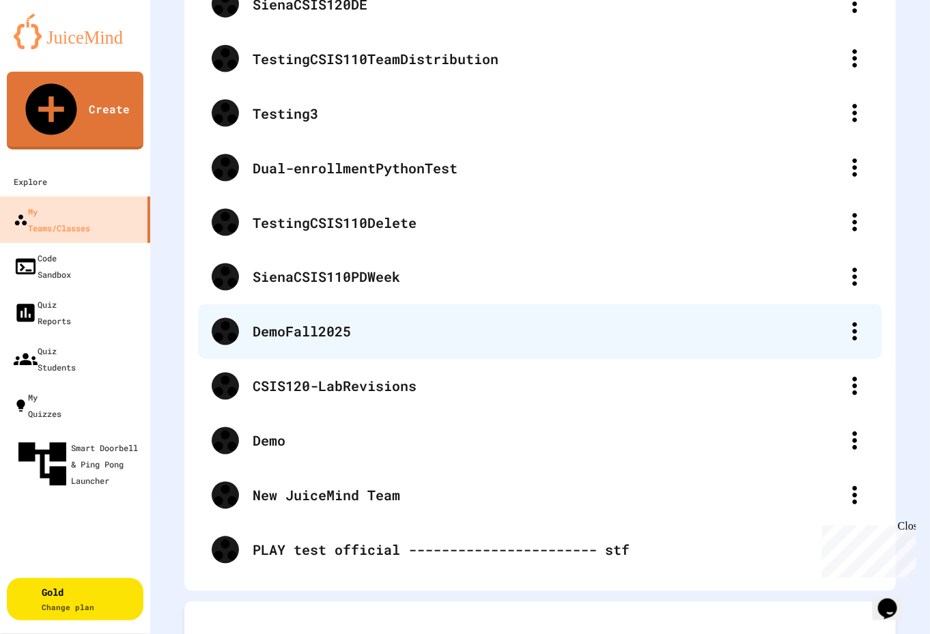
click at [281, 322] on div "DemoFall2025" at bounding box center [547, 332] width 588 height 20
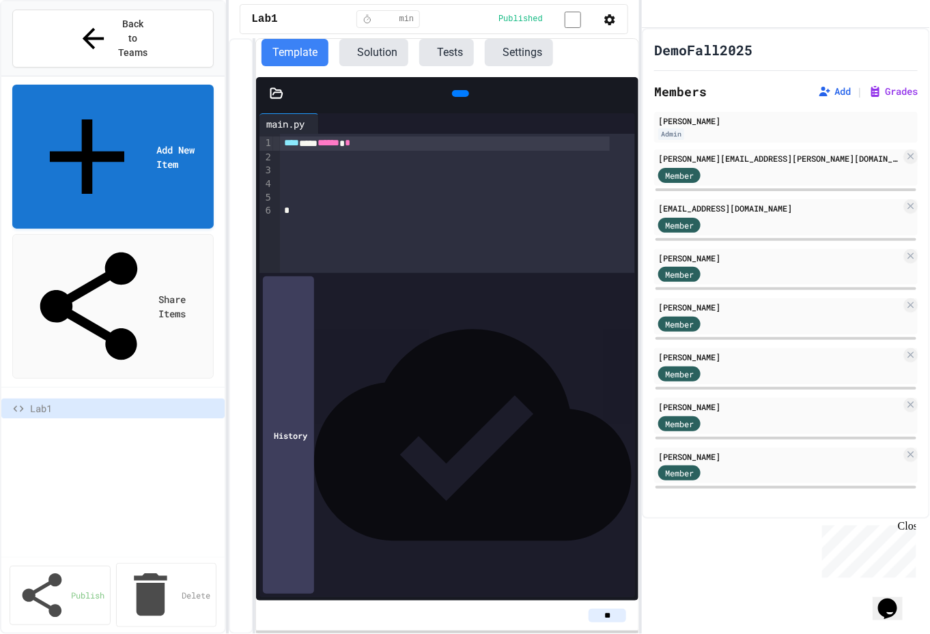
click at [553, 53] on button "Settings" at bounding box center [519, 52] width 68 height 27
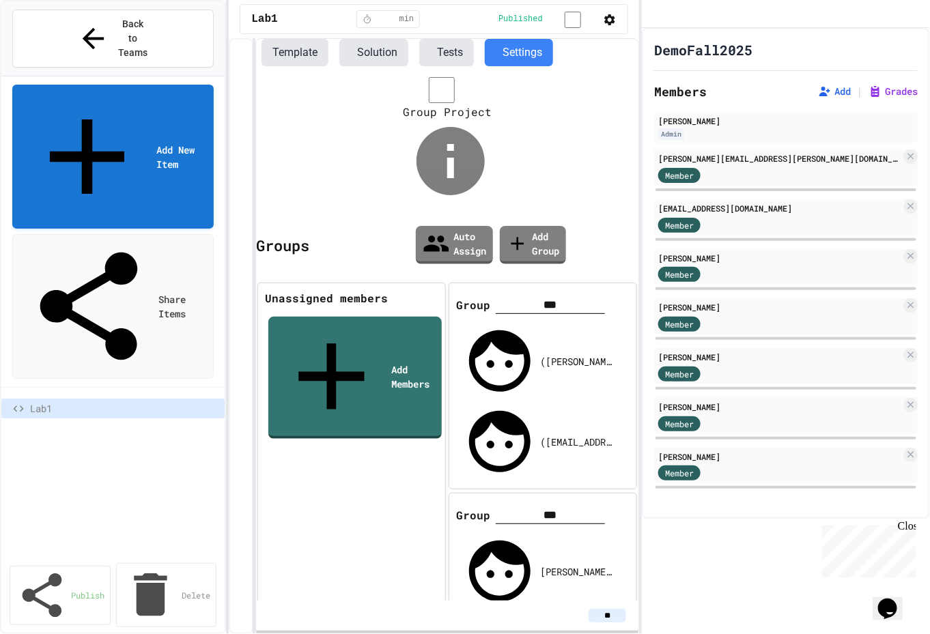
click at [291, 50] on button "Template" at bounding box center [294, 52] width 67 height 27
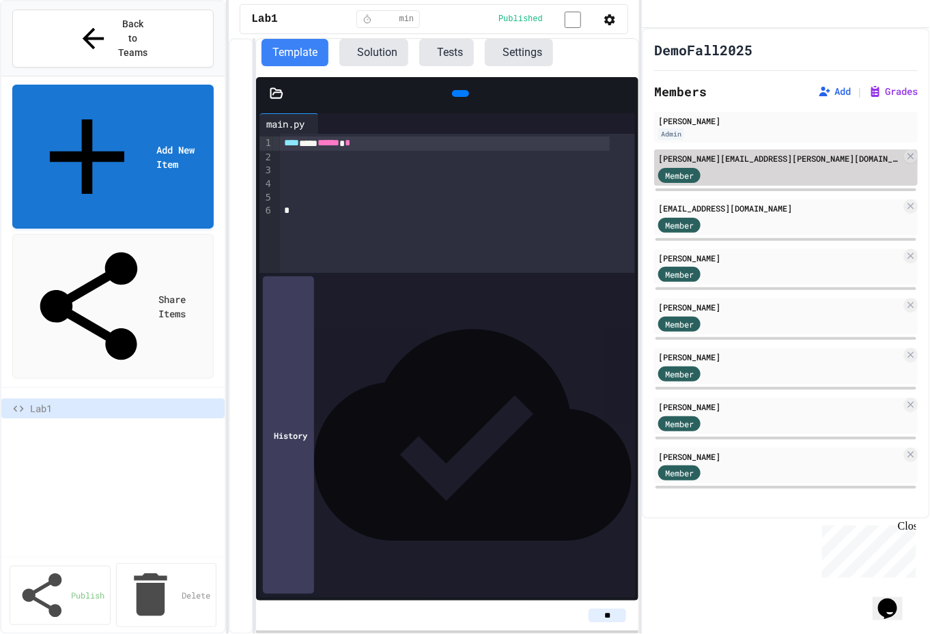
click at [720, 165] on div "[PERSON_NAME][EMAIL_ADDRESS][PERSON_NAME][DOMAIN_NAME]" at bounding box center [779, 158] width 243 height 12
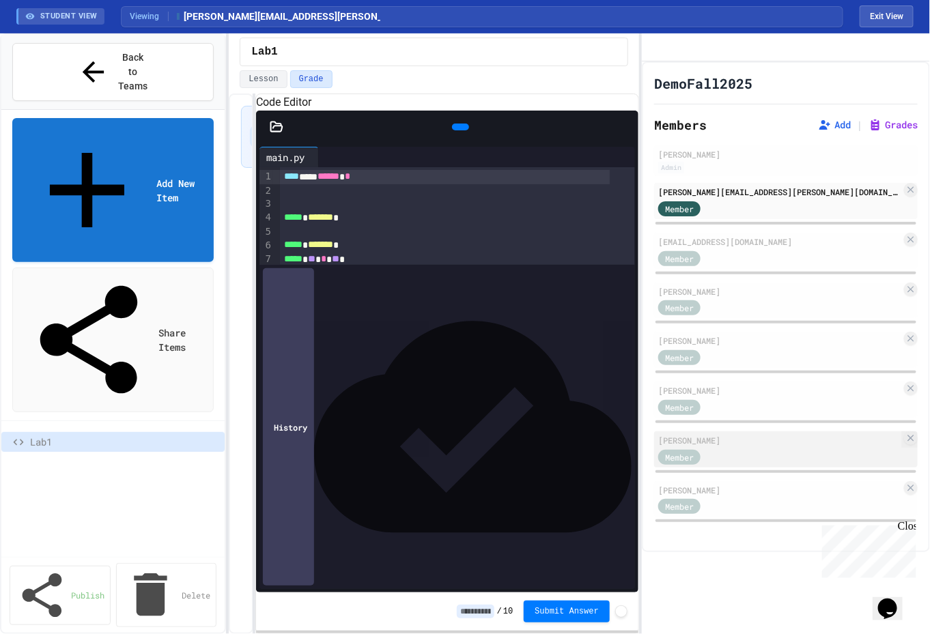
click at [700, 468] on div "[PERSON_NAME] Member" at bounding box center [785, 449] width 263 height 36
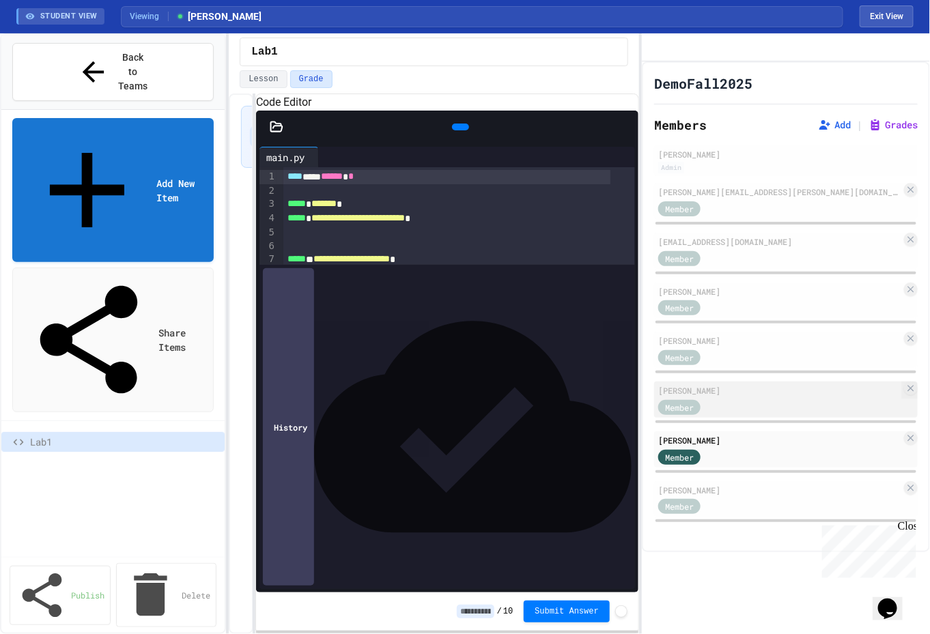
click at [694, 397] on div "[PERSON_NAME]" at bounding box center [779, 390] width 243 height 12
click at [877, 14] on button "Exit View" at bounding box center [886, 16] width 54 height 22
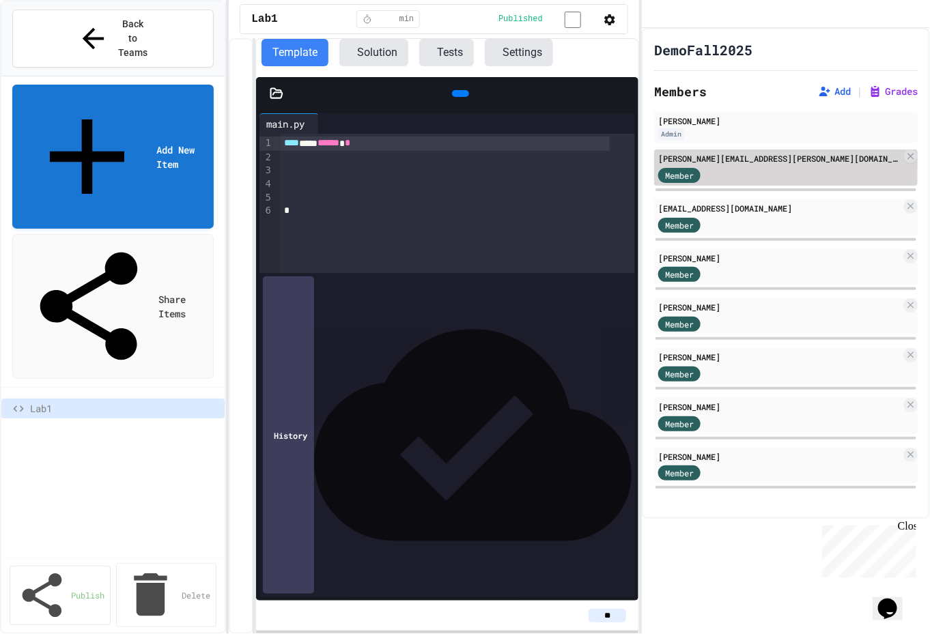
click at [711, 183] on div "Member" at bounding box center [692, 174] width 68 height 17
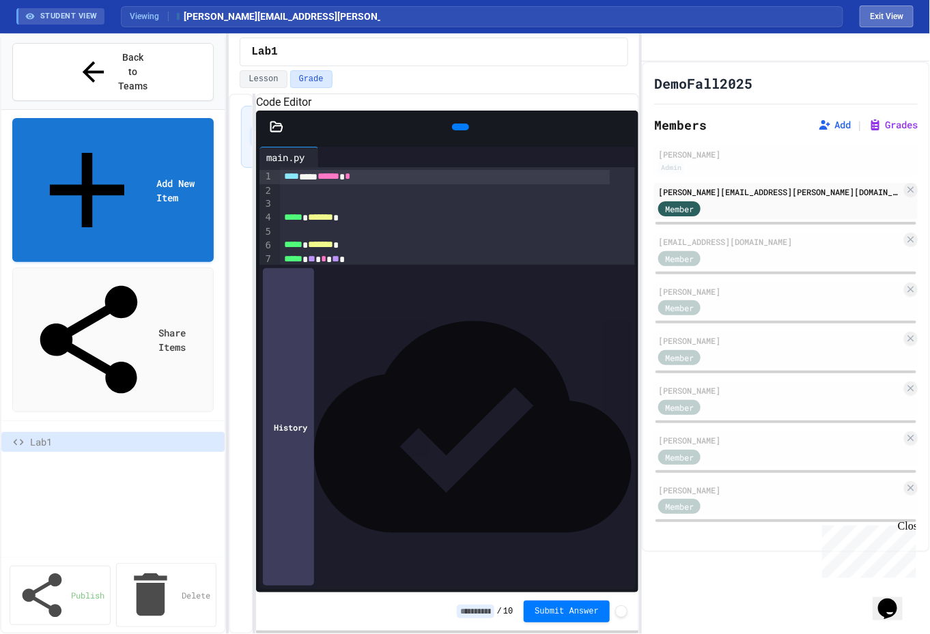
click at [892, 15] on button "Exit View" at bounding box center [886, 16] width 54 height 22
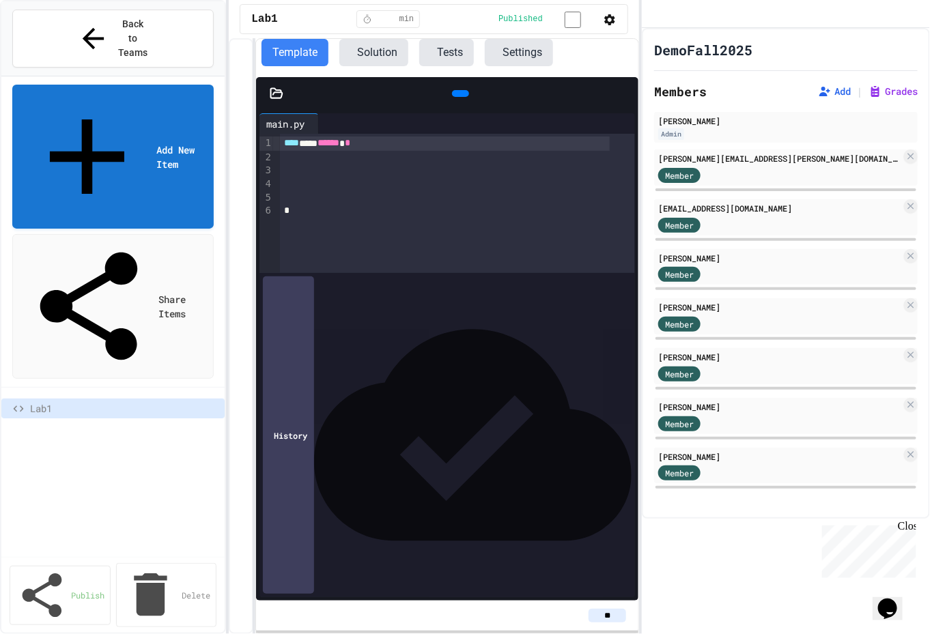
click at [553, 53] on button "Settings" at bounding box center [519, 52] width 68 height 27
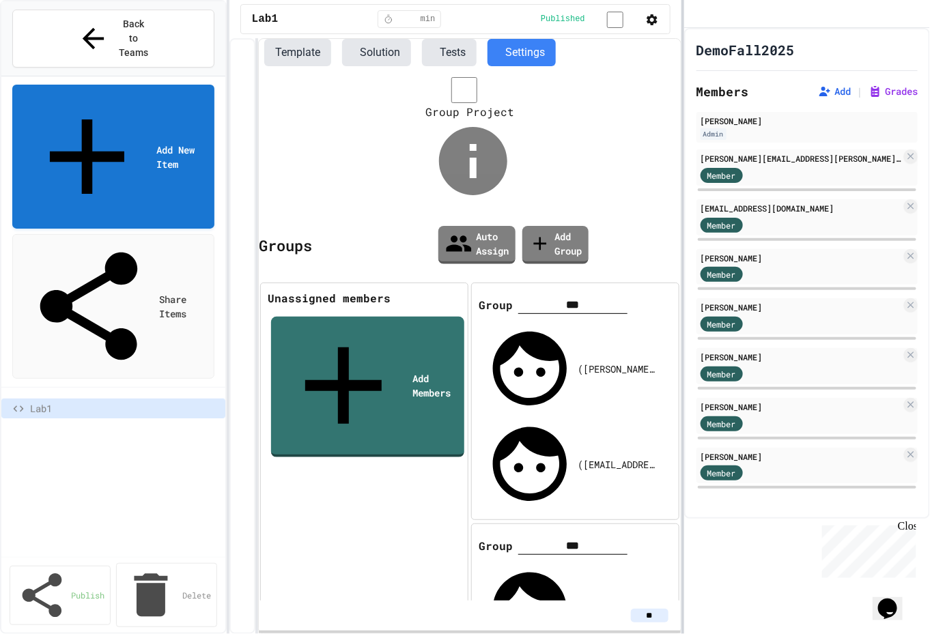
click at [683, 107] on div at bounding box center [682, 317] width 3 height 634
click at [549, 54] on button "Settings" at bounding box center [521, 52] width 68 height 27
click at [146, 401] on span "Lab1" at bounding box center [122, 408] width 184 height 14
click at [649, 16] on icon "button" at bounding box center [651, 19] width 11 height 11
click at [627, 636] on li "Edit Lesson Plan" at bounding box center [472, 647] width 916 height 22
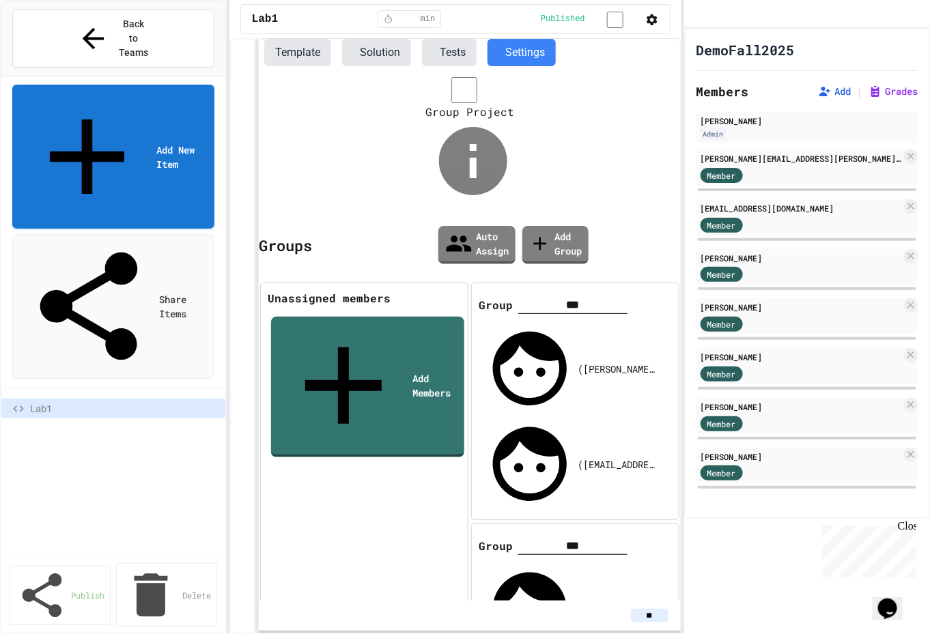
click at [649, 18] on icon "button" at bounding box center [651, 19] width 11 height 11
click at [630, 636] on div at bounding box center [465, 636] width 930 height 0
click at [800, 50] on icon "Assignment Settings" at bounding box center [800, 50] width 0 height 0
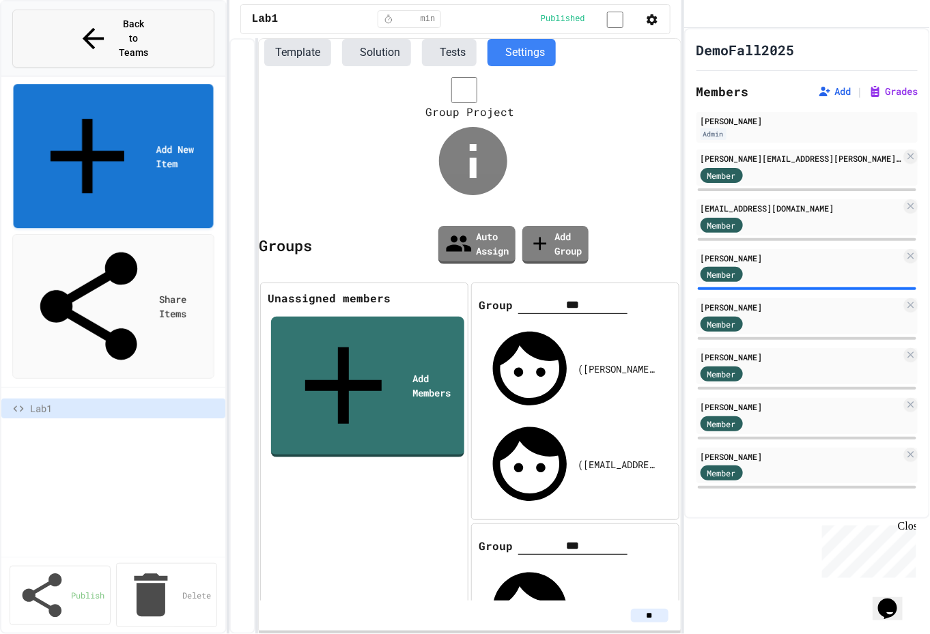
click at [77, 23] on icon at bounding box center [93, 39] width 32 height 32
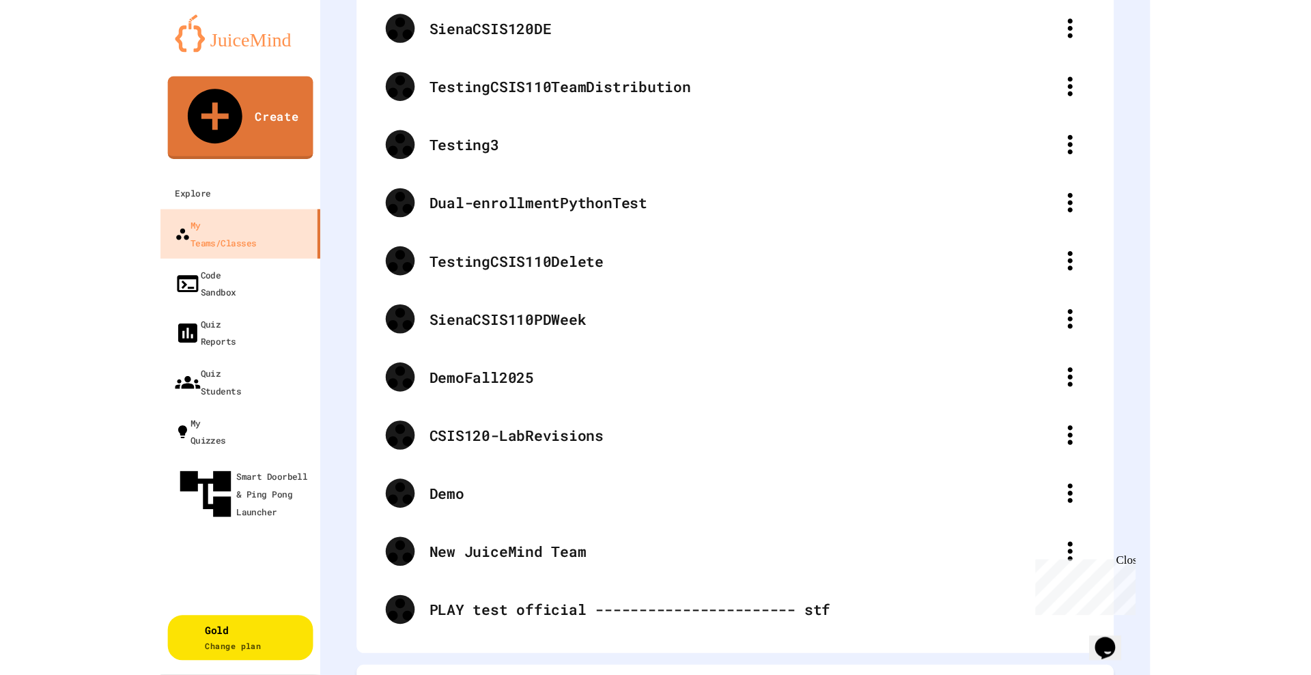
scroll to position [651, 0]
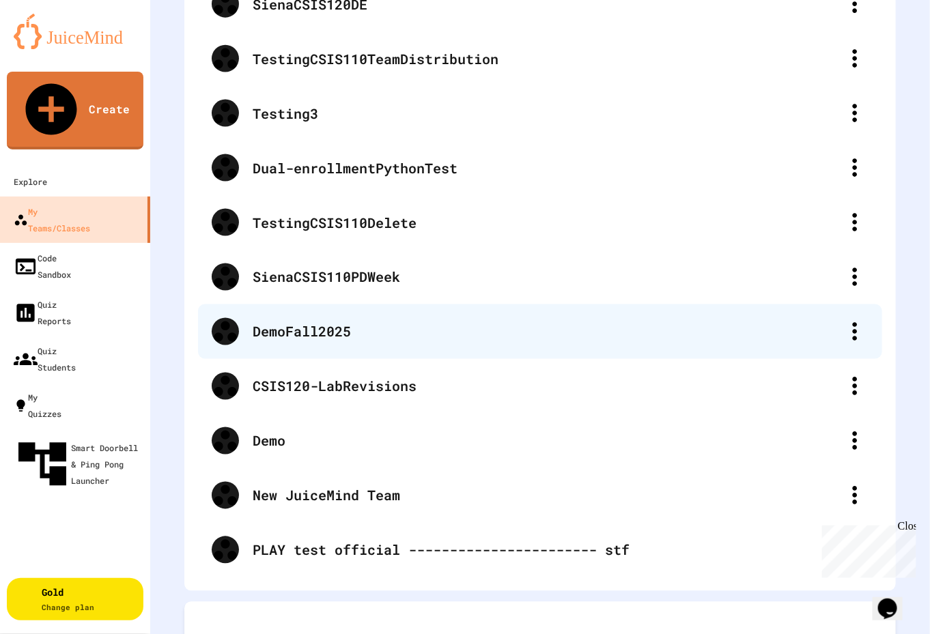
click at [309, 322] on div "DemoFall2025" at bounding box center [547, 332] width 588 height 20
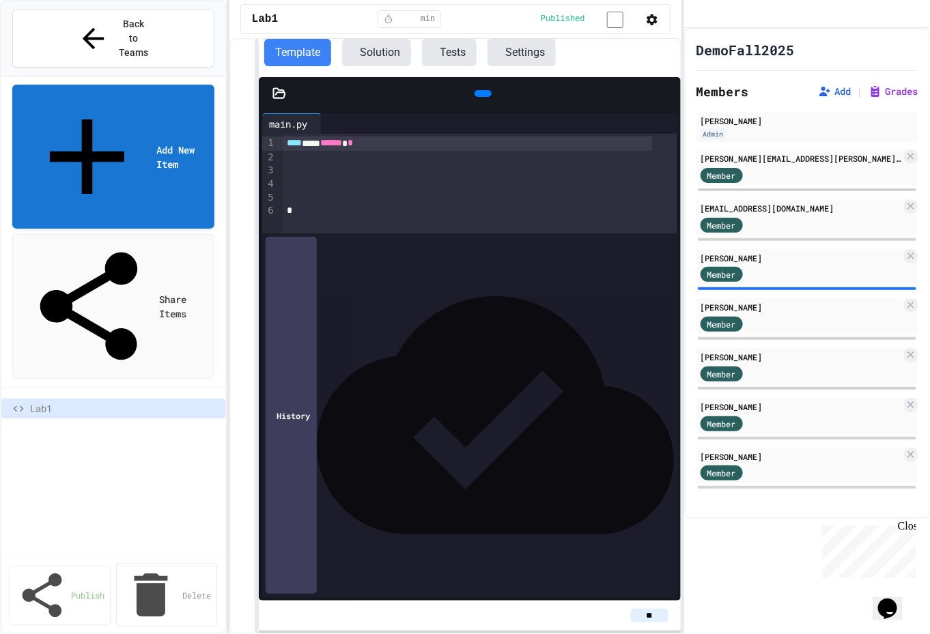
click at [39, 401] on span "Lab1" at bounding box center [122, 408] width 184 height 14
click at [487, 97] on icon at bounding box center [491, 102] width 8 height 10
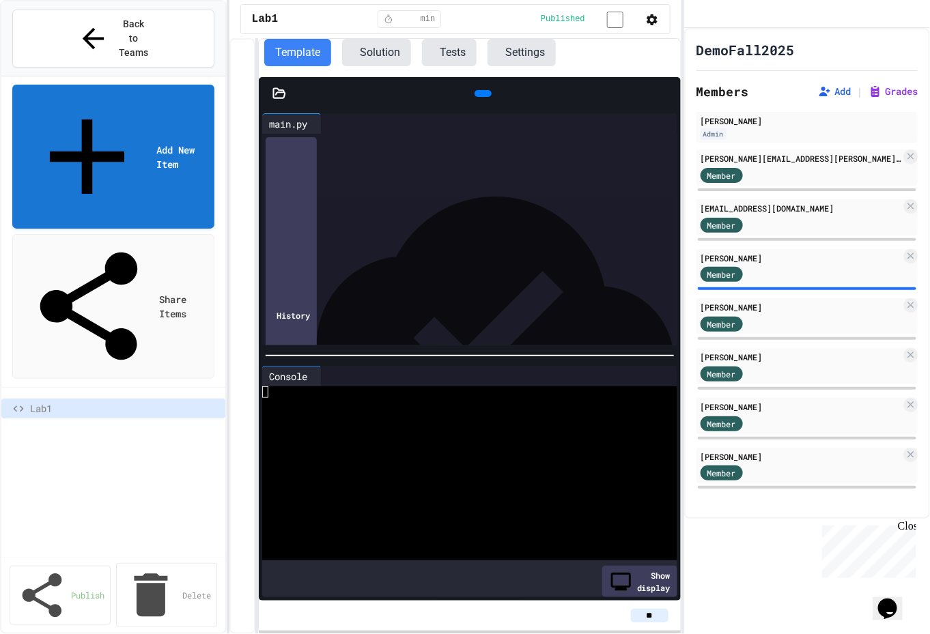
click at [277, 94] on icon at bounding box center [279, 94] width 14 height 14
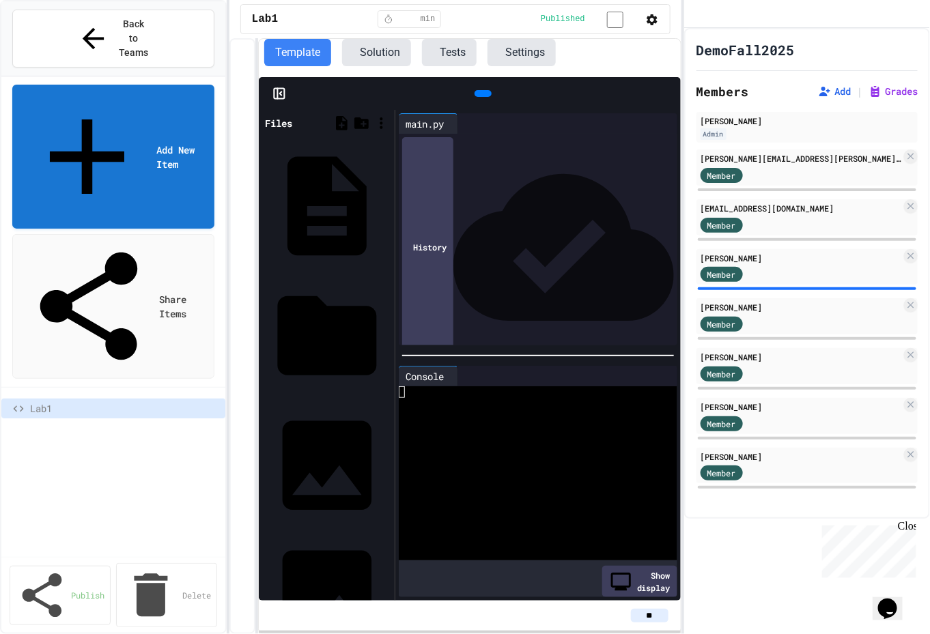
click at [35, 401] on span "Lab1" at bounding box center [122, 408] width 184 height 14
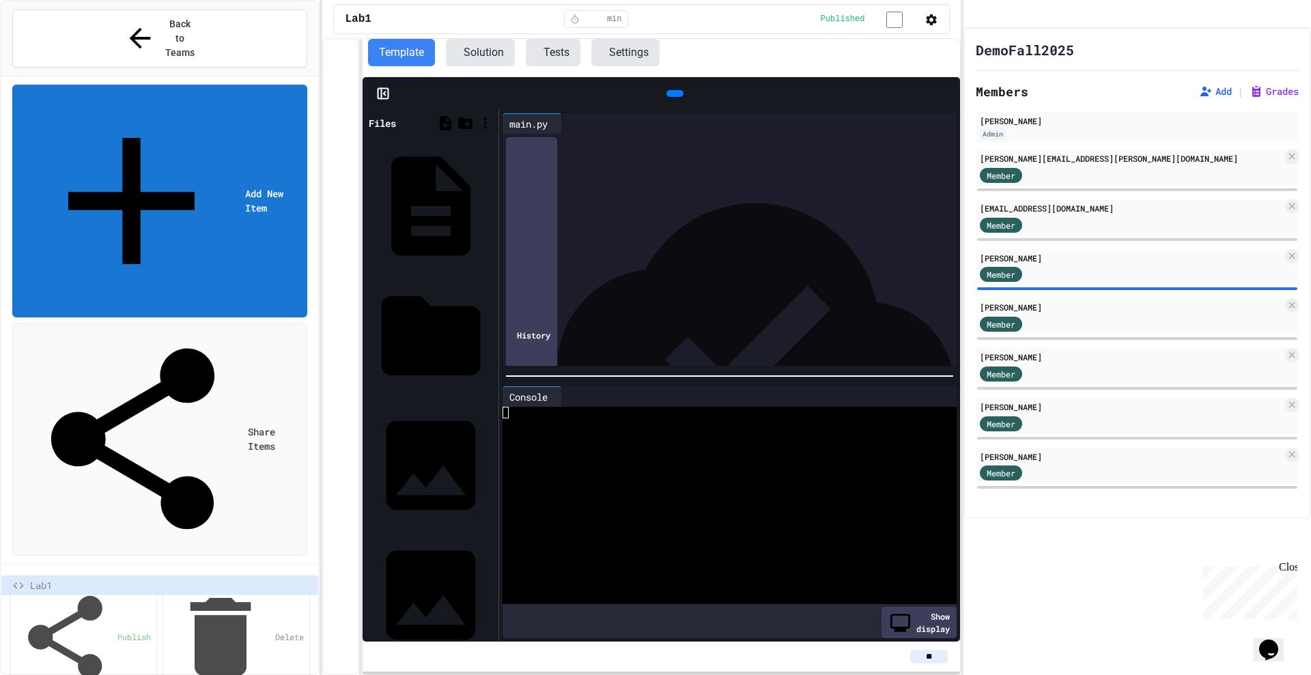
click at [617, 54] on icon at bounding box center [610, 60] width 13 height 13
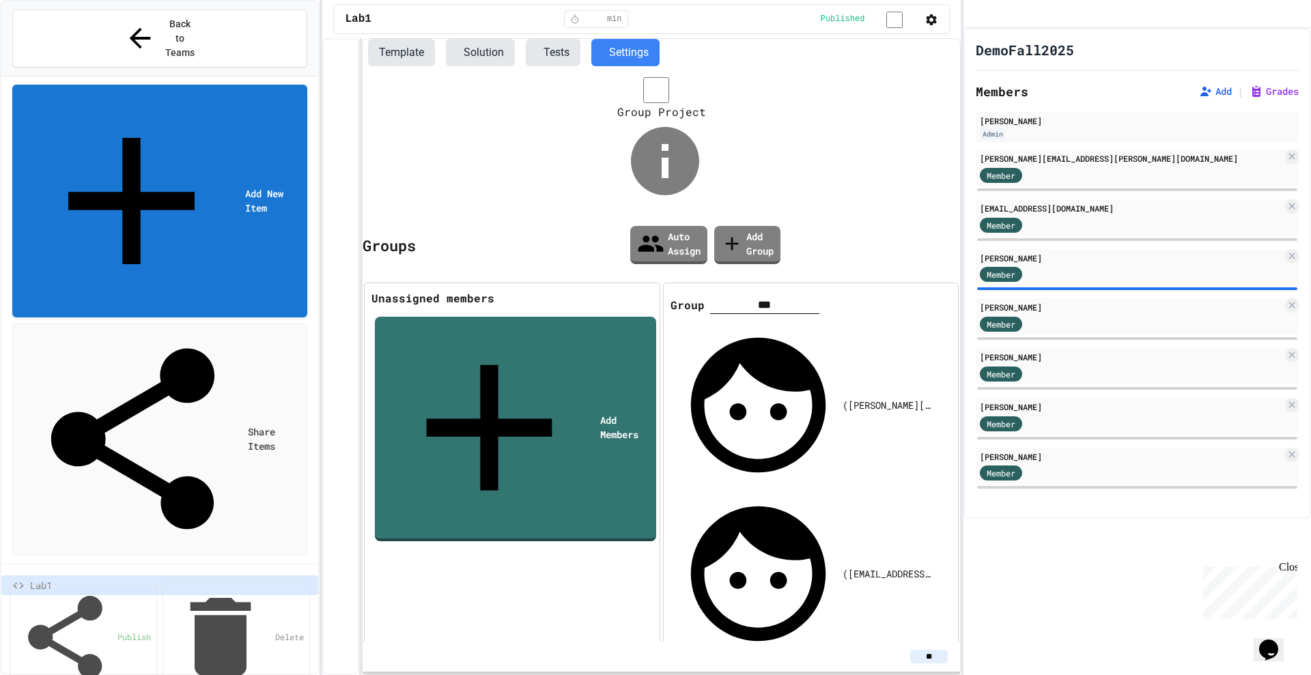
click at [960, 289] on icon at bounding box center [966, 295] width 12 height 12
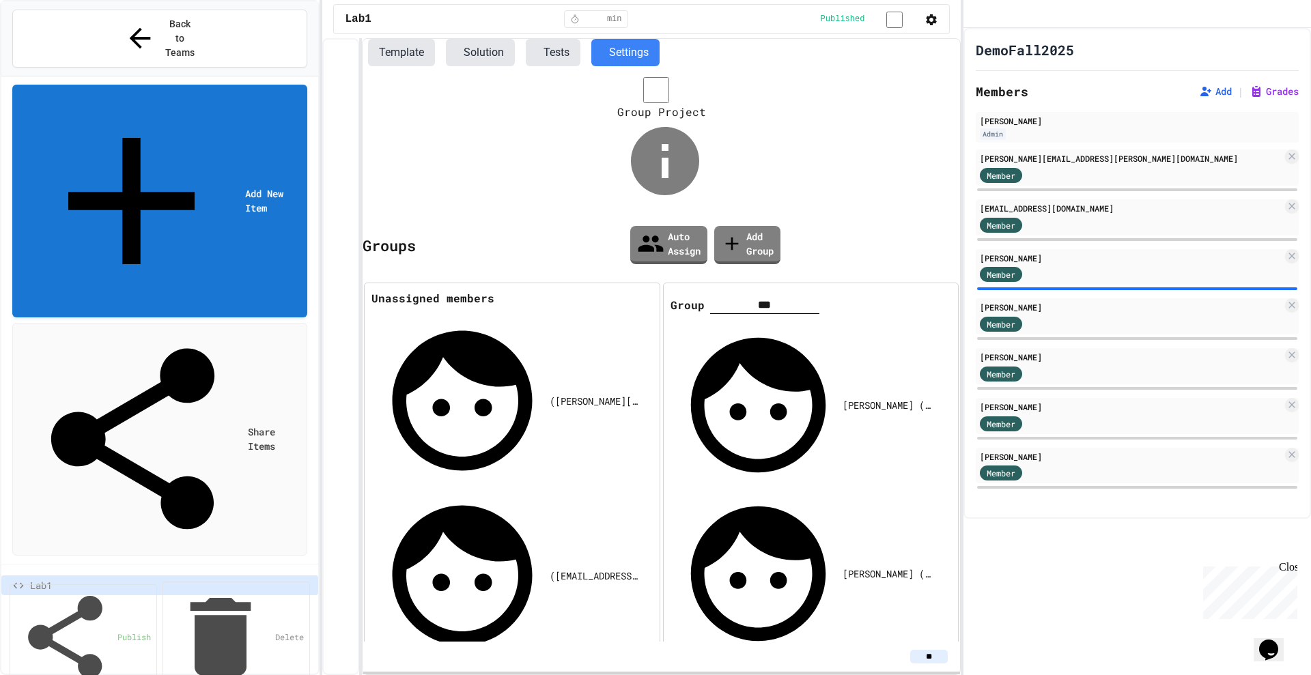
click at [960, 289] on icon at bounding box center [966, 295] width 12 height 12
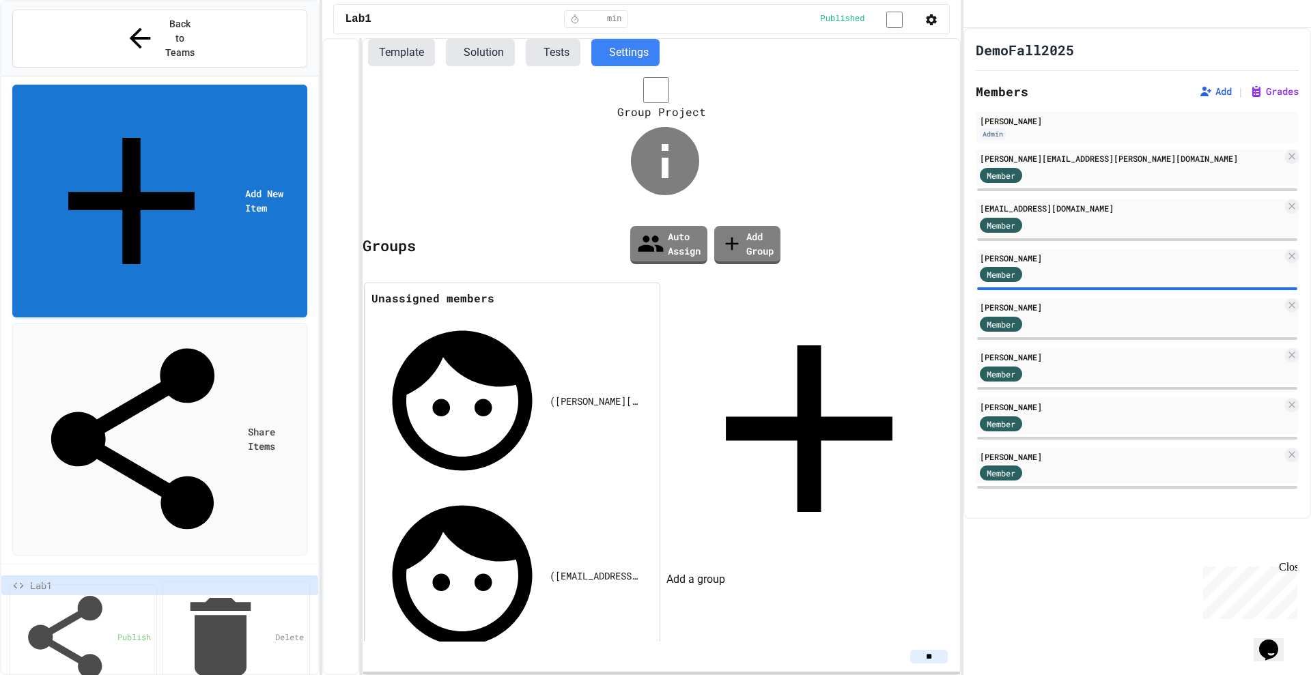
click at [102, 578] on span "Lab1" at bounding box center [168, 585] width 277 height 14
click at [386, 54] on button "Template" at bounding box center [401, 52] width 67 height 27
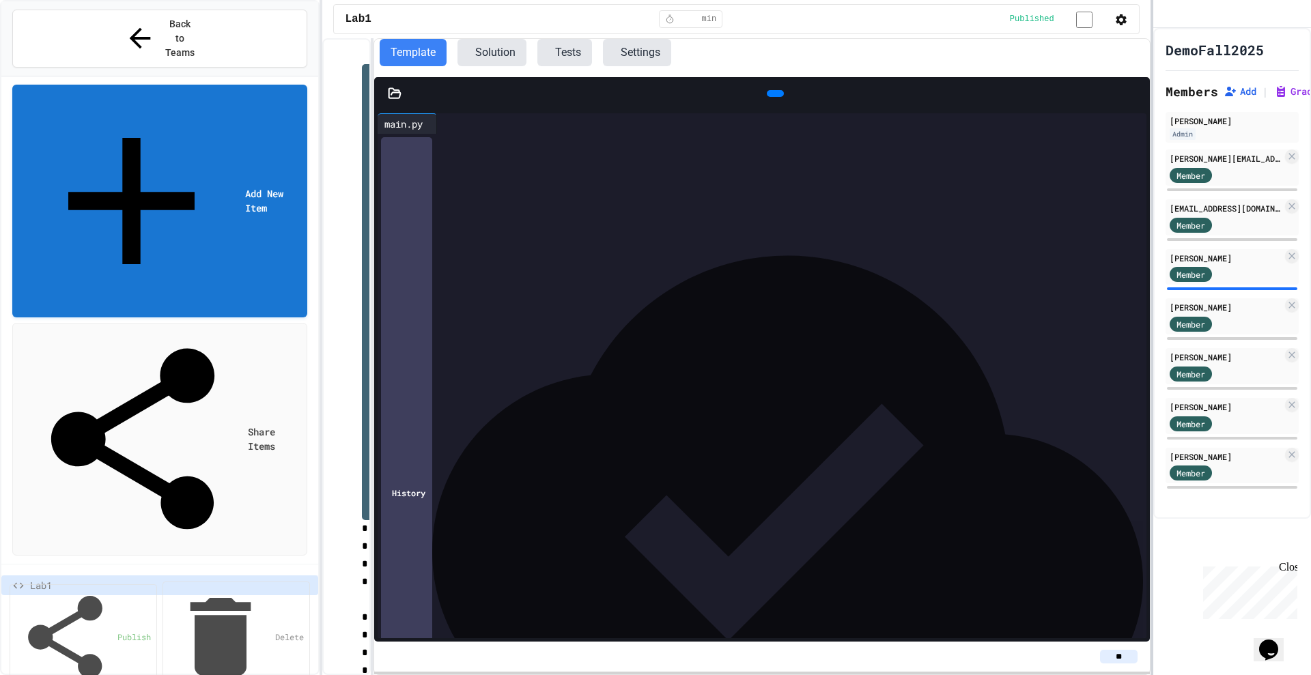
click at [1152, 77] on div at bounding box center [1151, 337] width 3 height 675
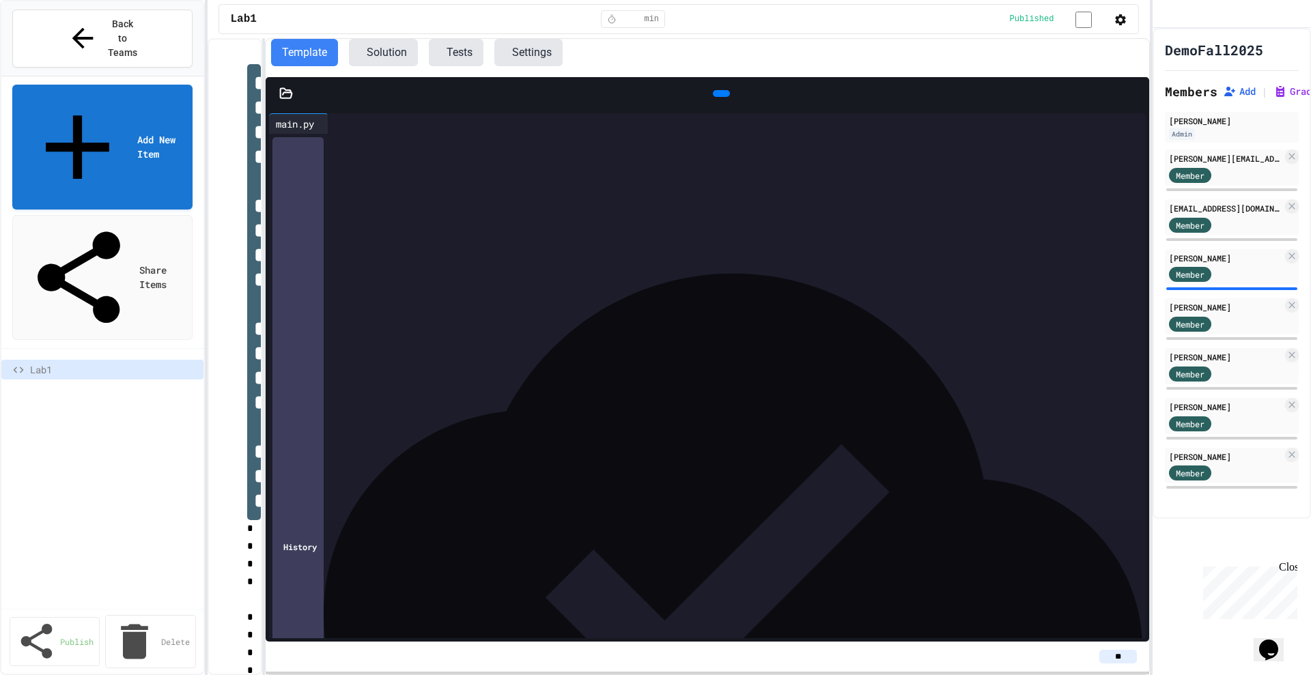
click at [210, 171] on div "**********" at bounding box center [655, 337] width 1311 height 675
click at [106, 19] on span "Back to Teams" at bounding box center [122, 38] width 32 height 43
